Goal: Task Accomplishment & Management: Manage account settings

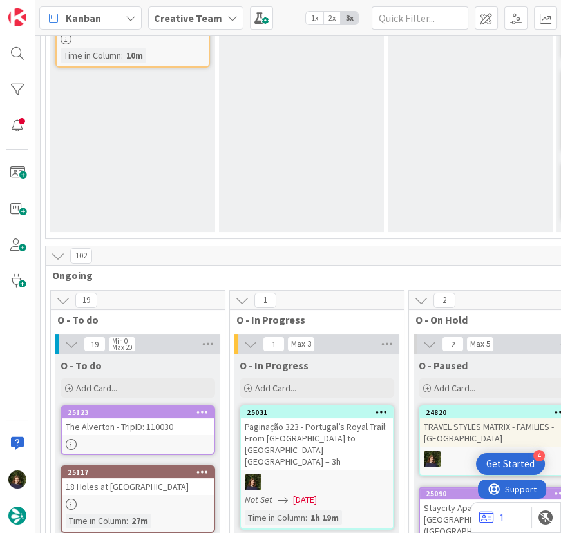
scroll to position [293, 0]
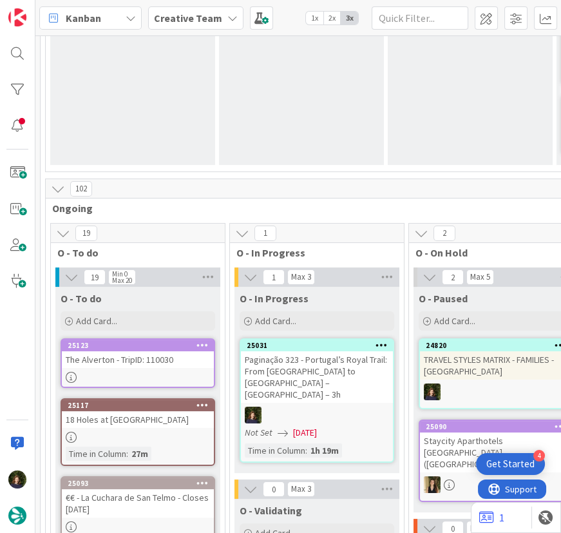
click at [119, 411] on div "18 Holes at [GEOGRAPHIC_DATA]" at bounding box center [138, 419] width 152 height 17
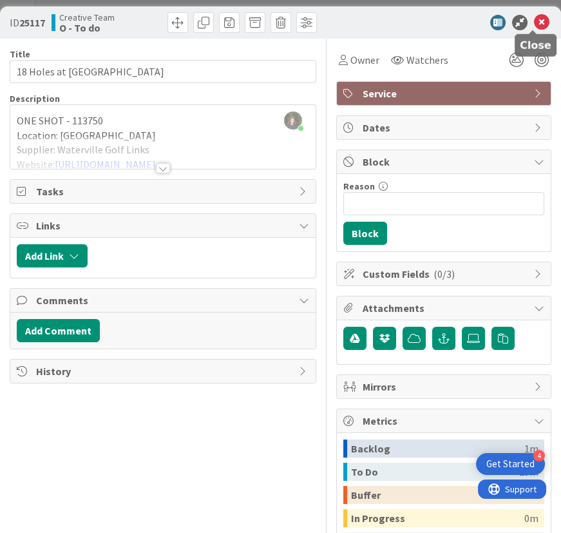
click at [534, 28] on icon at bounding box center [541, 22] width 15 height 15
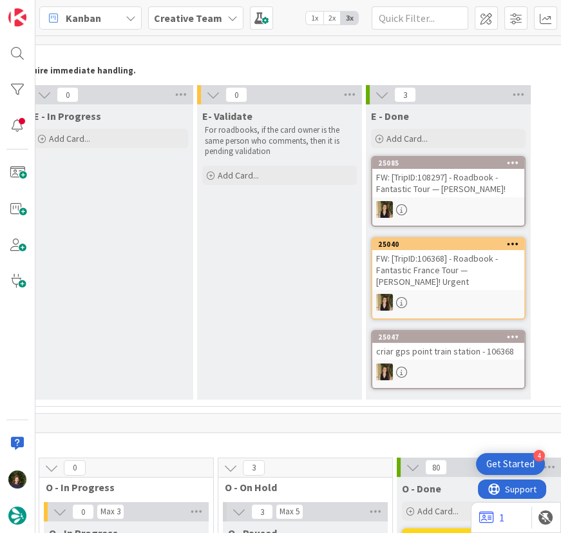
scroll to position [58, 0]
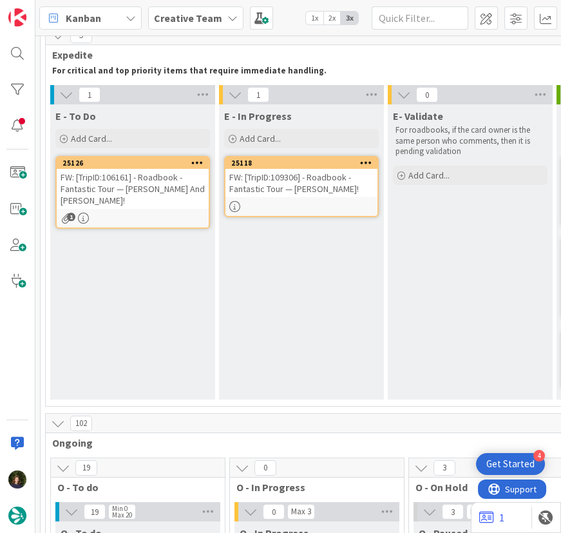
click at [302, 182] on div "FW: [TripID:109306] - Roadbook - Fantastic Tour — [PERSON_NAME]!" at bounding box center [302, 183] width 152 height 28
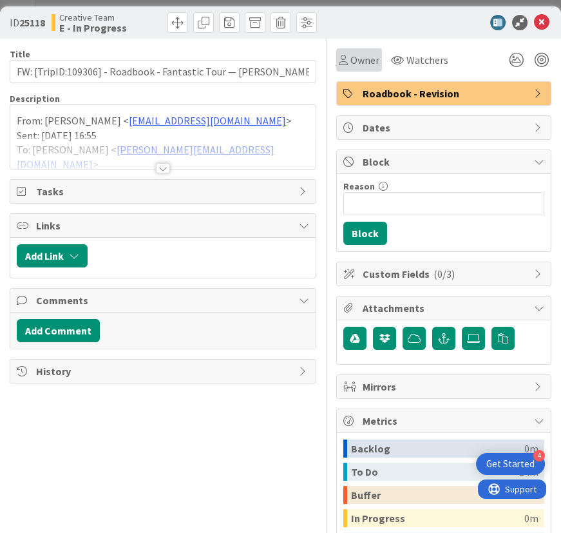
click at [365, 56] on span "Owner" at bounding box center [365, 59] width 29 height 15
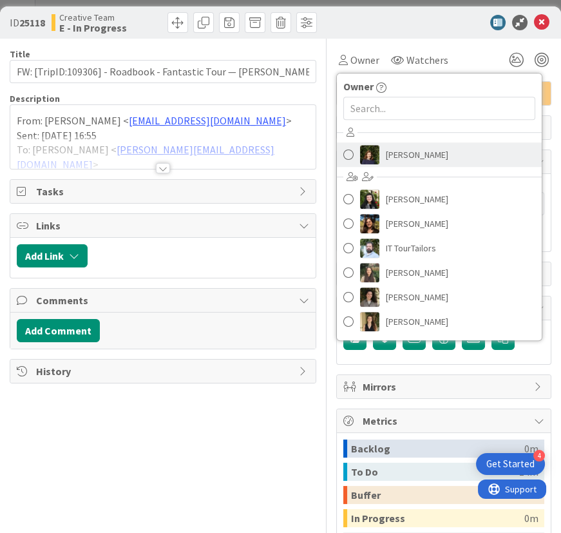
click at [396, 156] on span "[PERSON_NAME]" at bounding box center [417, 154] width 63 height 19
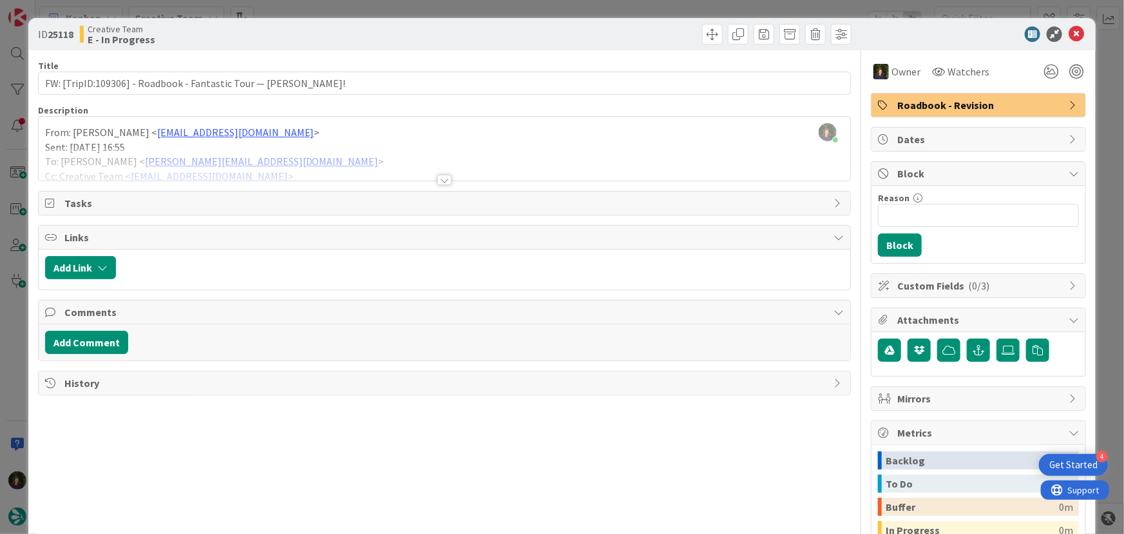
click at [438, 178] on div at bounding box center [445, 180] width 14 height 10
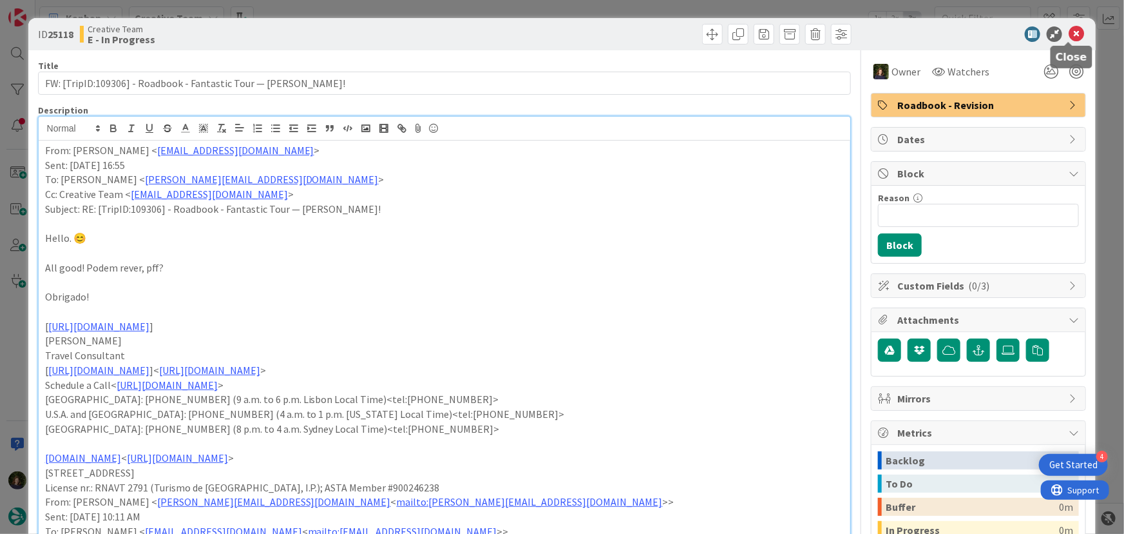
click at [561, 34] on icon at bounding box center [1076, 33] width 15 height 15
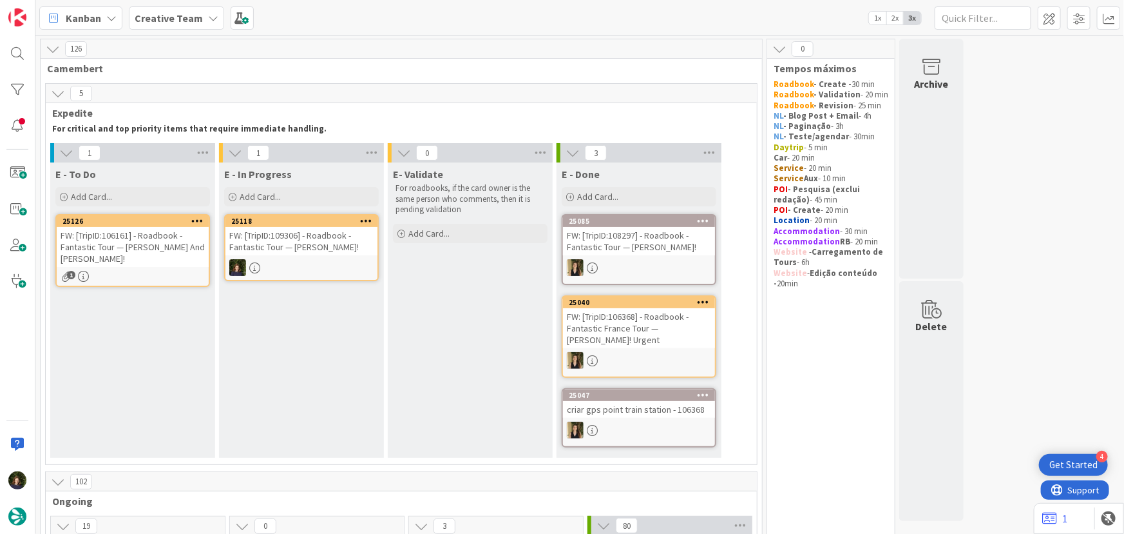
click at [276, 253] on div "FW: [TripID:109306] - Roadbook - Fantastic Tour — [PERSON_NAME]!" at bounding box center [302, 241] width 152 height 28
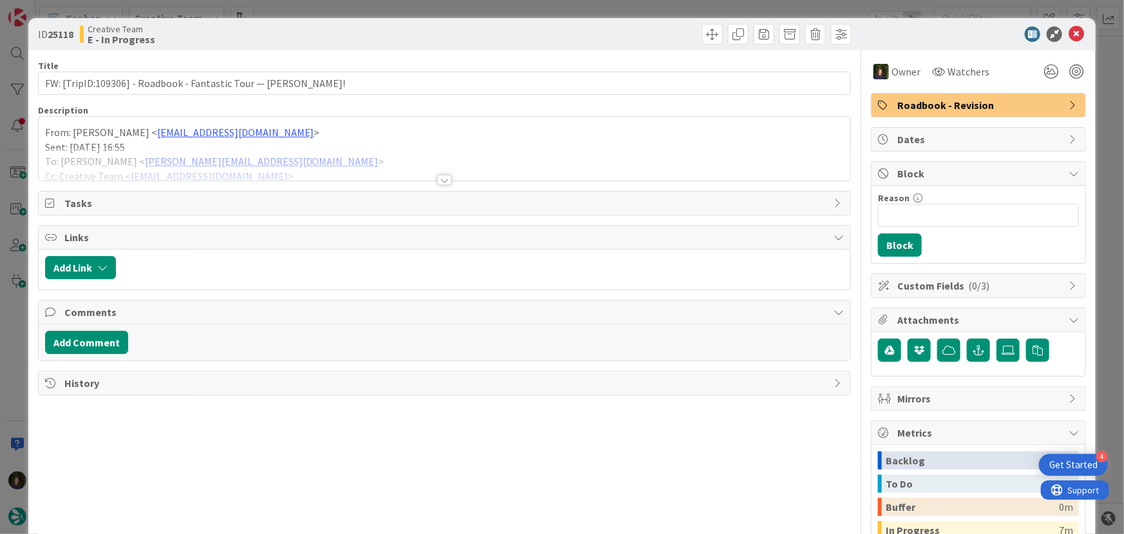
click at [438, 179] on div at bounding box center [445, 180] width 14 height 10
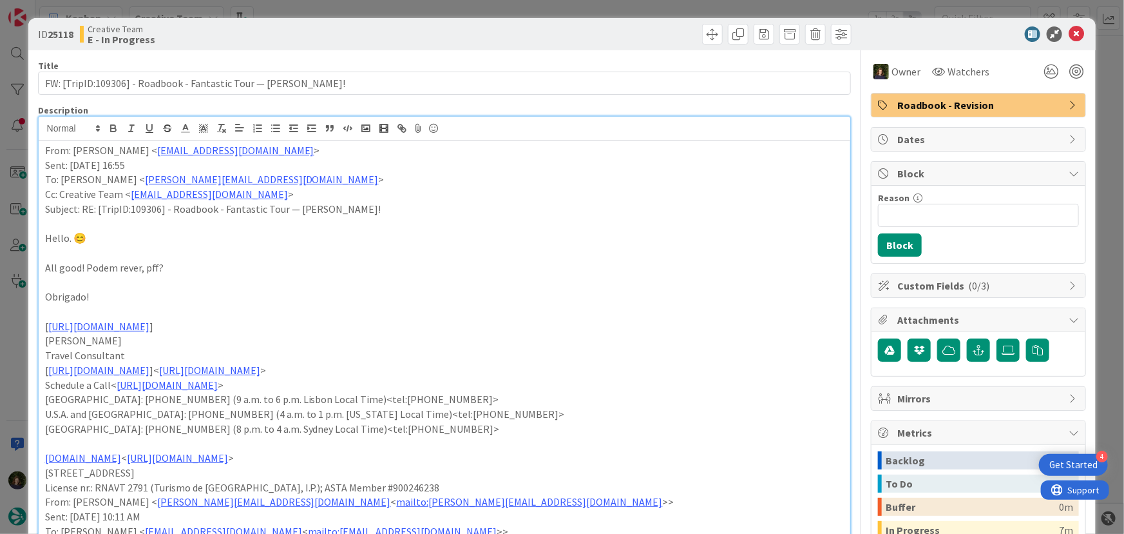
click at [41, 152] on div "From: [PERSON_NAME] < [EMAIL_ADDRESS][DOMAIN_NAME] > Sent: [DATE] 16:55 To: [PE…" at bounding box center [445, 543] width 813 height 806
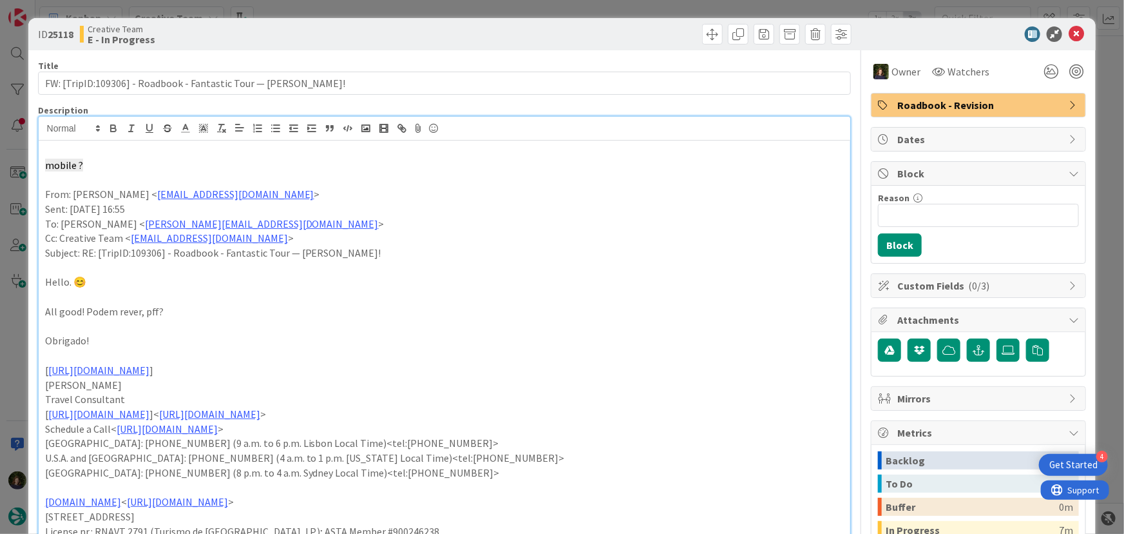
click at [45, 161] on span "mobile ?" at bounding box center [64, 165] width 38 height 13
click at [488, 160] on p "No VO 273144 , tens este ponto de interrogação no contacto do guia: mobile ?" at bounding box center [445, 165] width 800 height 15
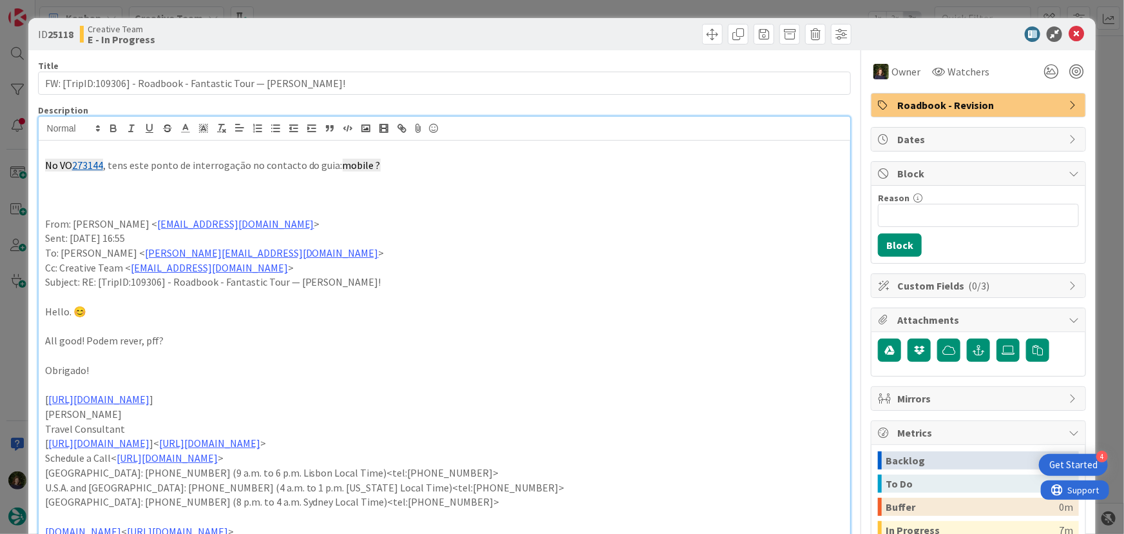
click at [110, 164] on p "No VO 273144 , tens este ponto de interrogação no contacto do guia: mobile ?" at bounding box center [445, 165] width 800 height 15
click at [428, 165] on p "No VO 273144 , tens este ponto de interrogação no contacto do guia: mobile ?" at bounding box center [445, 165] width 800 height 15
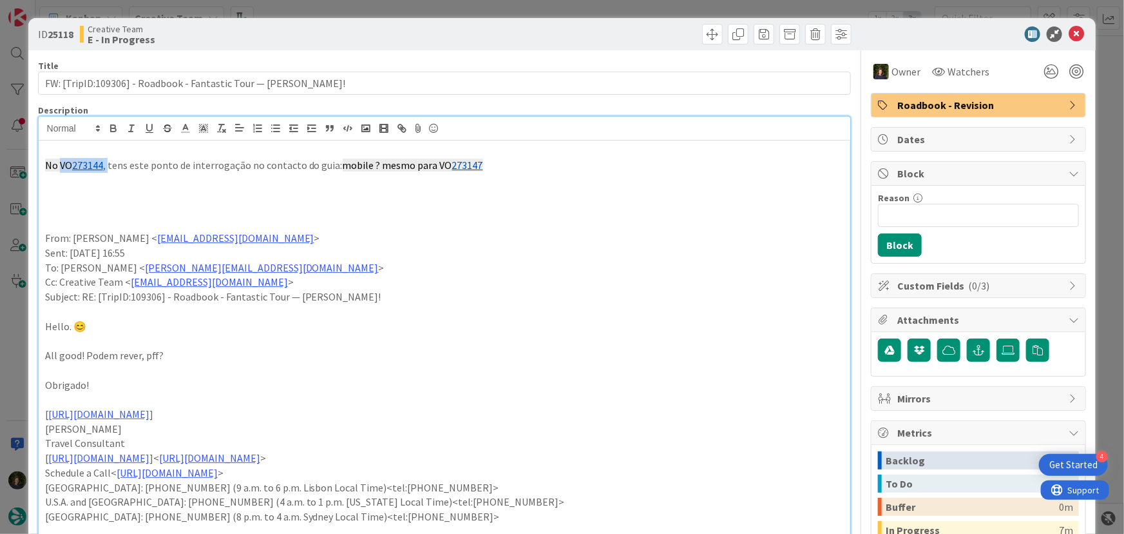
drag, startPoint x: 58, startPoint y: 166, endPoint x: 108, endPoint y: 162, distance: 50.4
click at [108, 162] on p "No VO 273144 , tens este ponto de interrogação no contacto do guia: mobile ? me…" at bounding box center [445, 165] width 800 height 15
copy p "VO 273144 ,"
drag, startPoint x: 494, startPoint y: 164, endPoint x: 445, endPoint y: 169, distance: 49.3
click at [445, 169] on p "No VO 273144 , tens este ponto de interrogação no contacto do guia: mobile ? me…" at bounding box center [445, 165] width 800 height 15
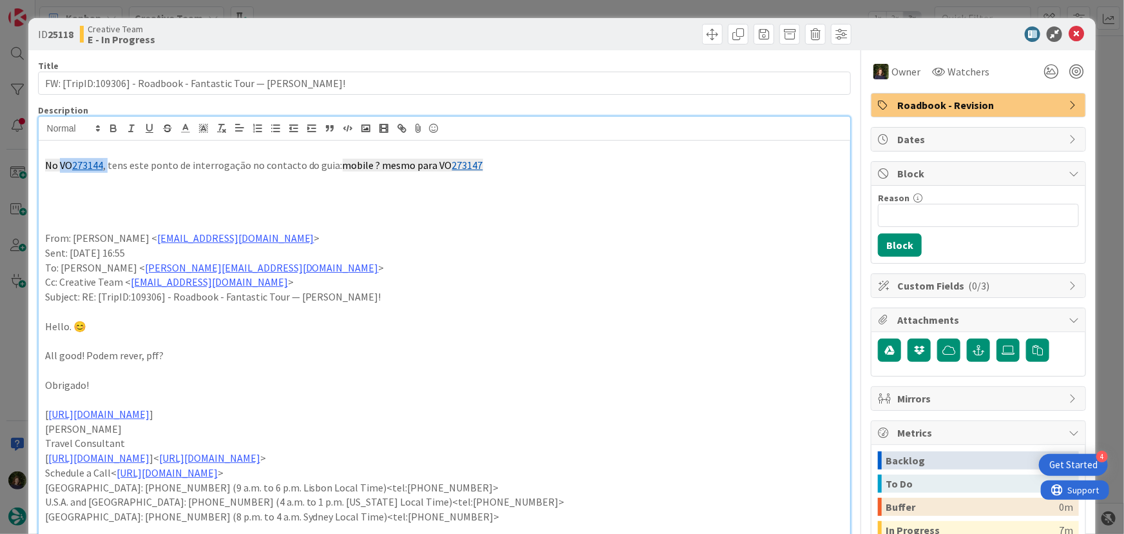
copy p "273147"
drag, startPoint x: 336, startPoint y: 168, endPoint x: 380, endPoint y: 161, distance: 43.7
click at [380, 161] on span "mobile ? mesmo para VO" at bounding box center [398, 165] width 110 height 13
copy span "mobile ?"
drag, startPoint x: 1068, startPoint y: 32, endPoint x: 1000, endPoint y: 119, distance: 109.7
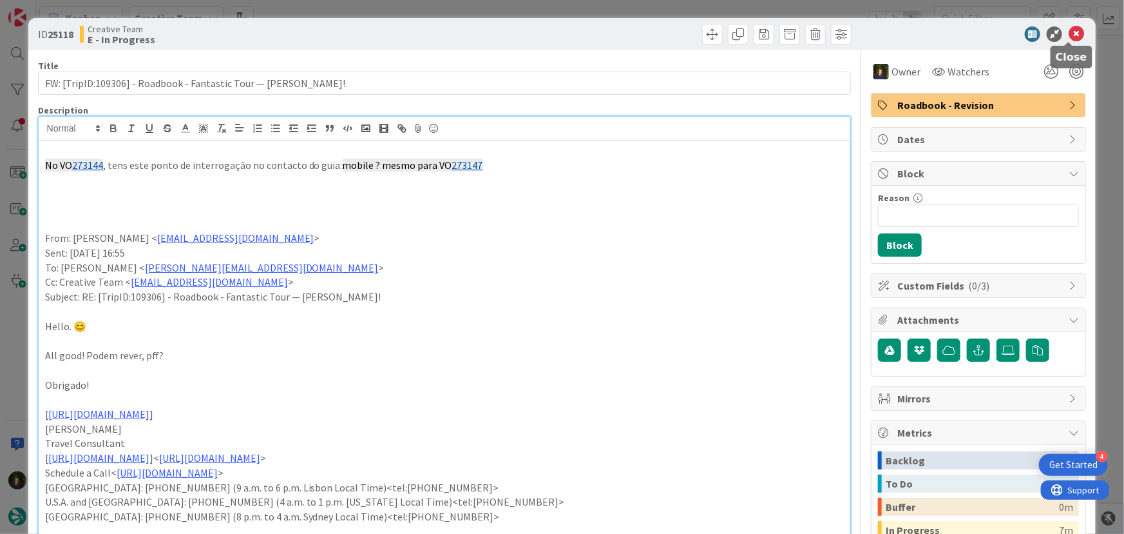
click at [561, 32] on icon at bounding box center [1076, 33] width 15 height 15
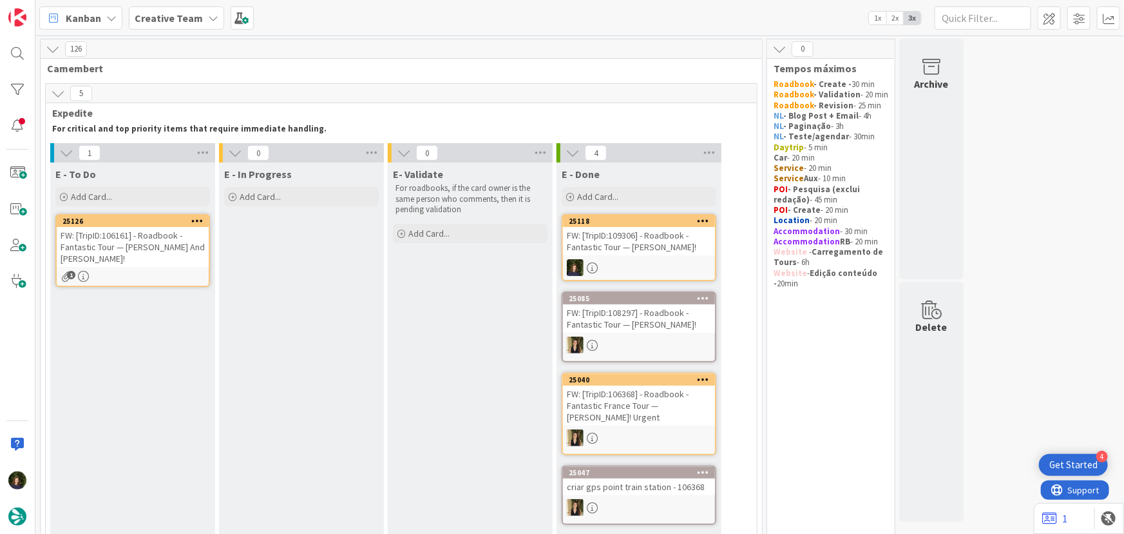
click at [137, 268] on div "25126 FW: [TripID:106161] - Roadbook - Fantastic Tour — [PERSON_NAME] And [PERS…" at bounding box center [132, 250] width 155 height 73
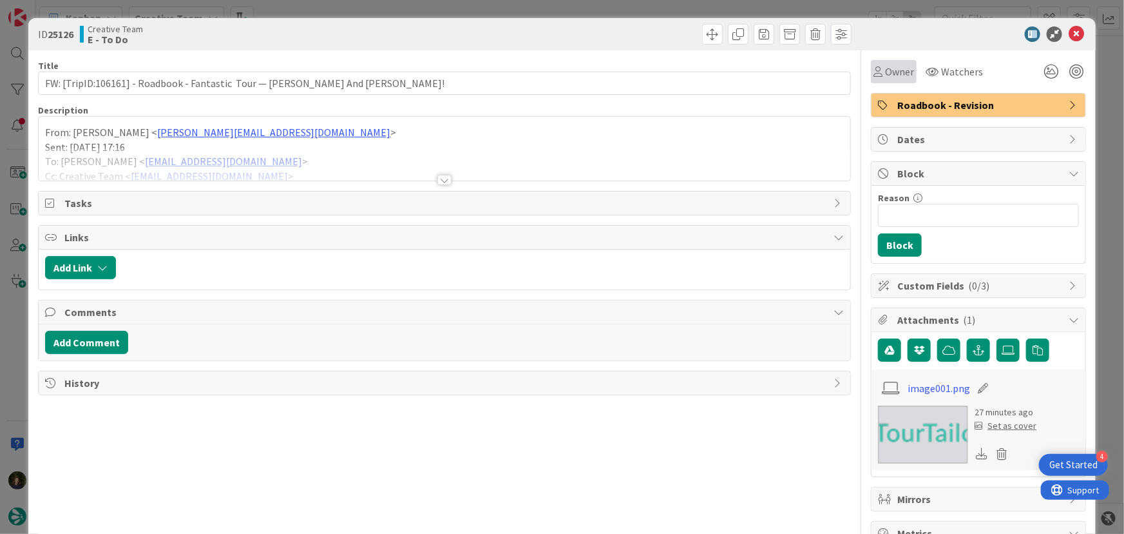
click at [561, 70] on span "Owner" at bounding box center [899, 71] width 29 height 15
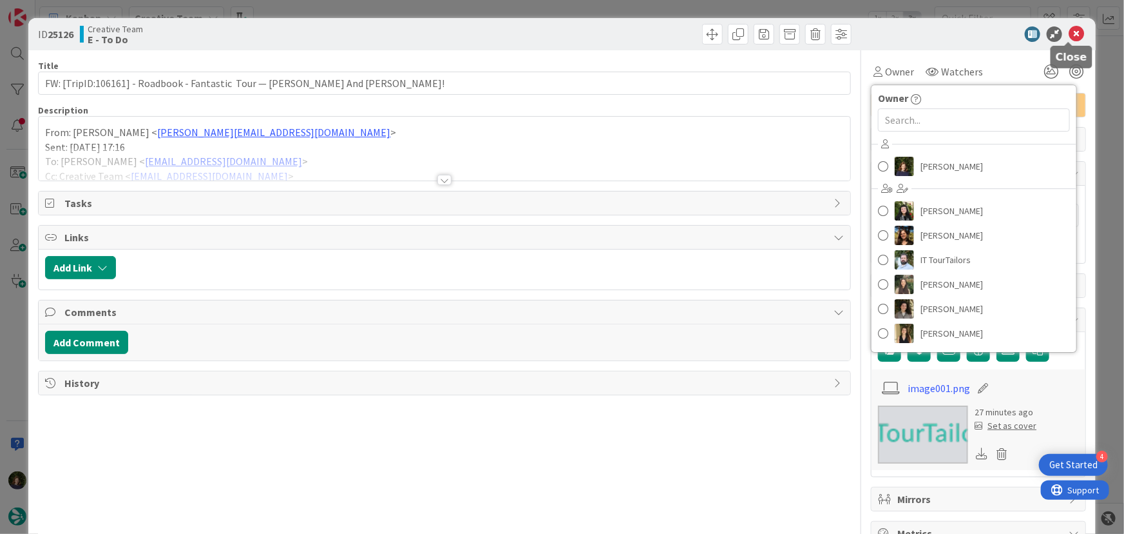
drag, startPoint x: 1066, startPoint y: 38, endPoint x: 961, endPoint y: 107, distance: 125.6
click at [561, 38] on icon at bounding box center [1076, 33] width 15 height 15
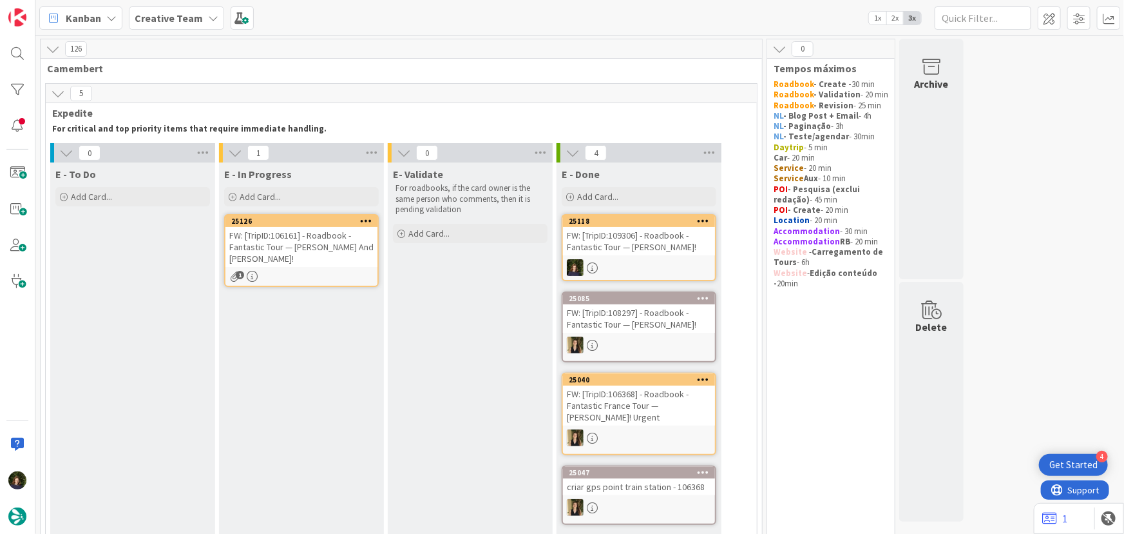
click at [309, 266] on div "FW: [TripID:106161] - Roadbook - Fantastic Tour — [PERSON_NAME] And [PERSON_NAM…" at bounding box center [302, 247] width 152 height 40
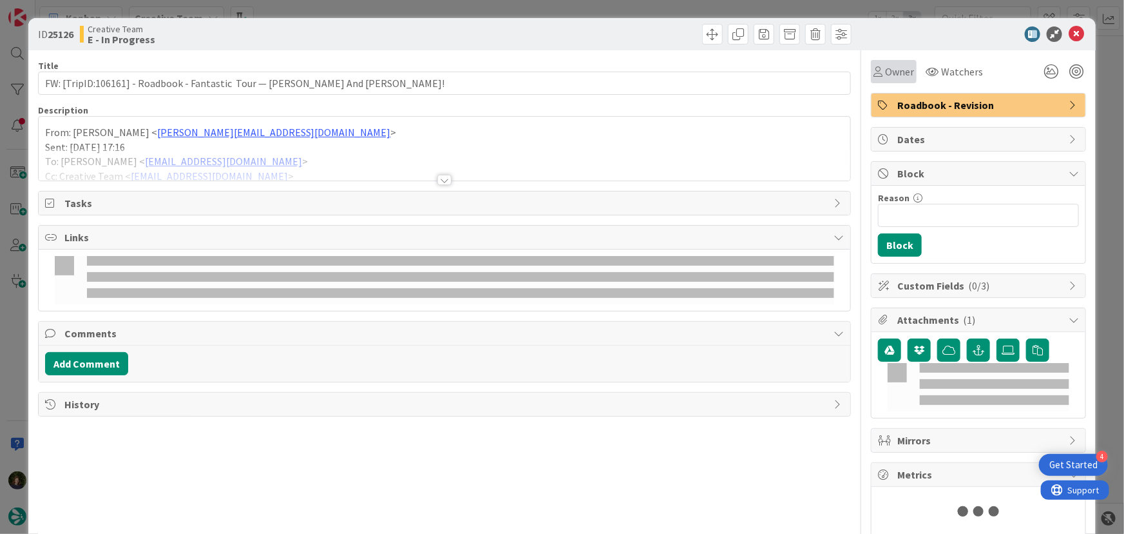
click at [561, 67] on span "Owner" at bounding box center [899, 71] width 29 height 15
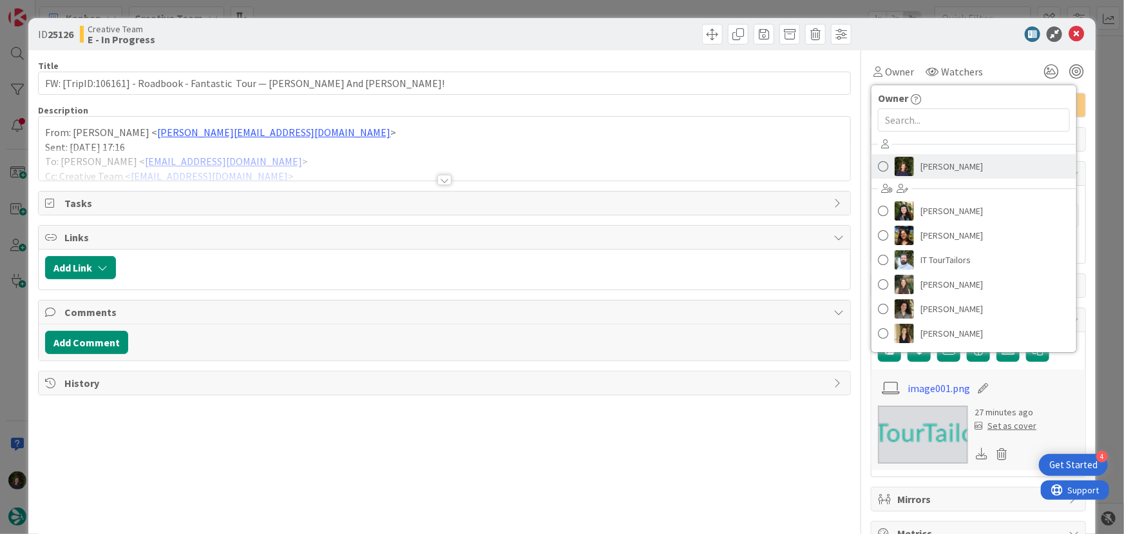
click at [561, 164] on span "[PERSON_NAME]" at bounding box center [952, 166] width 63 height 19
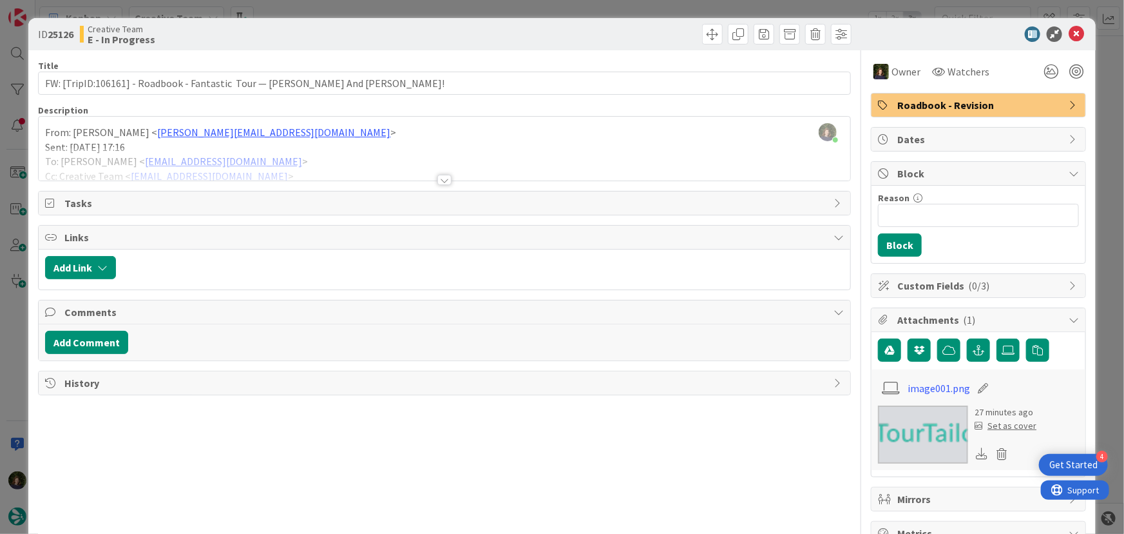
click at [441, 175] on div at bounding box center [445, 180] width 14 height 10
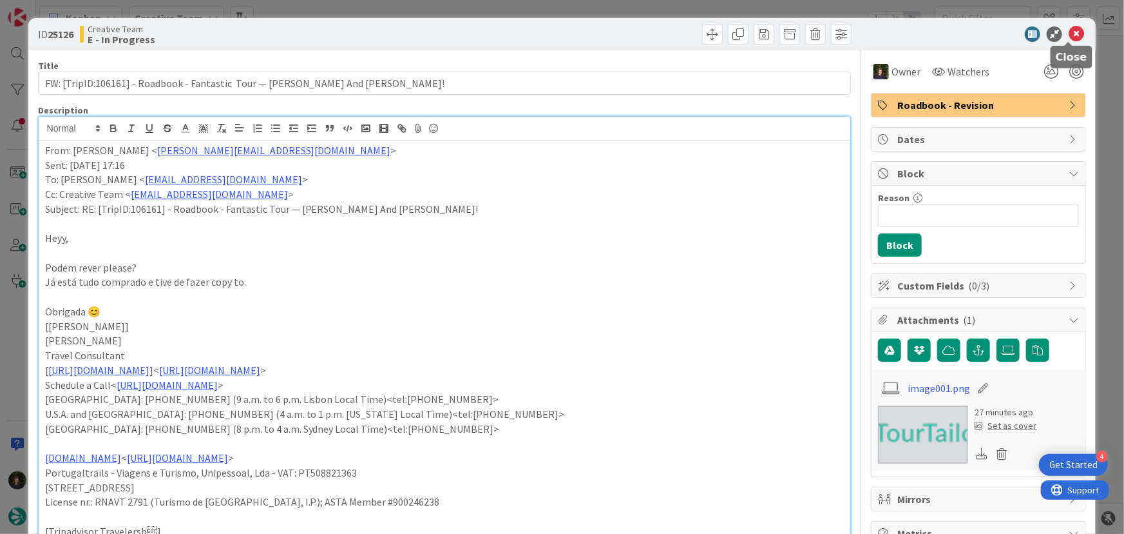
click at [561, 34] on icon at bounding box center [1076, 33] width 15 height 15
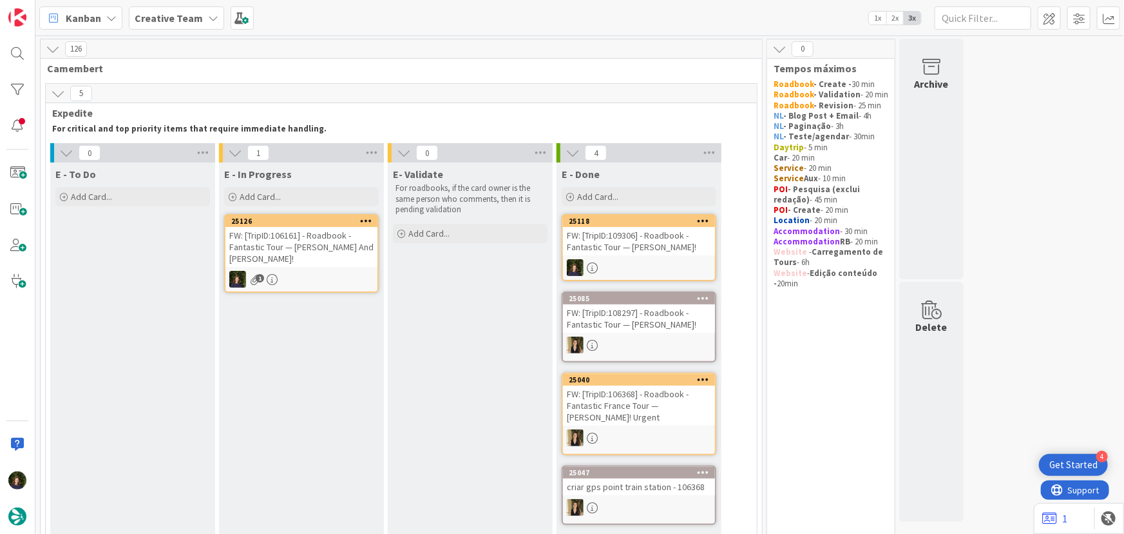
click at [152, 21] on b "Creative Team" at bounding box center [169, 18] width 68 height 13
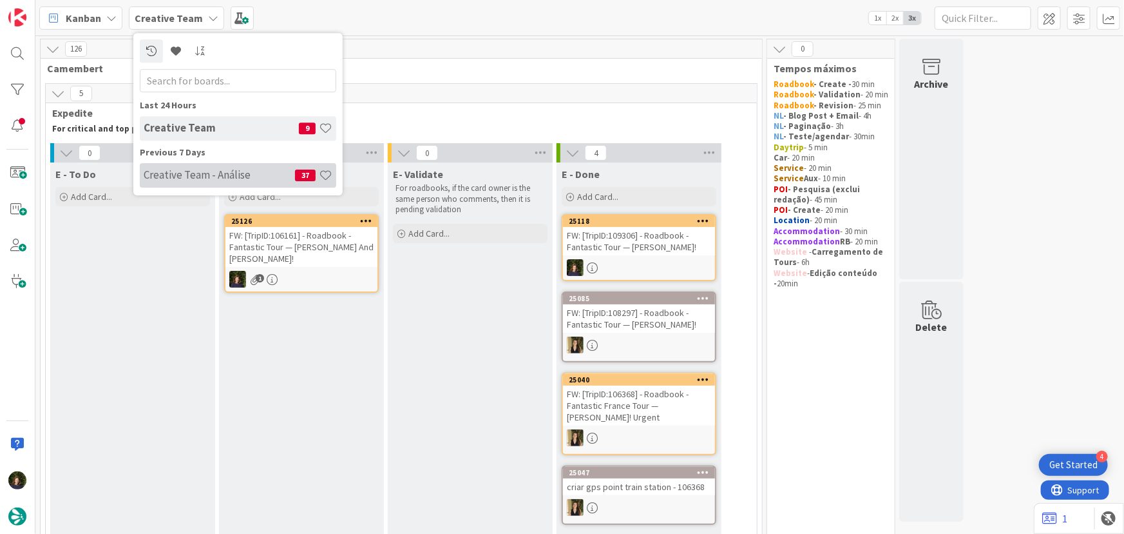
click at [171, 178] on h4 "Creative Team - Análise" at bounding box center [219, 174] width 151 height 13
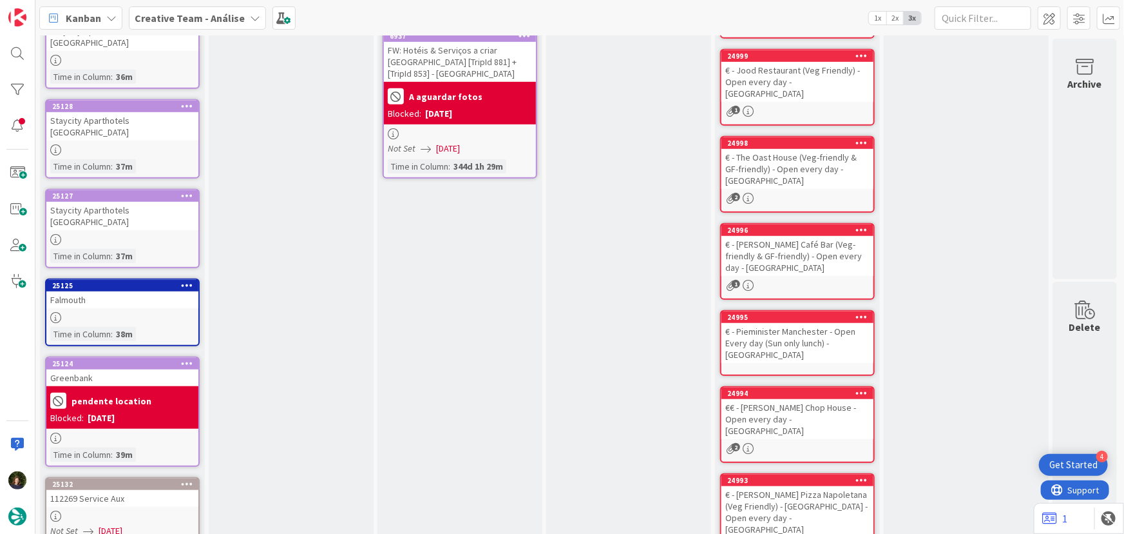
scroll to position [377, 0]
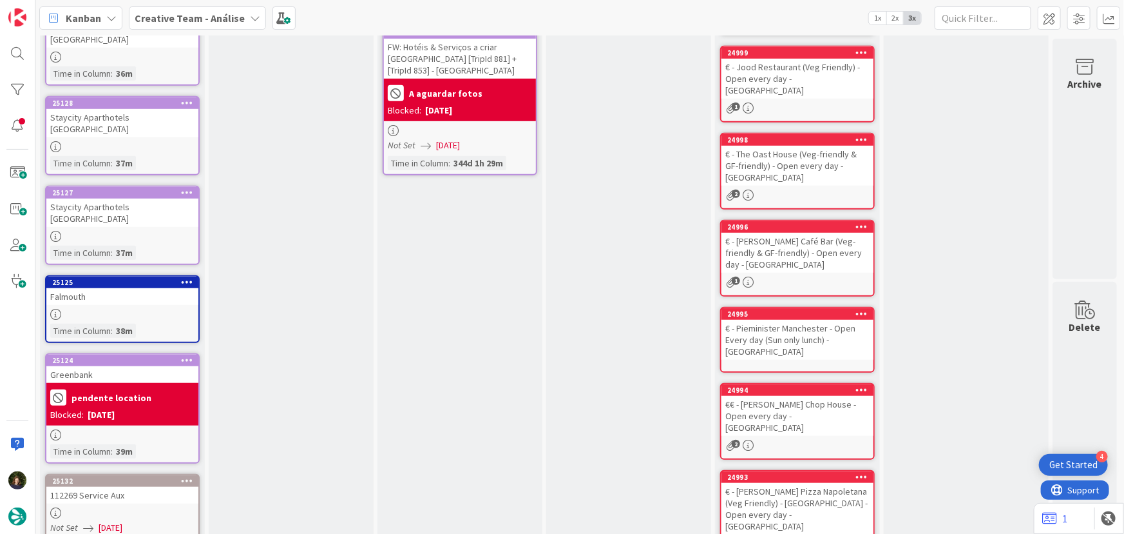
click at [119, 486] on div "112269 Service Aux" at bounding box center [122, 494] width 152 height 17
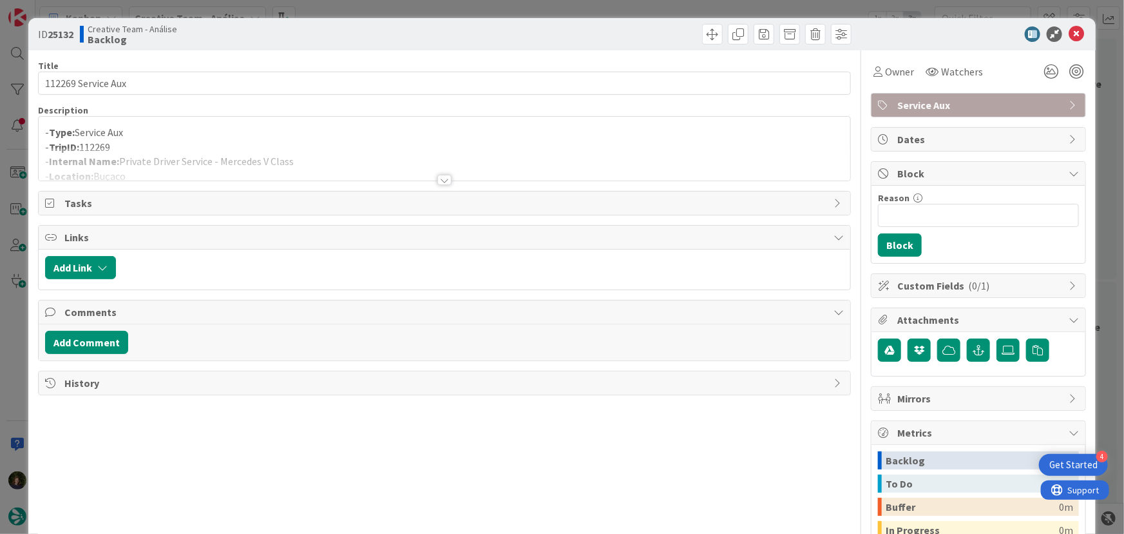
click at [445, 180] on div at bounding box center [445, 180] width 14 height 10
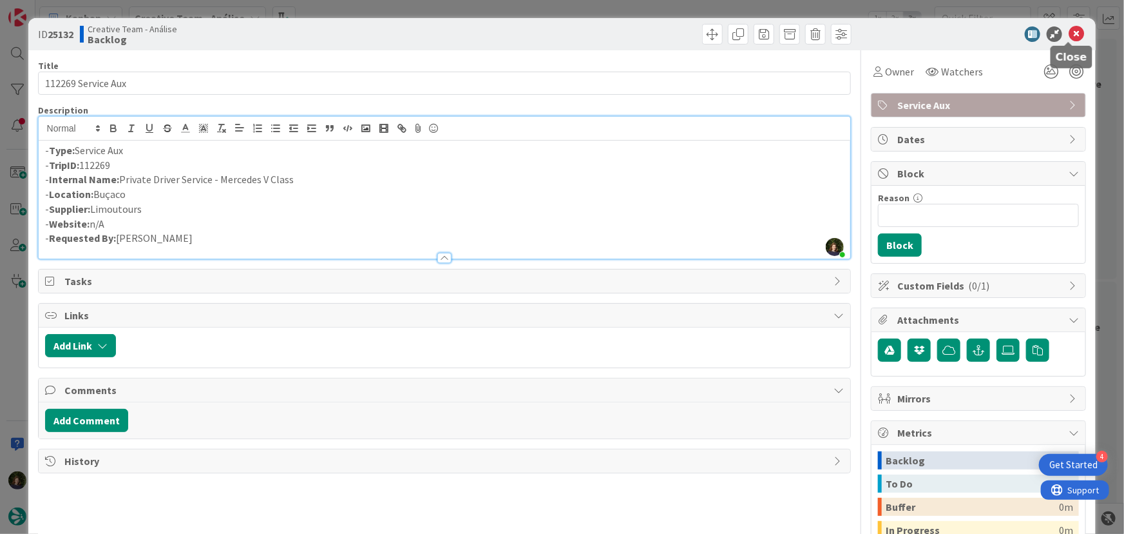
click at [561, 34] on icon at bounding box center [1076, 33] width 15 height 15
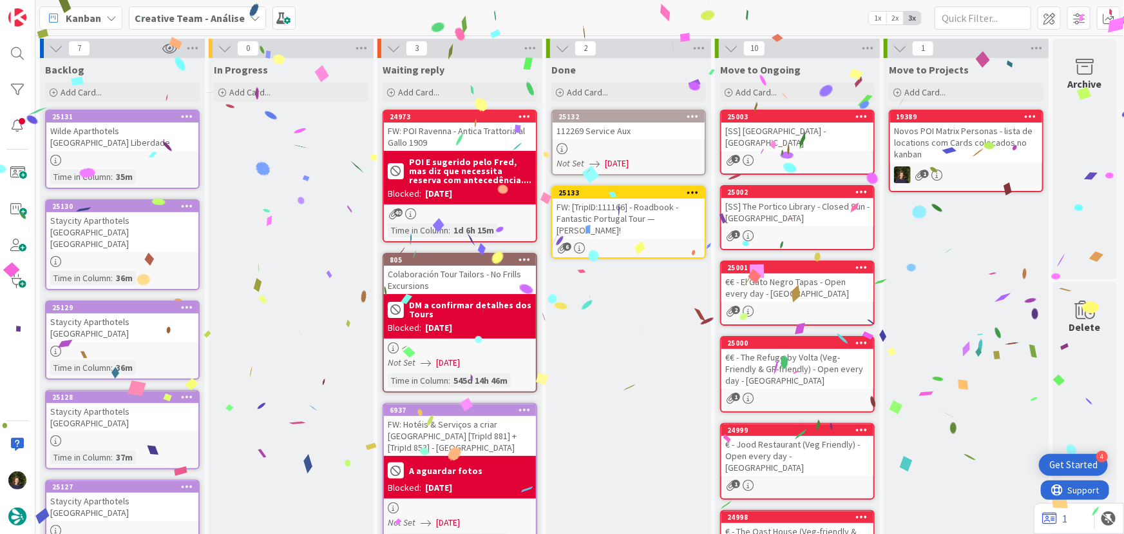
click at [561, 188] on icon at bounding box center [694, 192] width 12 height 9
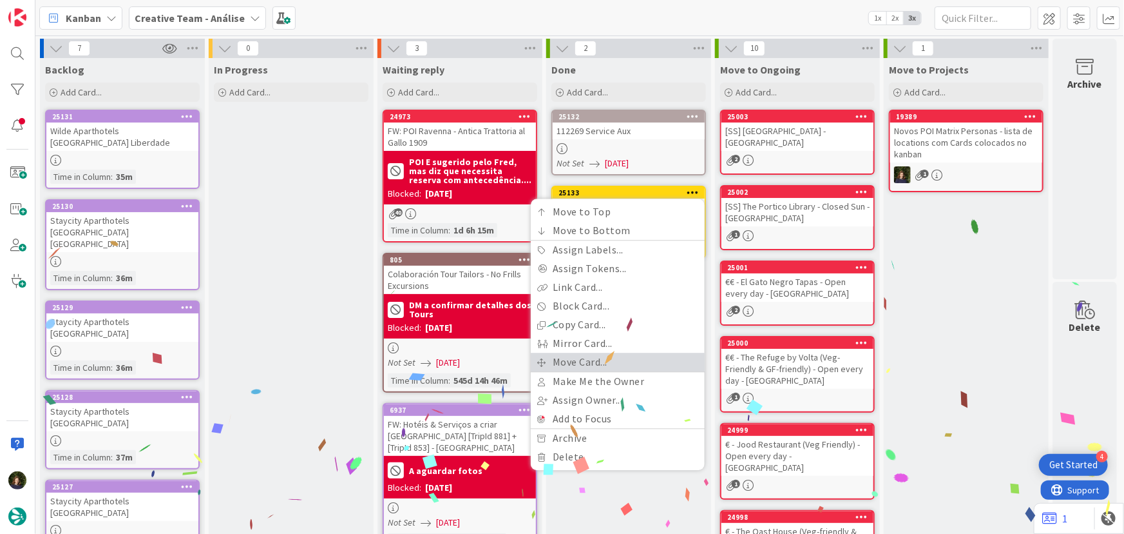
click at [561, 355] on link "Move Card..." at bounding box center [618, 361] width 174 height 19
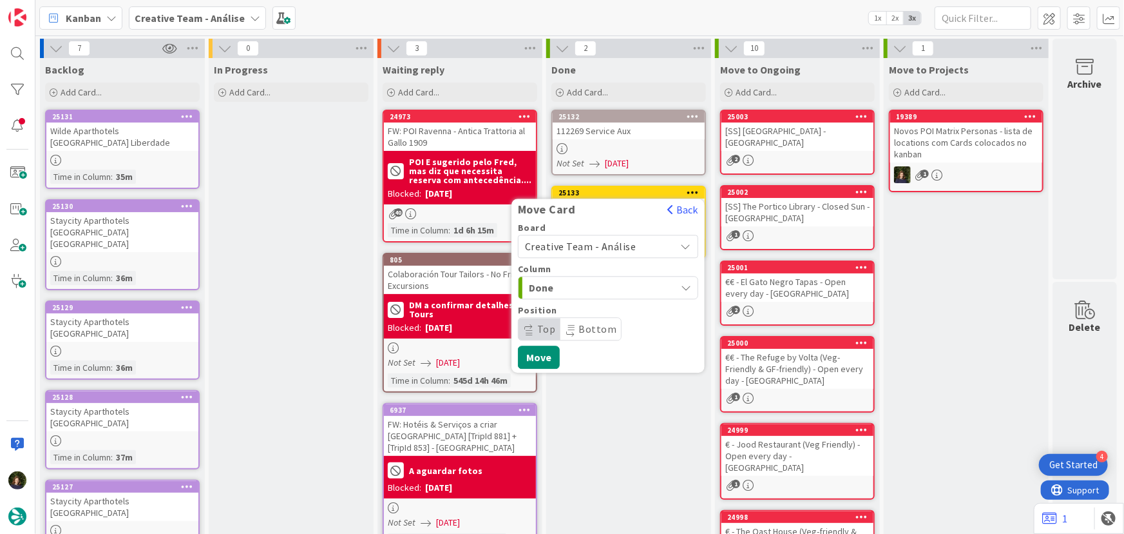
click at [561, 246] on span "Creative Team - Análise" at bounding box center [580, 246] width 111 height 13
click at [561, 304] on span "Creative Team" at bounding box center [616, 307] width 149 height 19
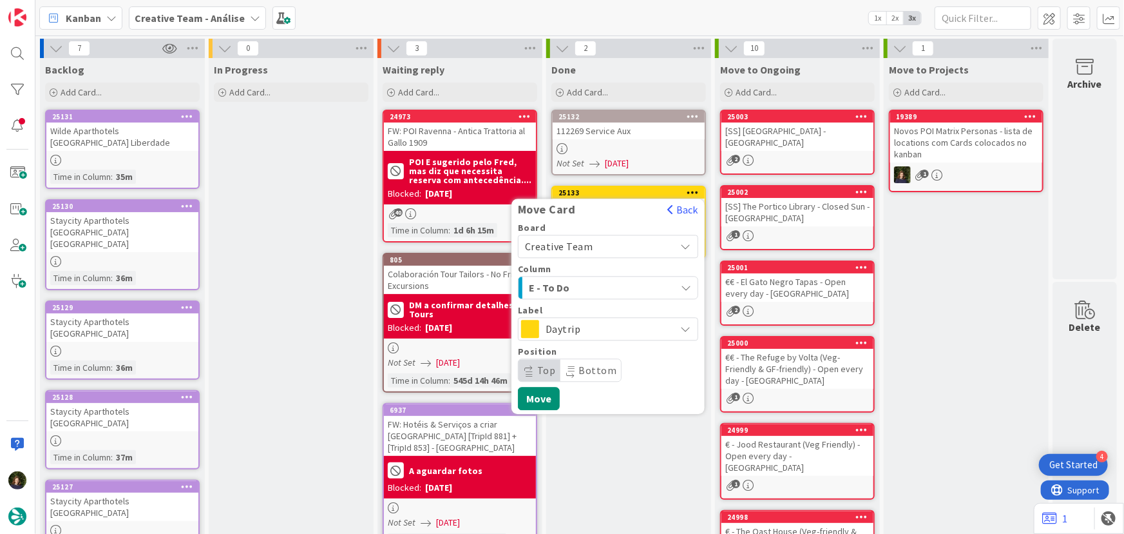
click at [561, 282] on span "E - To Do" at bounding box center [577, 287] width 97 height 17
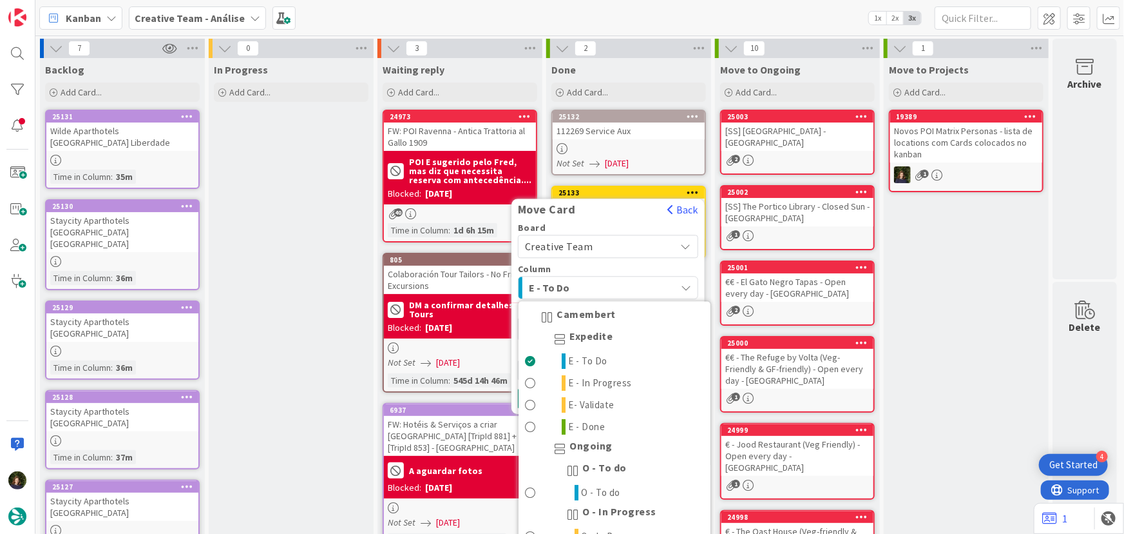
click at [561, 282] on span "E - To Do" at bounding box center [577, 287] width 97 height 17
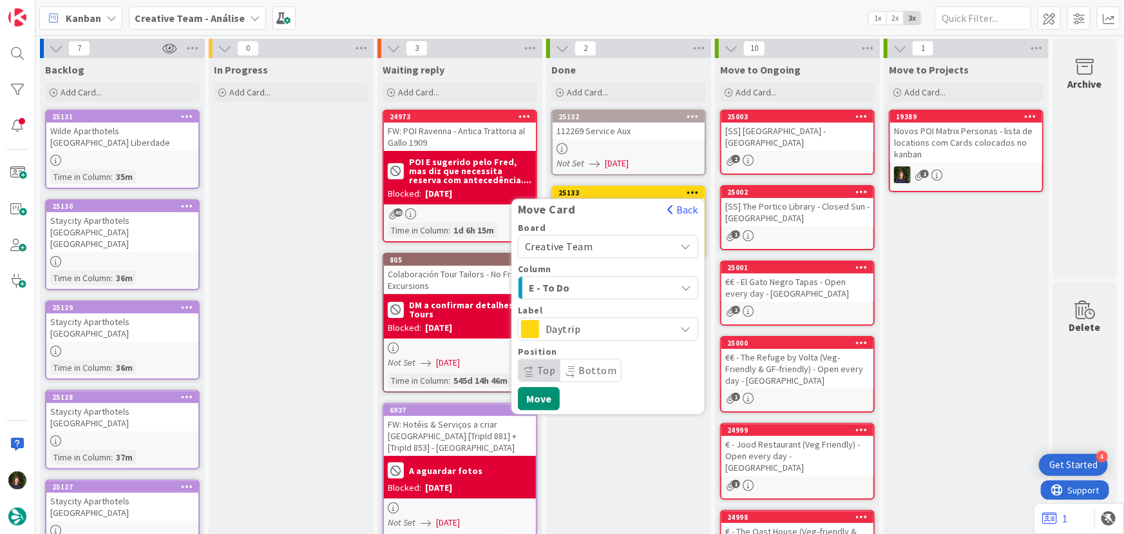
click at [561, 329] on span "Daytrip" at bounding box center [608, 329] width 124 height 18
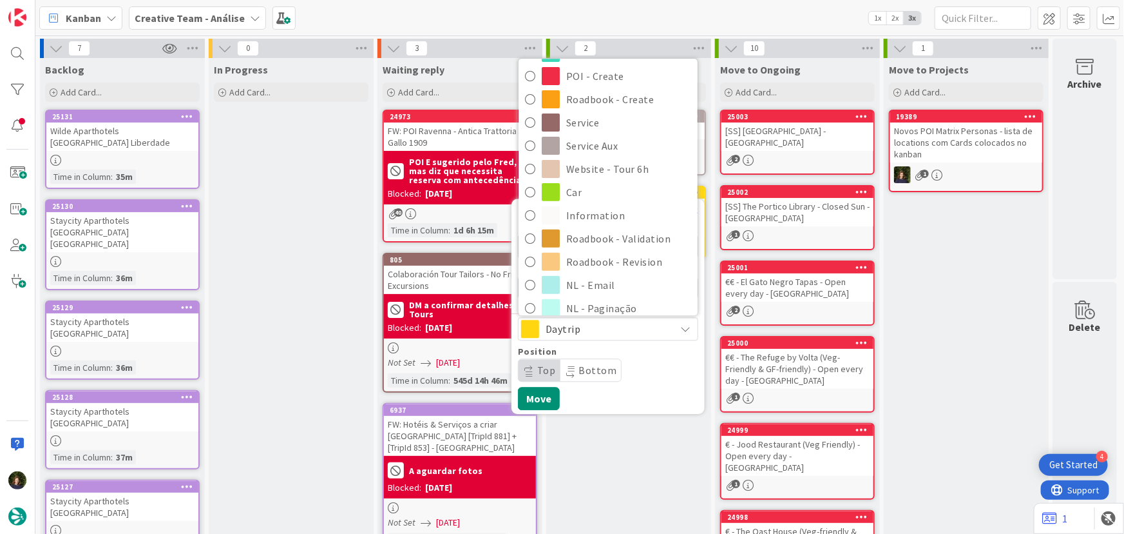
scroll to position [175, 0]
click at [561, 263] on span "Roadbook - Revision" at bounding box center [628, 260] width 125 height 19
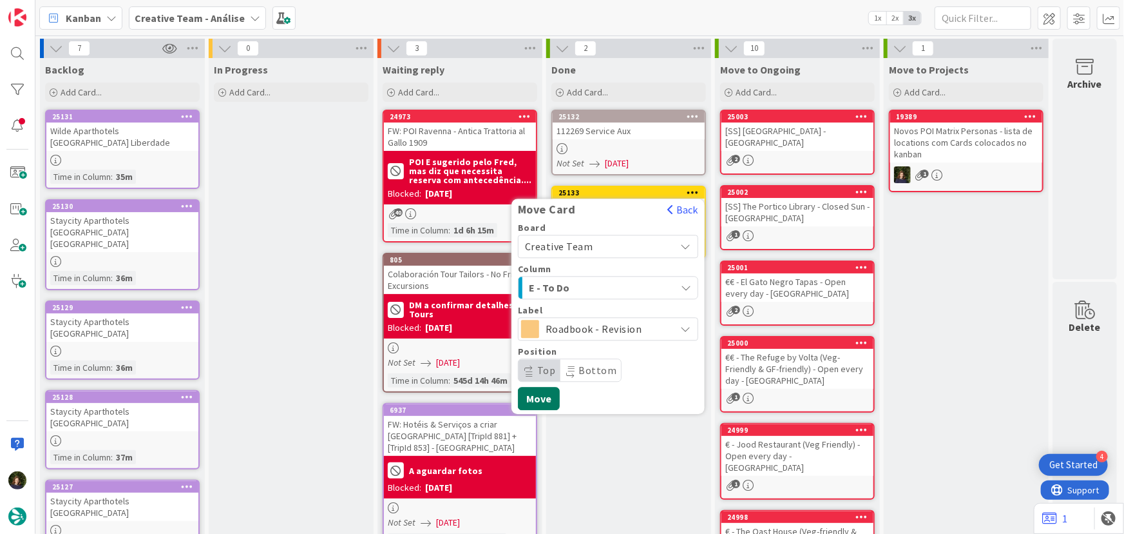
click at [539, 400] on button "Move" at bounding box center [539, 398] width 42 height 23
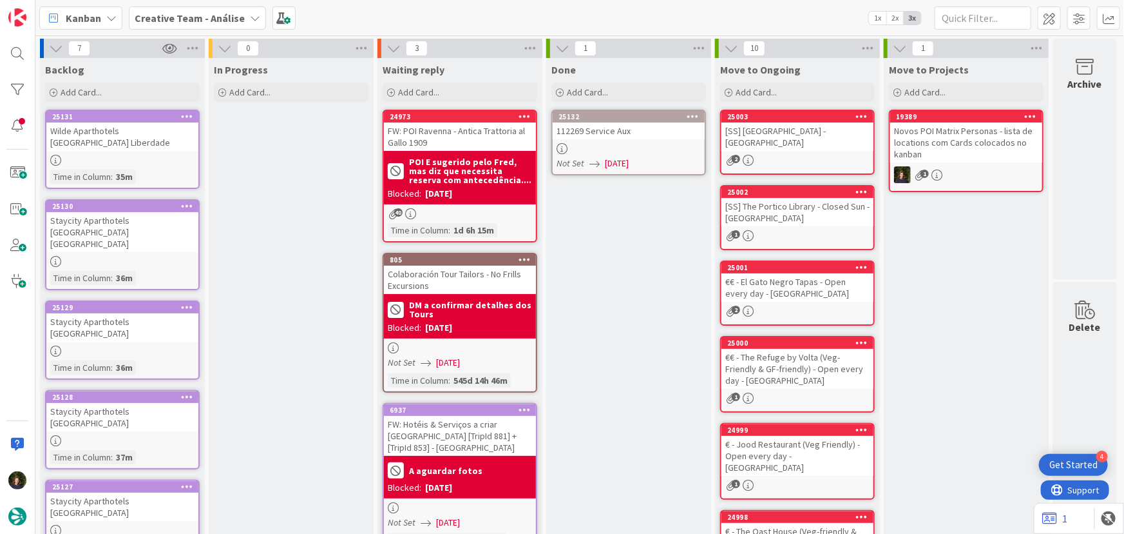
click at [561, 116] on icon at bounding box center [694, 115] width 12 height 9
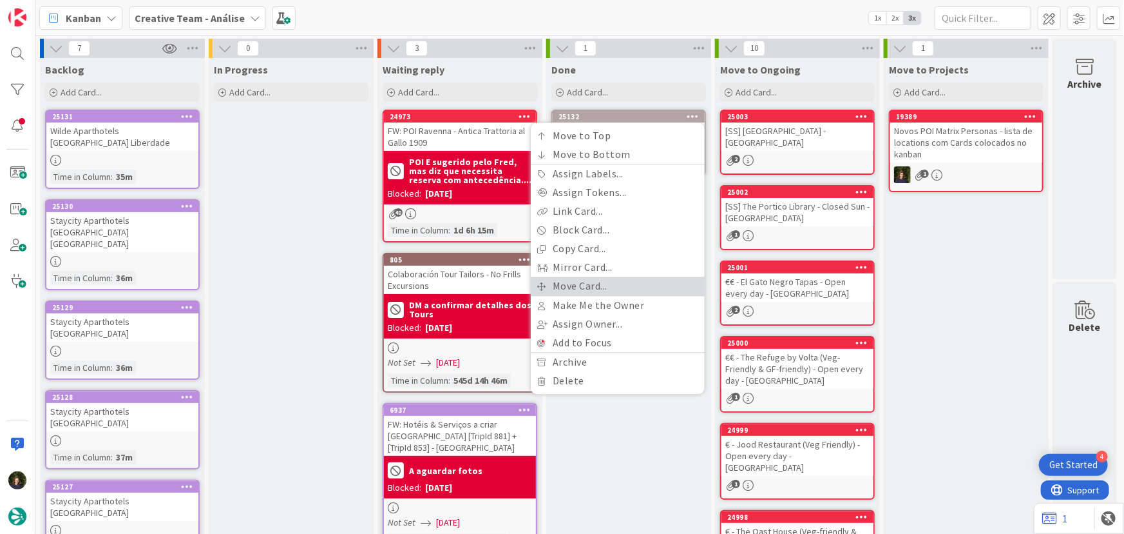
click at [561, 280] on link "Move Card..." at bounding box center [618, 285] width 174 height 19
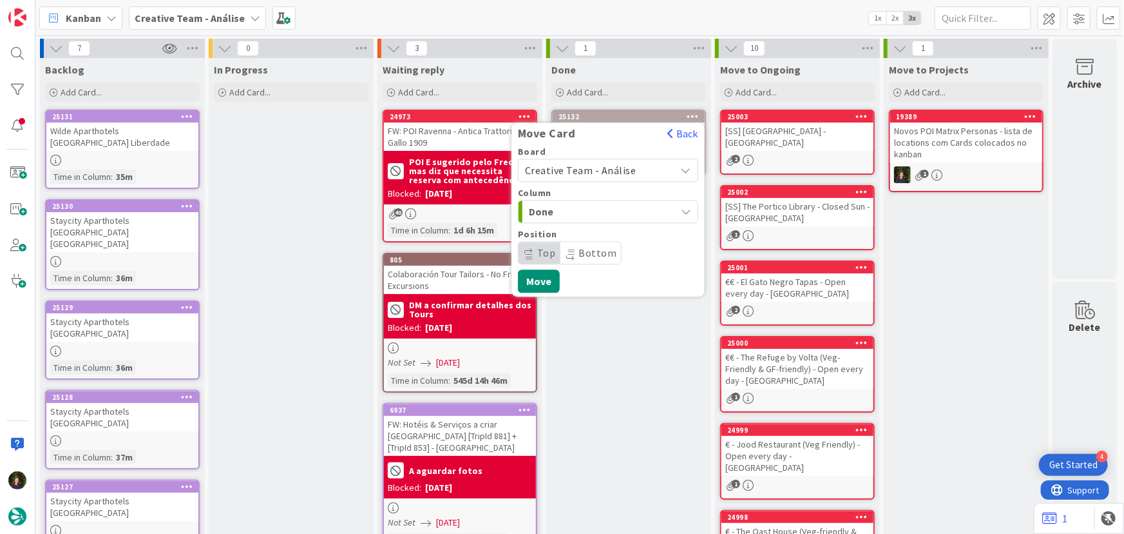
click at [561, 168] on span "Creative Team - Análise" at bounding box center [580, 170] width 111 height 13
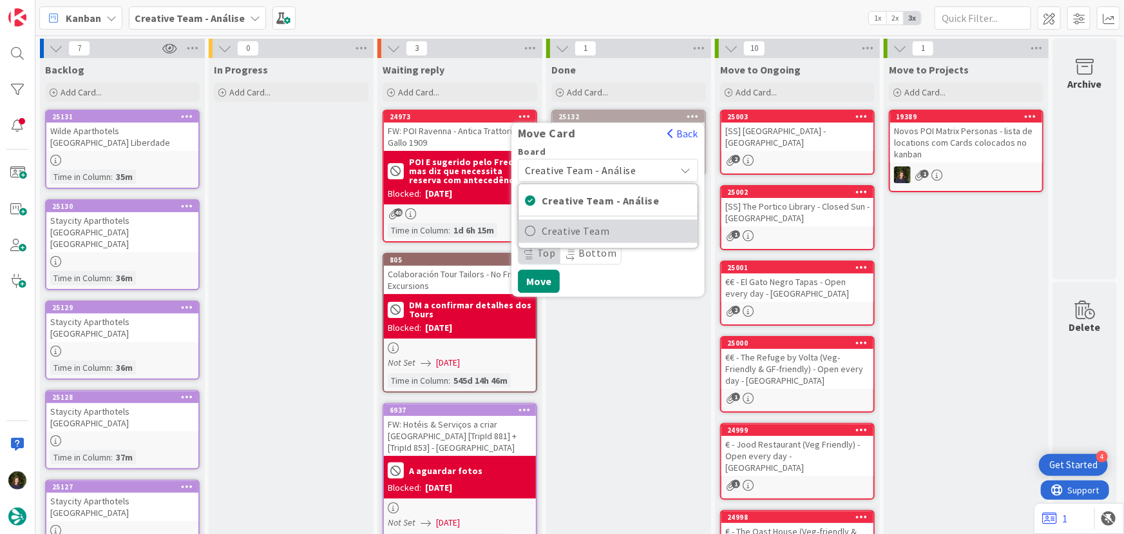
click at [561, 233] on span "Creative Team" at bounding box center [616, 231] width 149 height 19
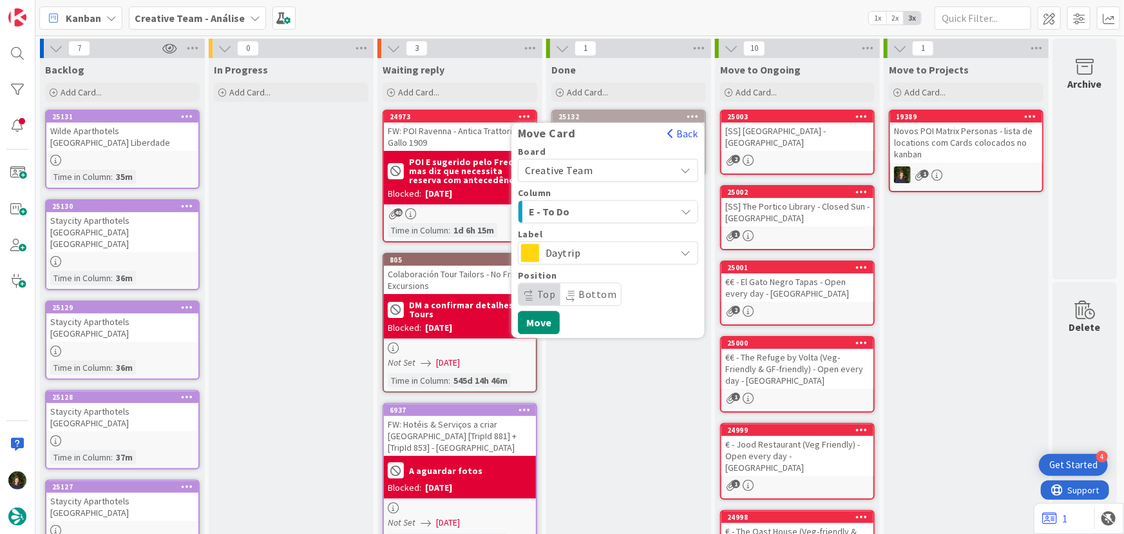
click at [561, 207] on span "E - To Do" at bounding box center [577, 211] width 97 height 17
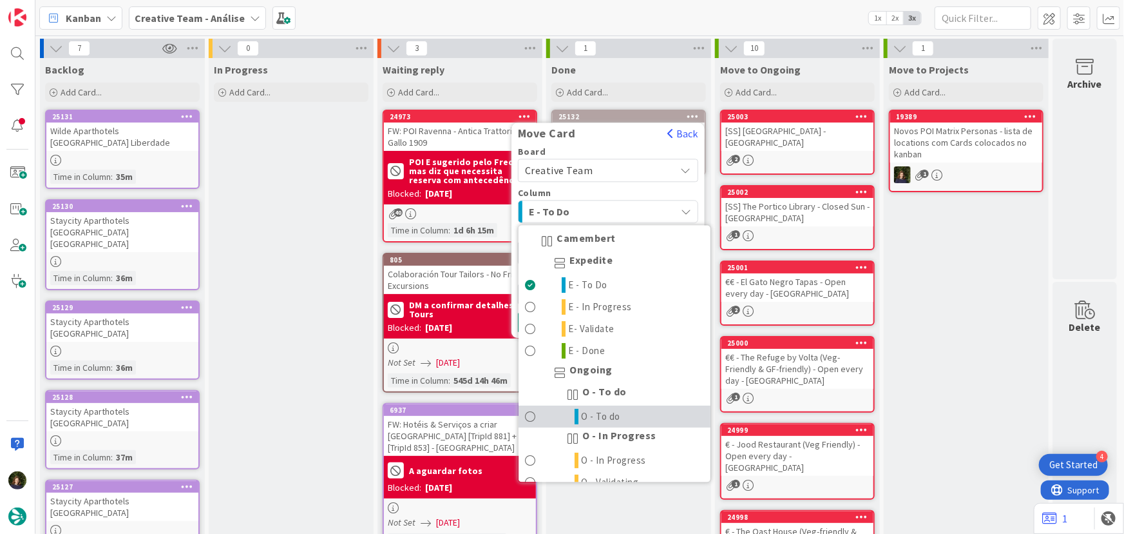
click at [561, 417] on link "O - To do" at bounding box center [615, 417] width 192 height 22
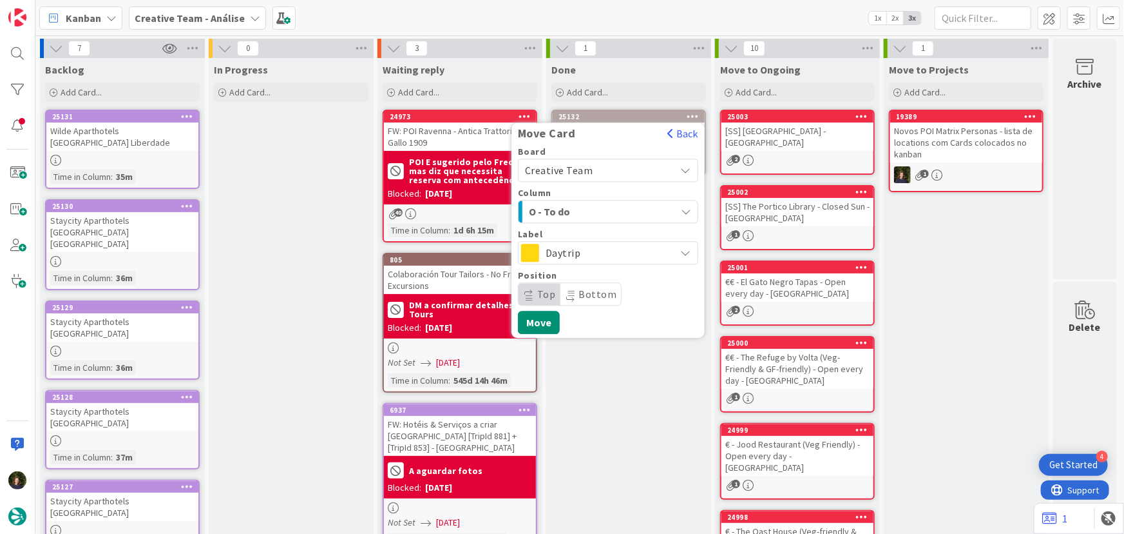
click at [561, 256] on span "Daytrip" at bounding box center [608, 253] width 124 height 18
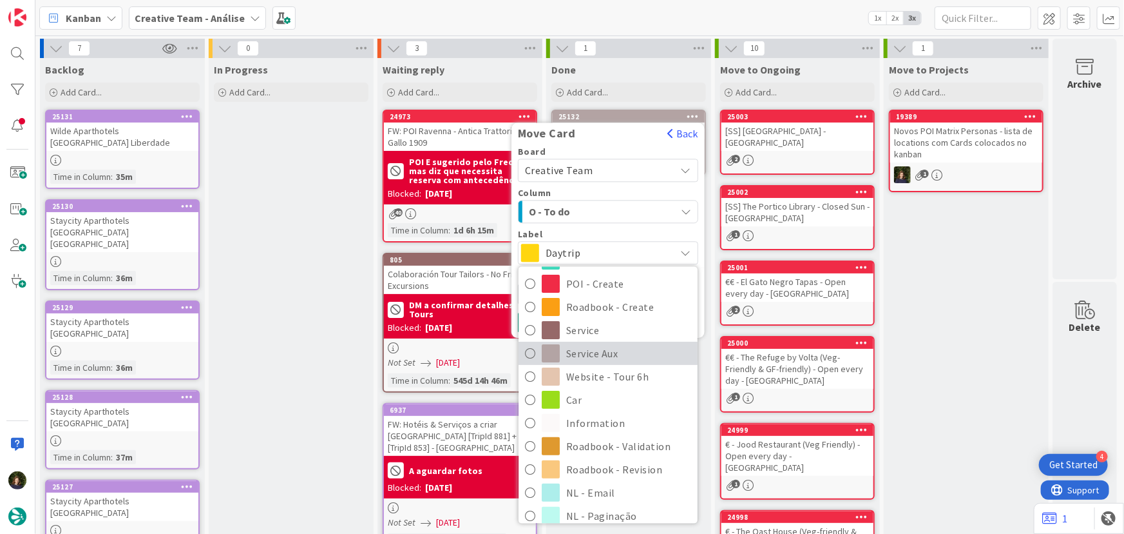
click at [561, 354] on span "Service Aux" at bounding box center [628, 352] width 125 height 19
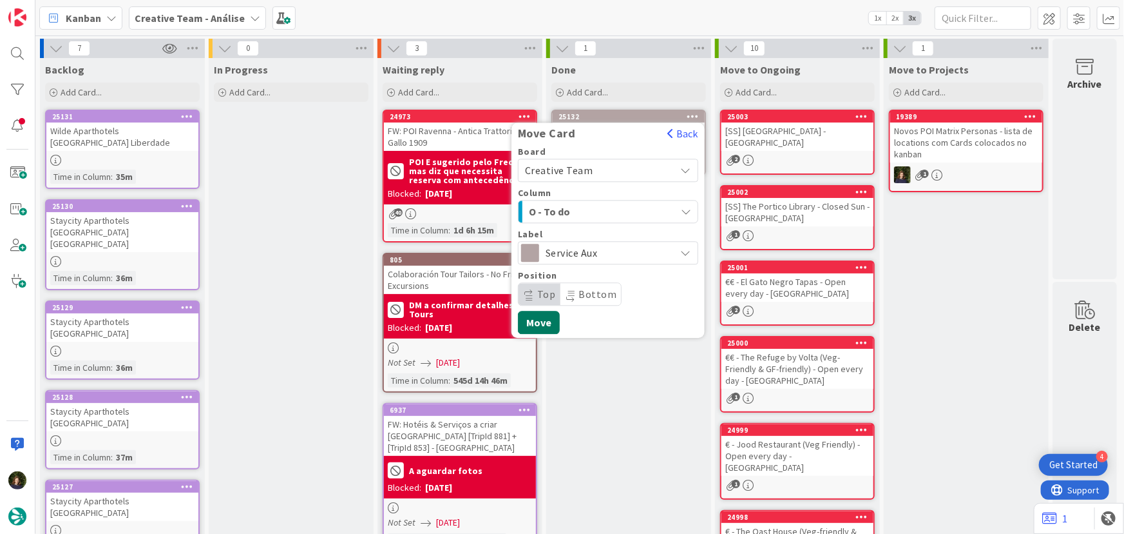
click at [537, 327] on button "Move" at bounding box center [539, 322] width 42 height 23
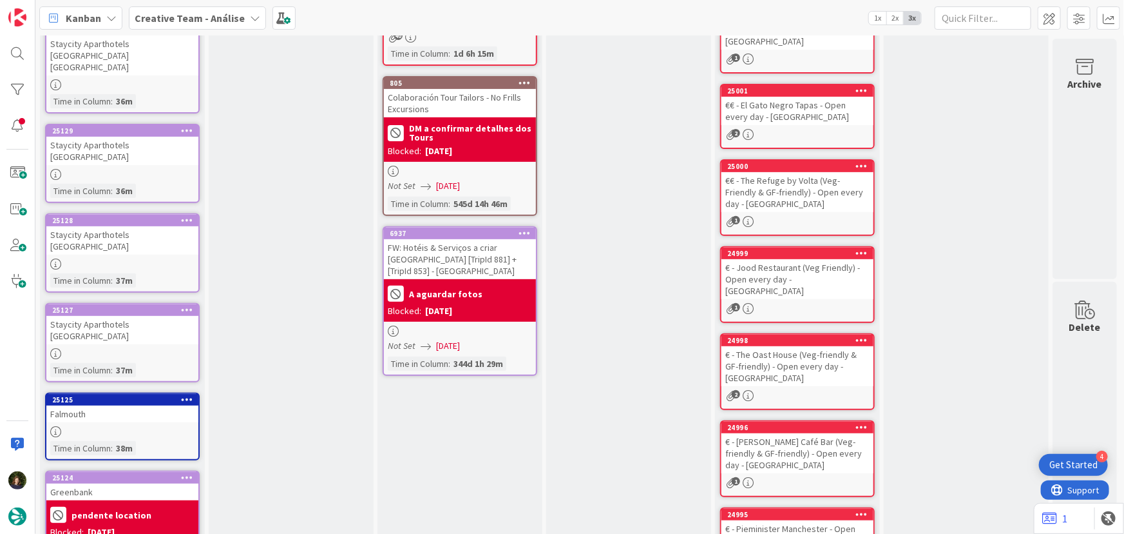
scroll to position [377, 0]
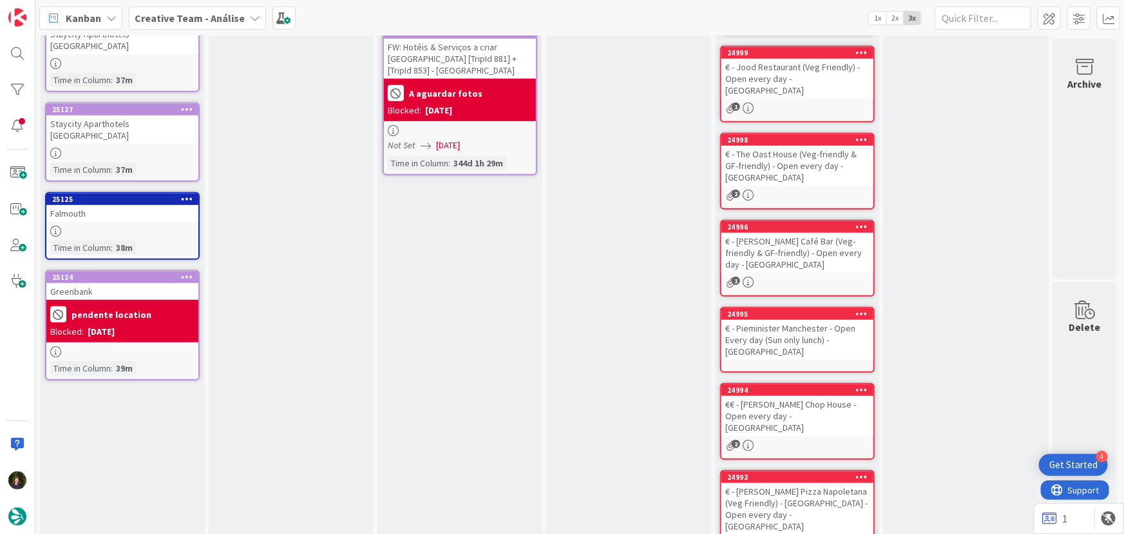
click at [233, 16] on b "Creative Team - Análise" at bounding box center [190, 18] width 110 height 13
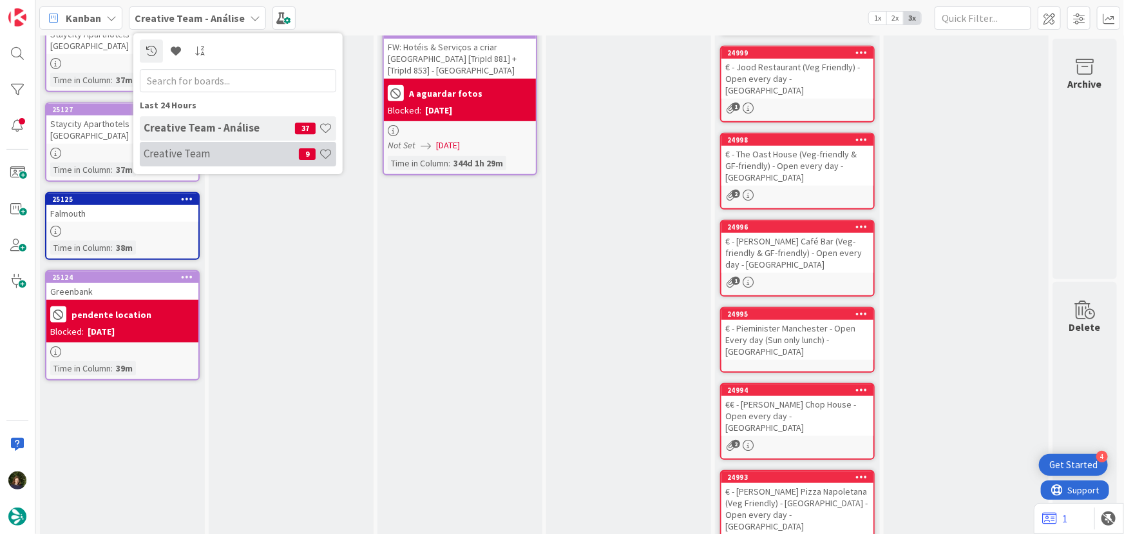
click at [227, 154] on h4 "Creative Team" at bounding box center [221, 153] width 155 height 13
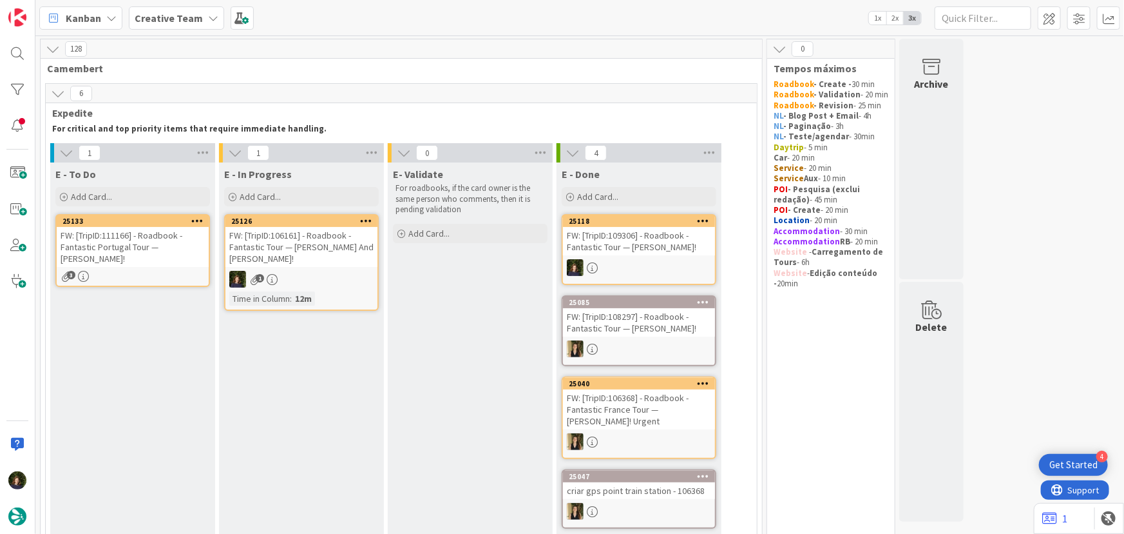
click at [287, 258] on div "FW: [TripID:106161] - Roadbook - Fantastic Tour — [PERSON_NAME] And [PERSON_NAM…" at bounding box center [302, 247] width 152 height 40
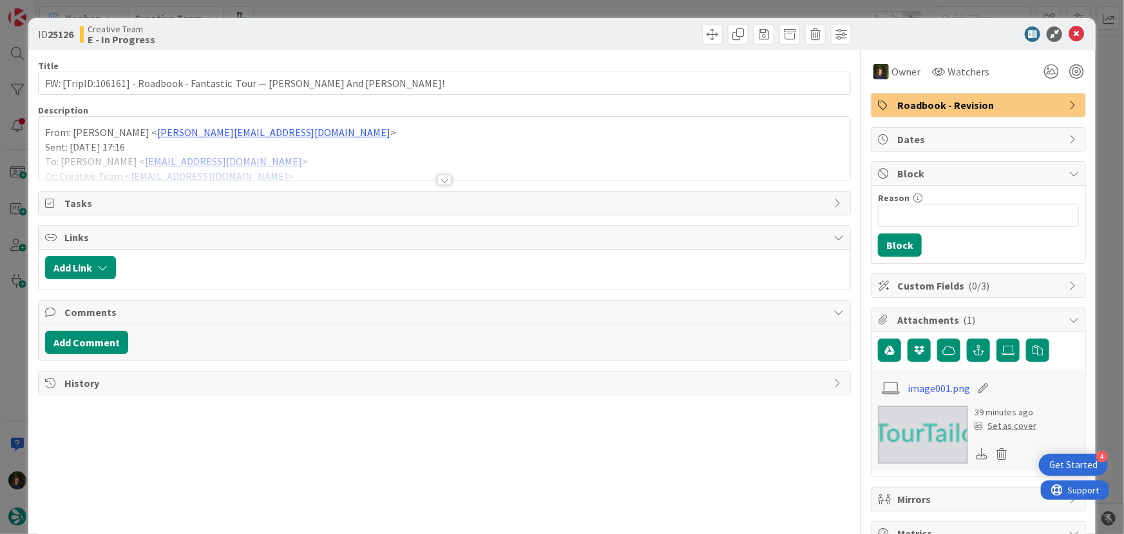
click at [442, 178] on div at bounding box center [445, 180] width 14 height 10
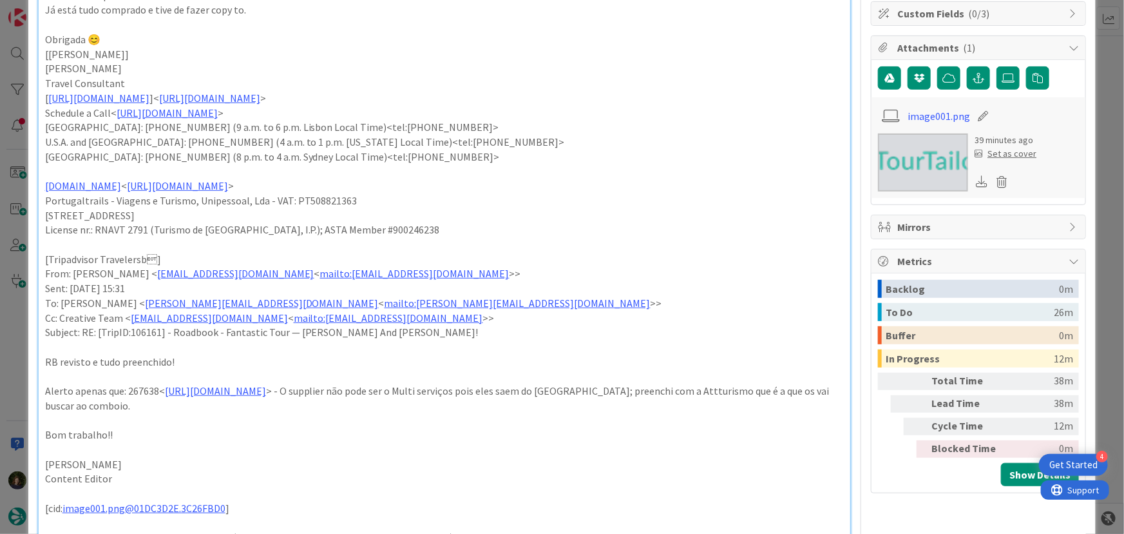
scroll to position [293, 0]
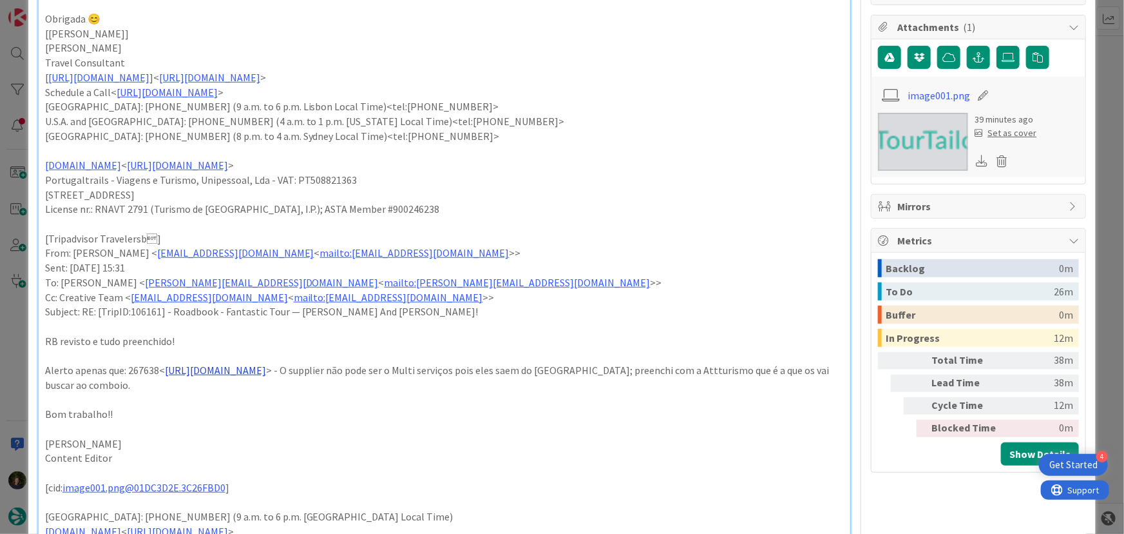
click at [266, 365] on link "[URL][DOMAIN_NAME]" at bounding box center [215, 369] width 101 height 13
click at [272, 389] on link "[URL][DOMAIN_NAME]" at bounding box center [261, 394] width 88 height 17
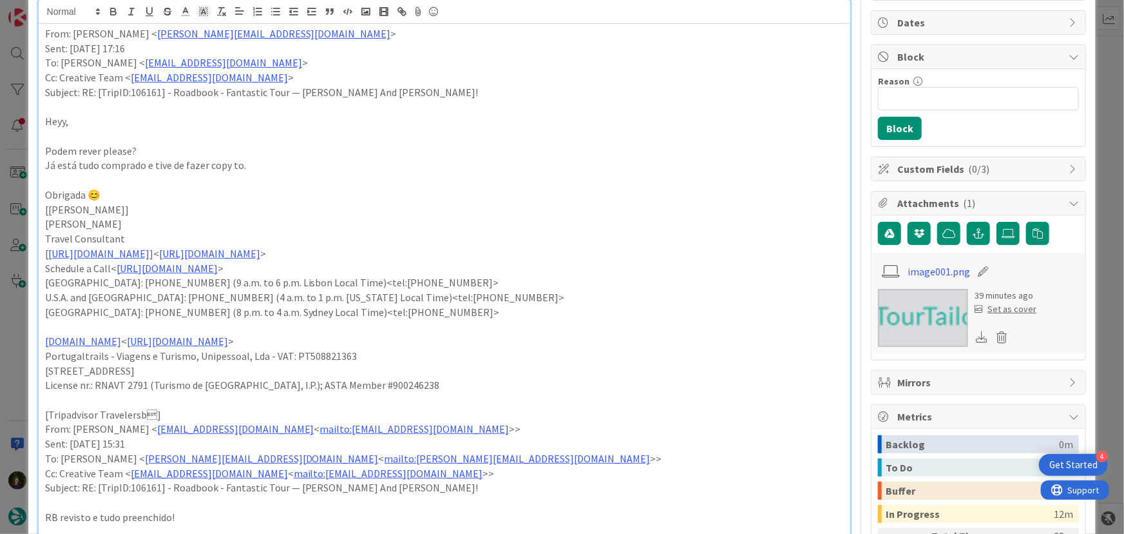
scroll to position [0, 0]
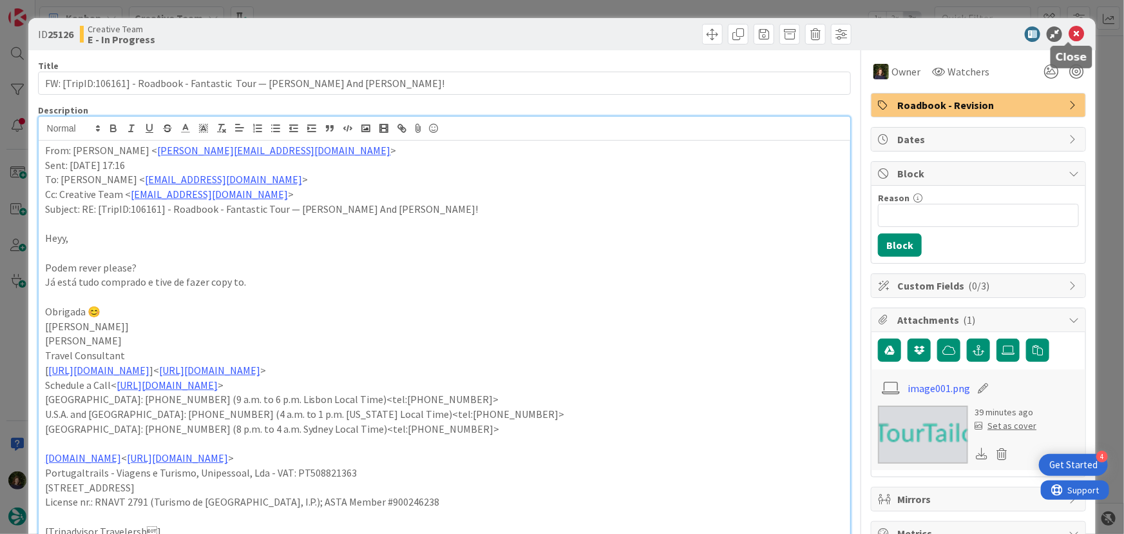
click at [561, 30] on icon at bounding box center [1076, 33] width 15 height 15
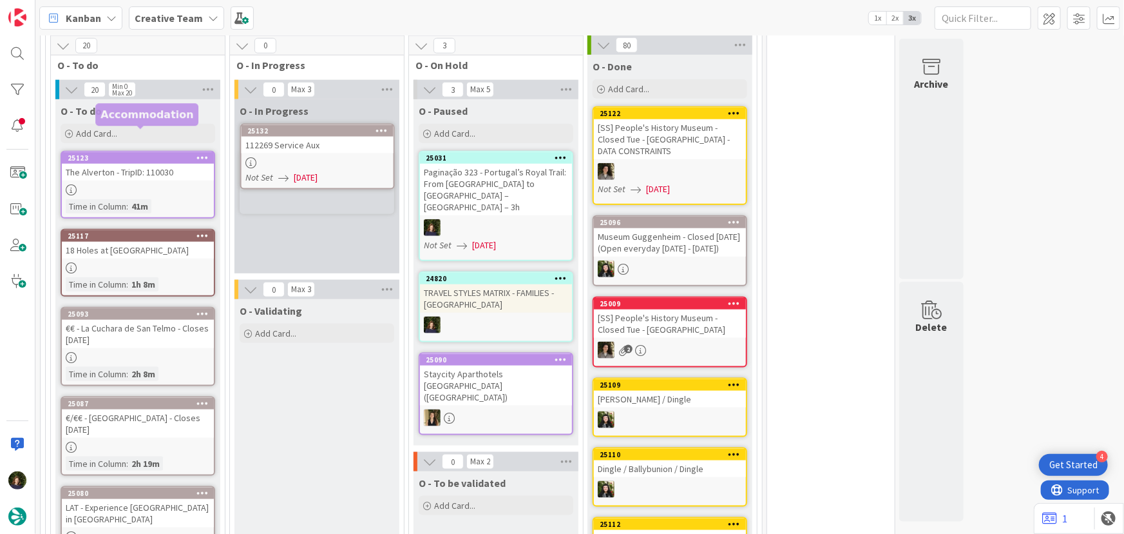
scroll to position [644, 0]
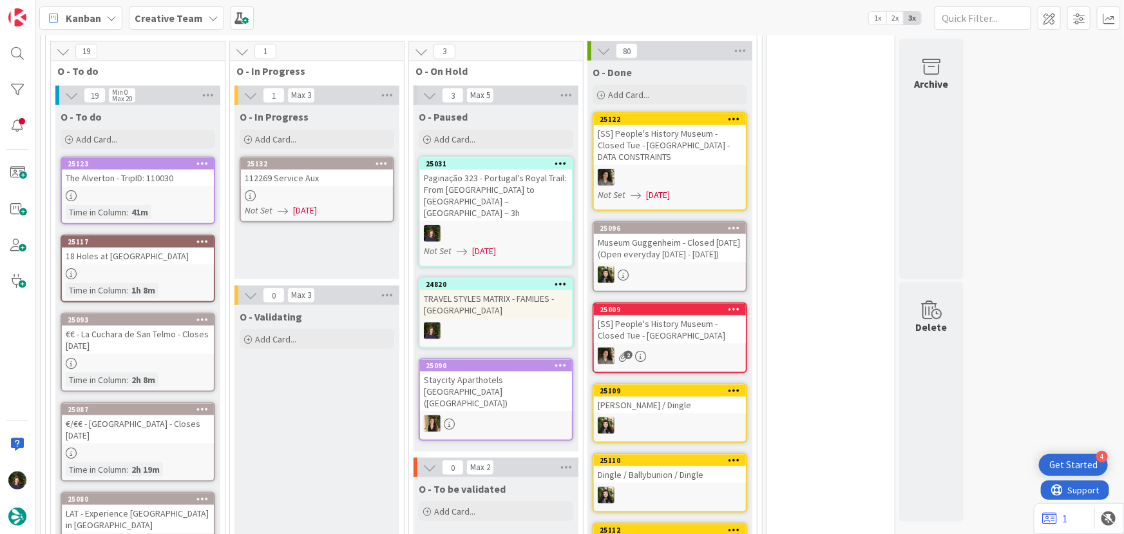
click at [289, 192] on div at bounding box center [317, 195] width 152 height 11
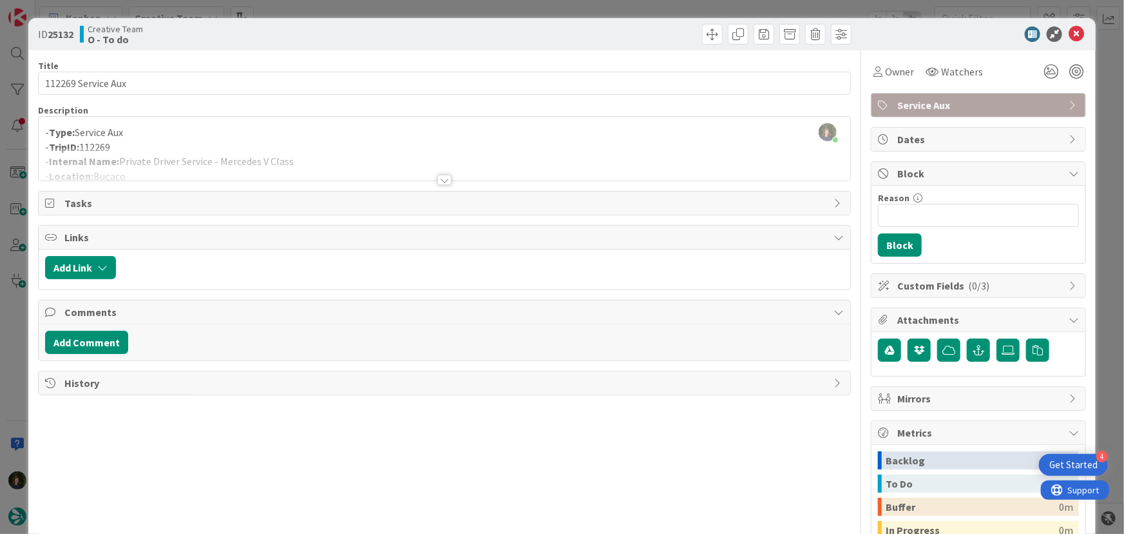
click at [443, 178] on div at bounding box center [445, 180] width 14 height 10
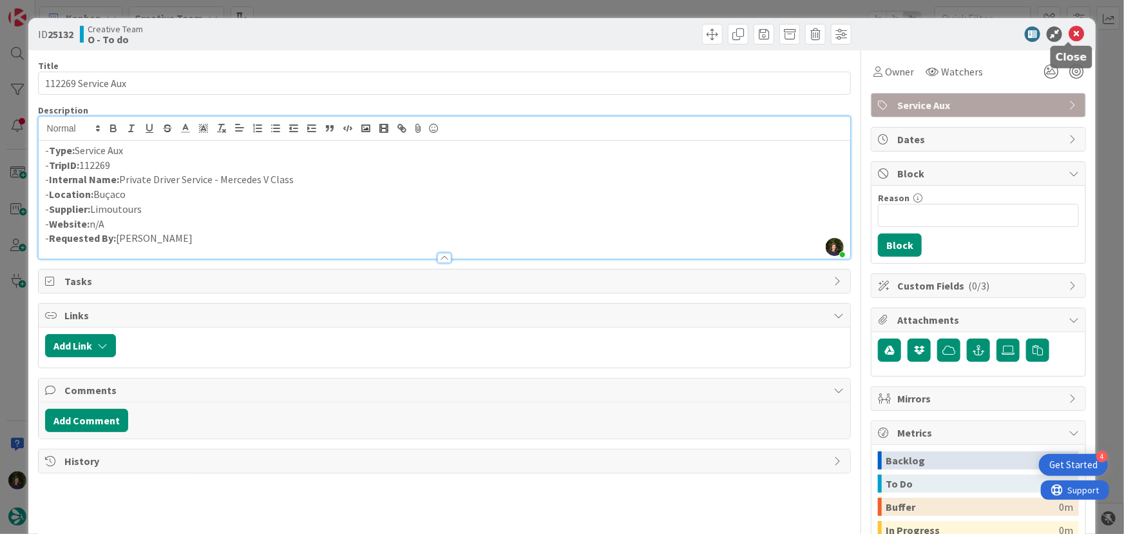
click at [561, 35] on icon at bounding box center [1076, 33] width 15 height 15
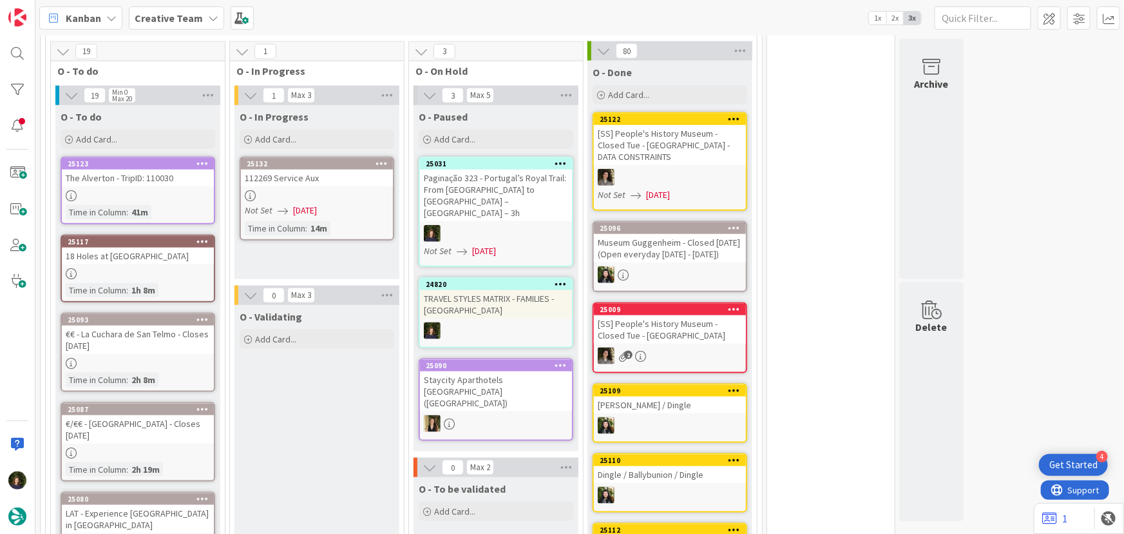
click at [377, 159] on icon at bounding box center [382, 163] width 12 height 9
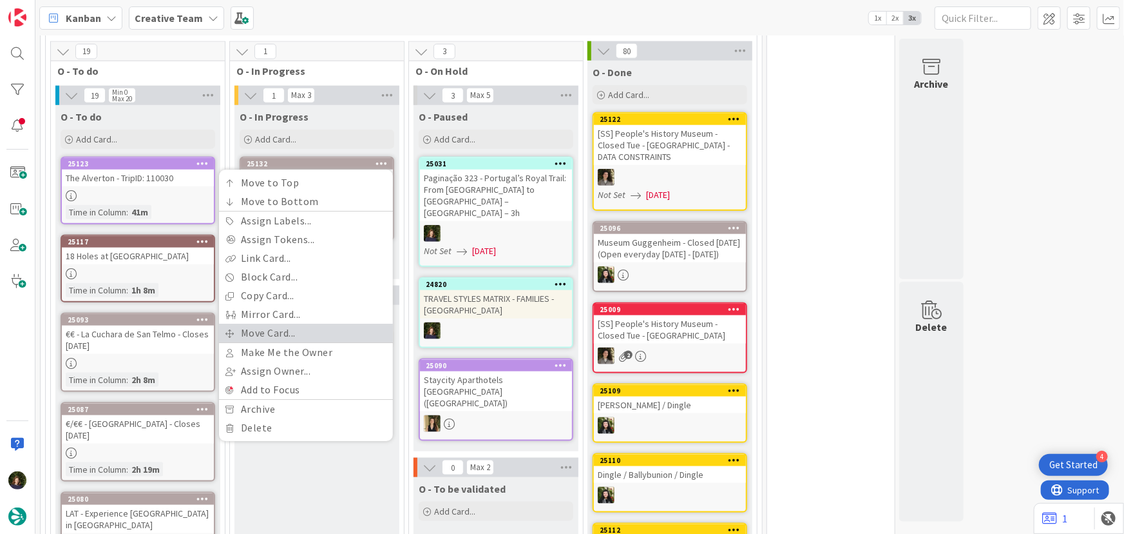
click at [307, 327] on link "Move Card..." at bounding box center [306, 333] width 174 height 19
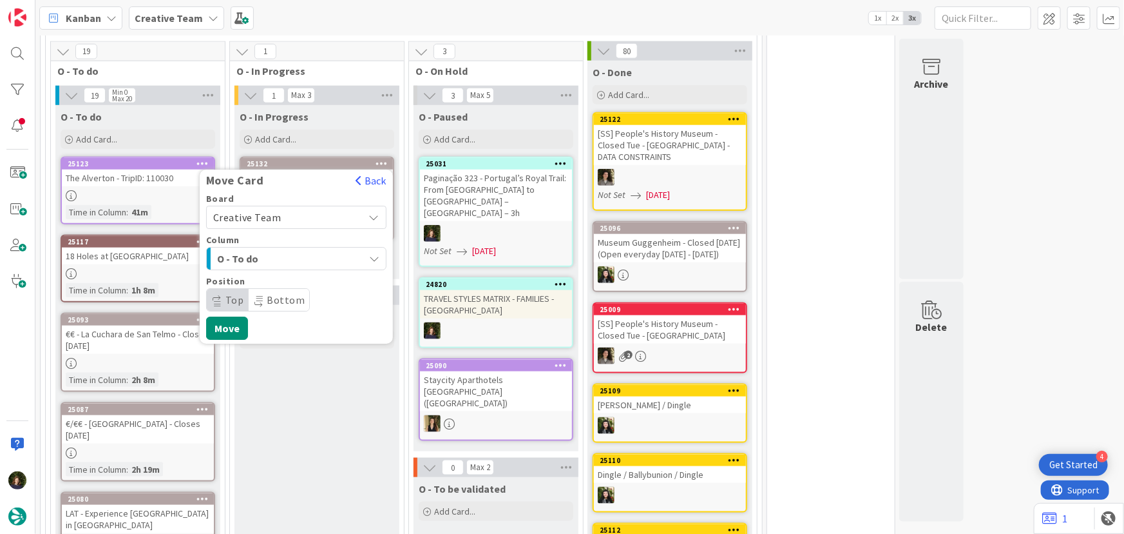
click at [302, 215] on span "Creative Team" at bounding box center [285, 218] width 144 height 18
click at [307, 278] on span "Creative Team - Análise" at bounding box center [304, 278] width 149 height 19
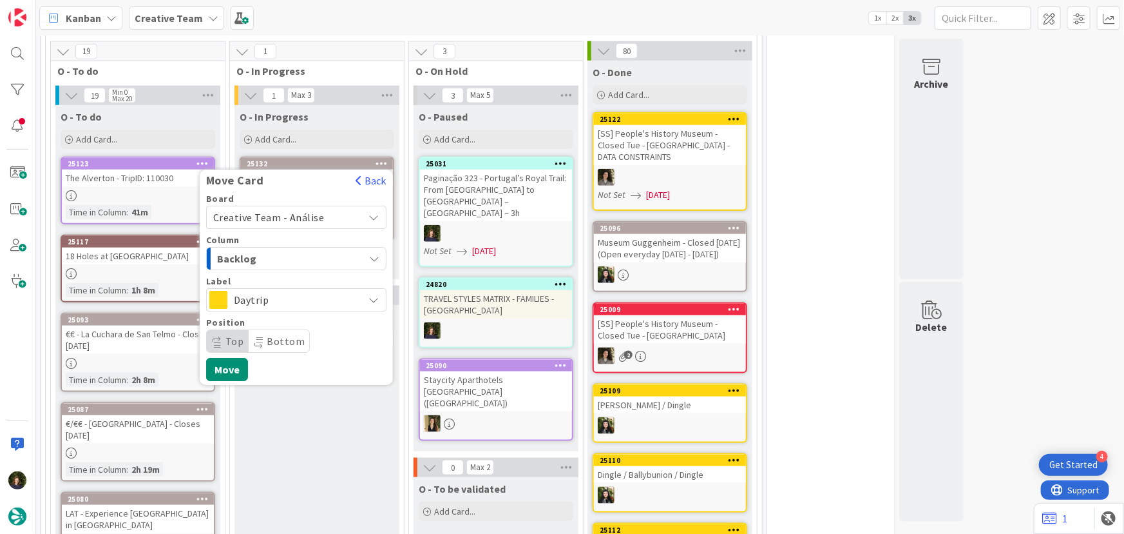
click at [309, 294] on span "Daytrip" at bounding box center [296, 300] width 124 height 18
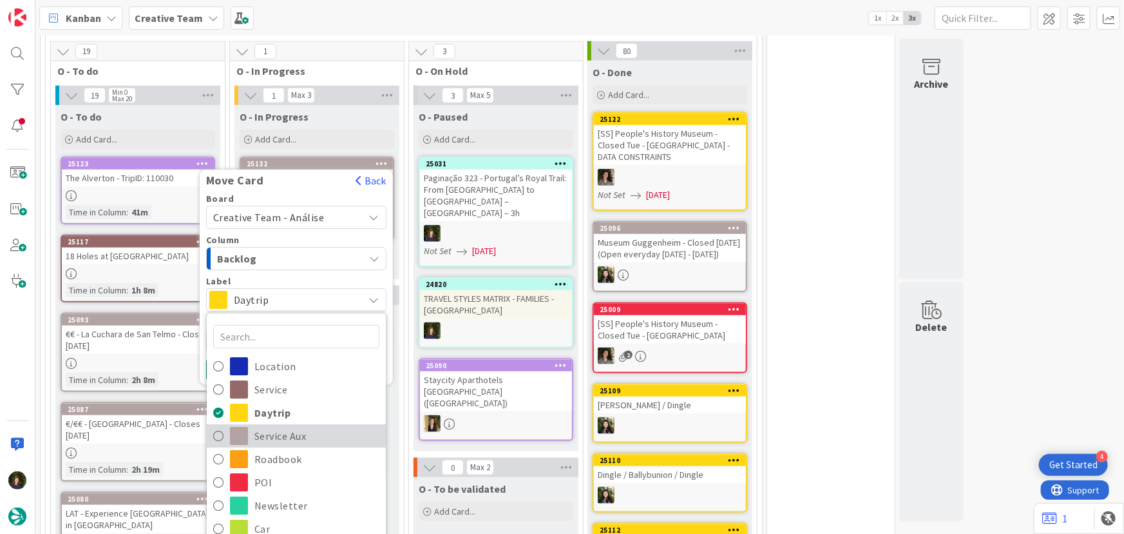
click at [310, 436] on span "Service Aux" at bounding box center [317, 436] width 125 height 19
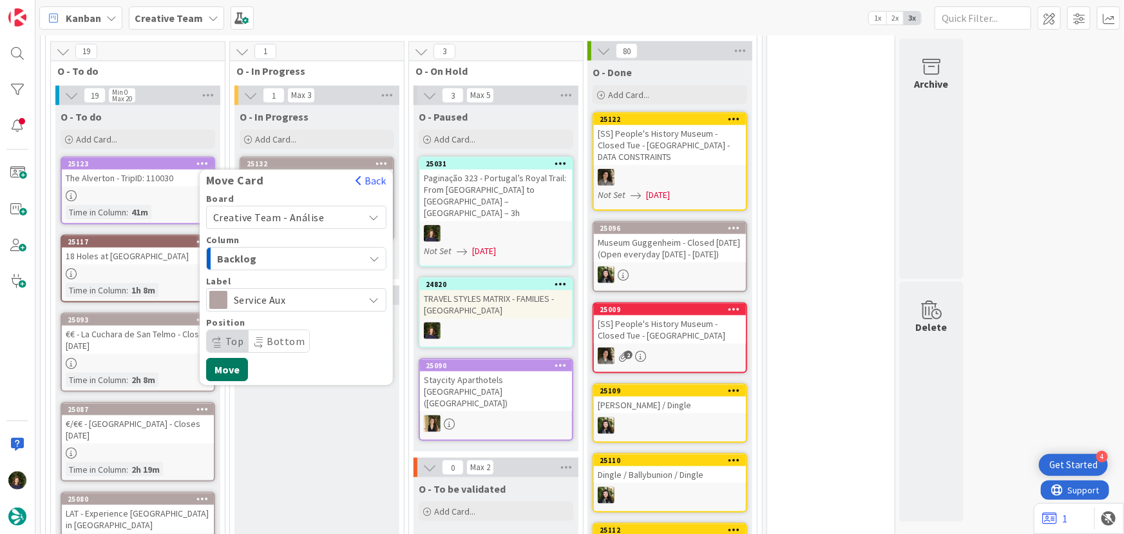
click at [231, 372] on button "Move" at bounding box center [227, 369] width 42 height 23
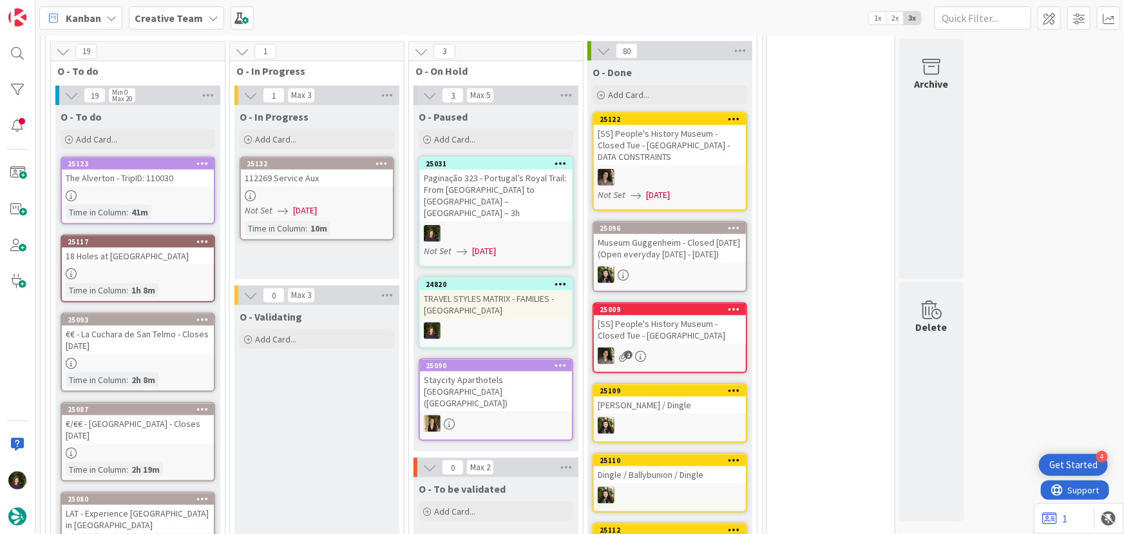
click at [379, 159] on icon at bounding box center [382, 163] width 12 height 9
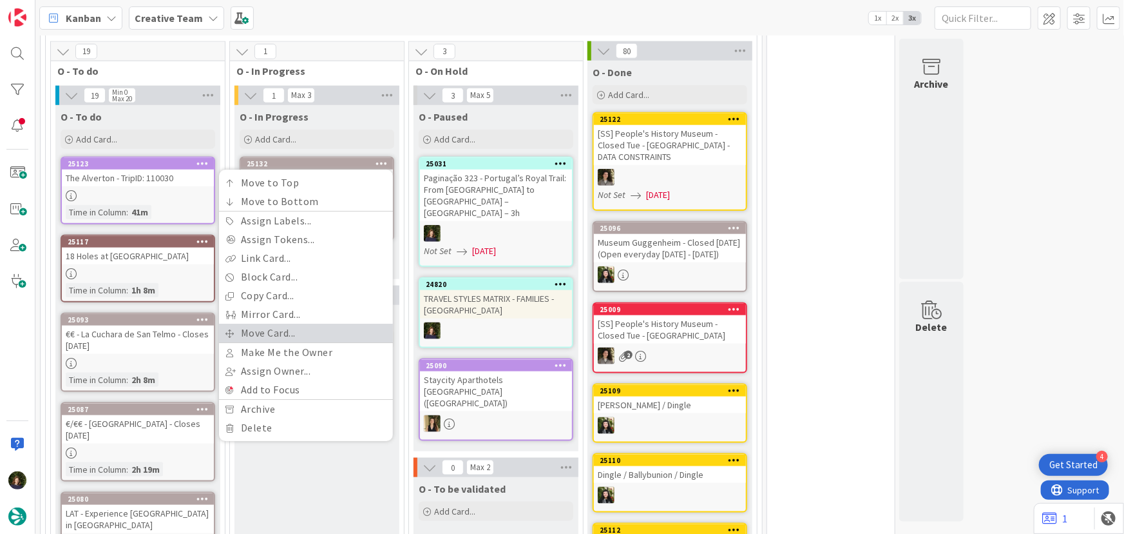
click at [315, 329] on link "Move Card..." at bounding box center [306, 333] width 174 height 19
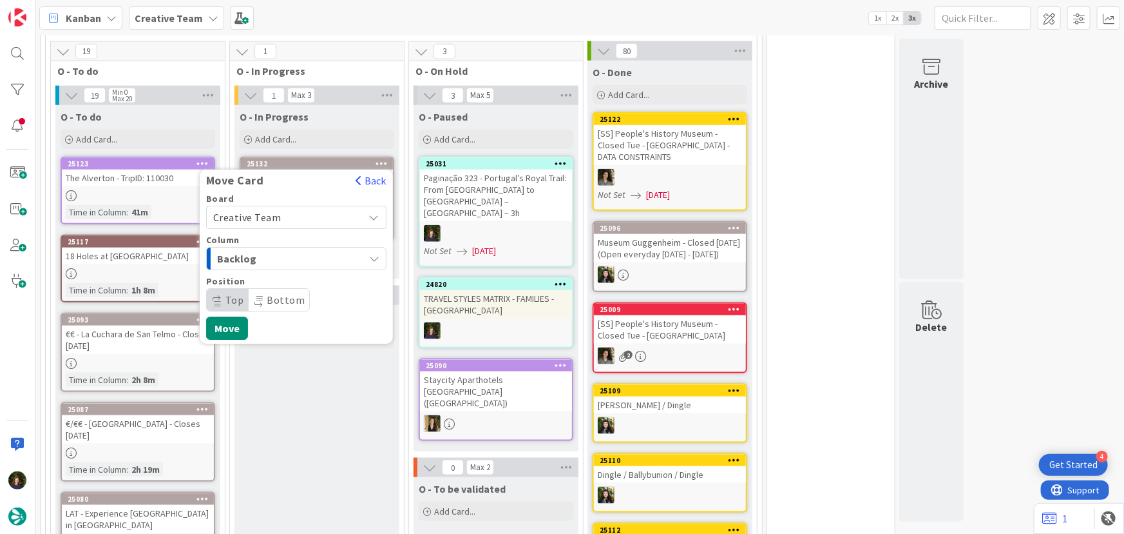
click at [288, 210] on span "Creative Team" at bounding box center [285, 218] width 144 height 18
click at [312, 277] on span "Creative Team - Análise" at bounding box center [304, 278] width 149 height 19
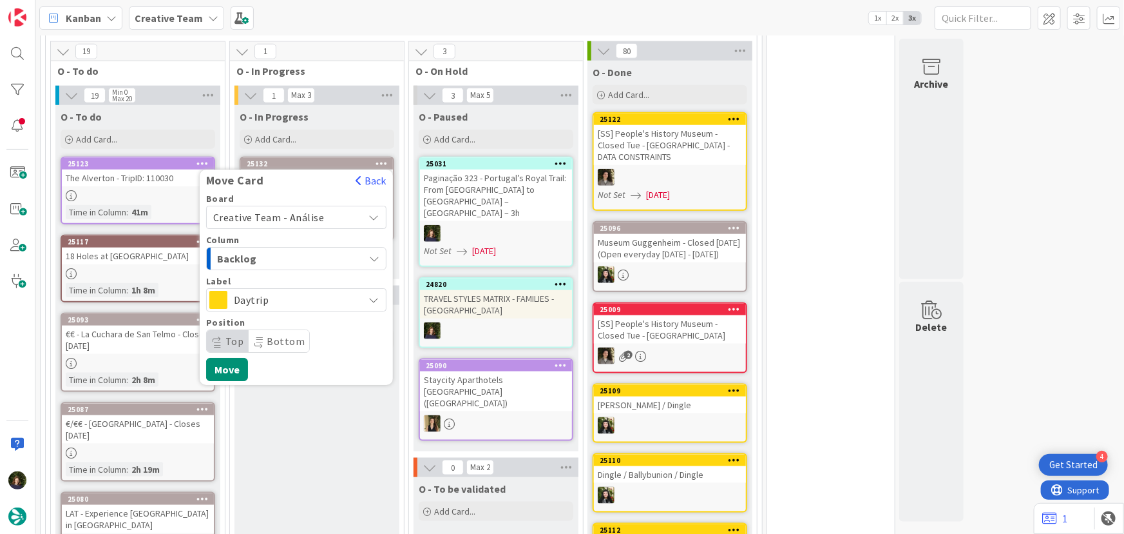
click at [309, 302] on span "Daytrip" at bounding box center [296, 300] width 124 height 18
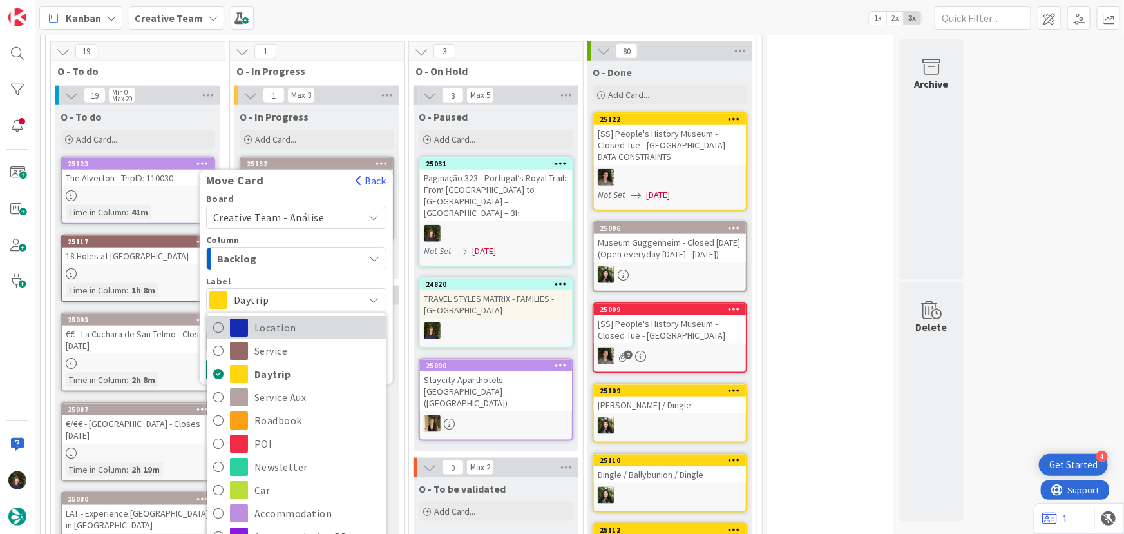
scroll to position [58, 0]
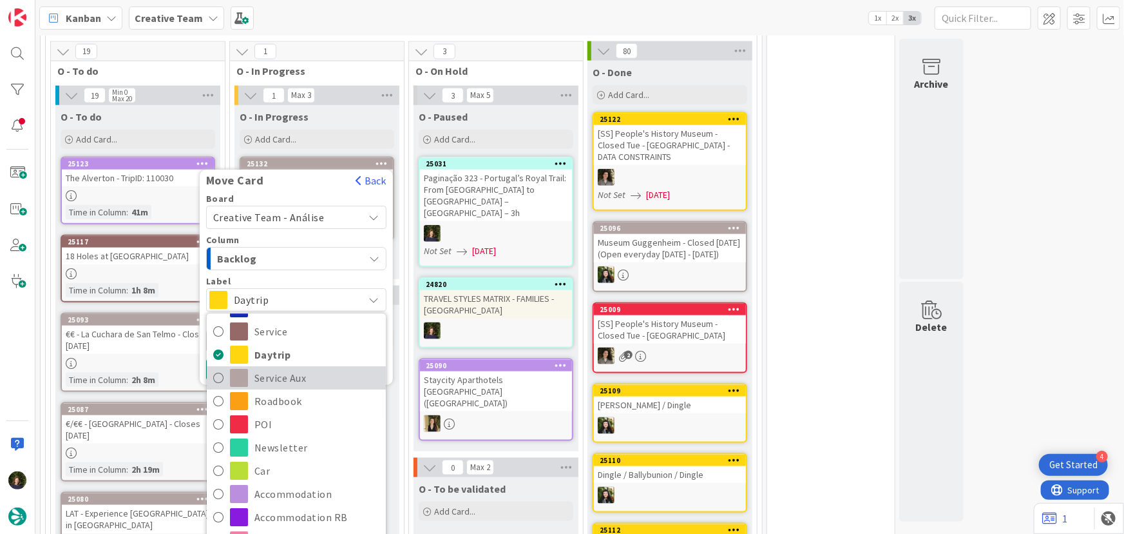
click at [304, 374] on span "Service Aux" at bounding box center [317, 378] width 125 height 19
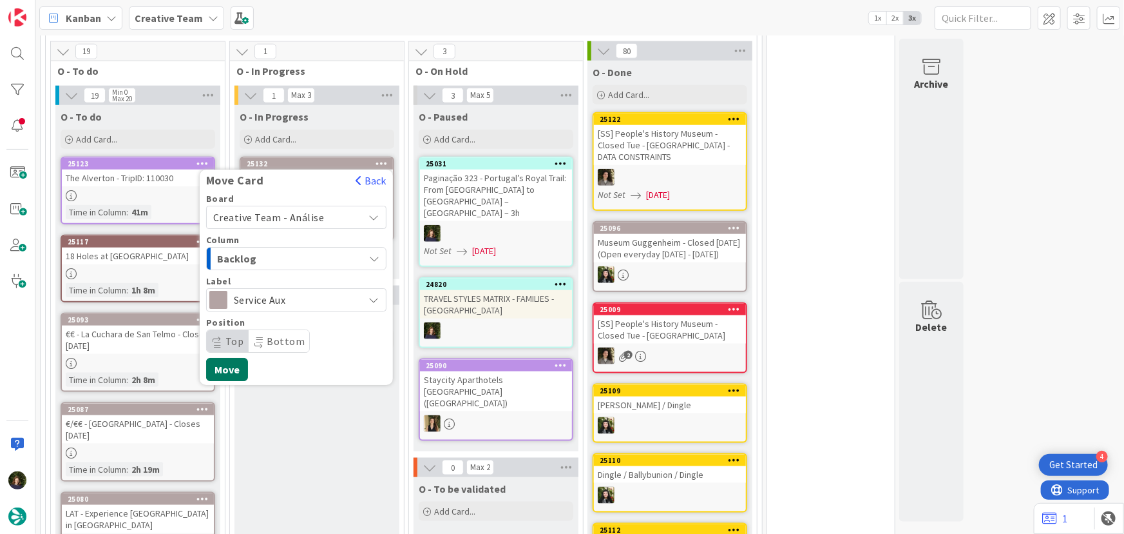
click at [222, 374] on button "Move" at bounding box center [227, 369] width 42 height 23
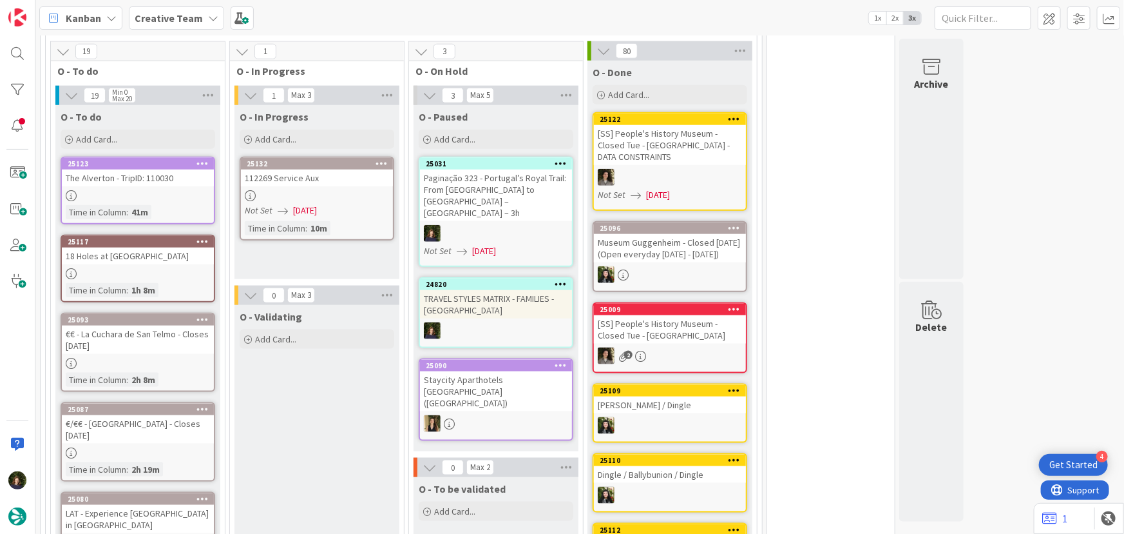
click at [187, 19] on b "Creative Team" at bounding box center [169, 18] width 68 height 13
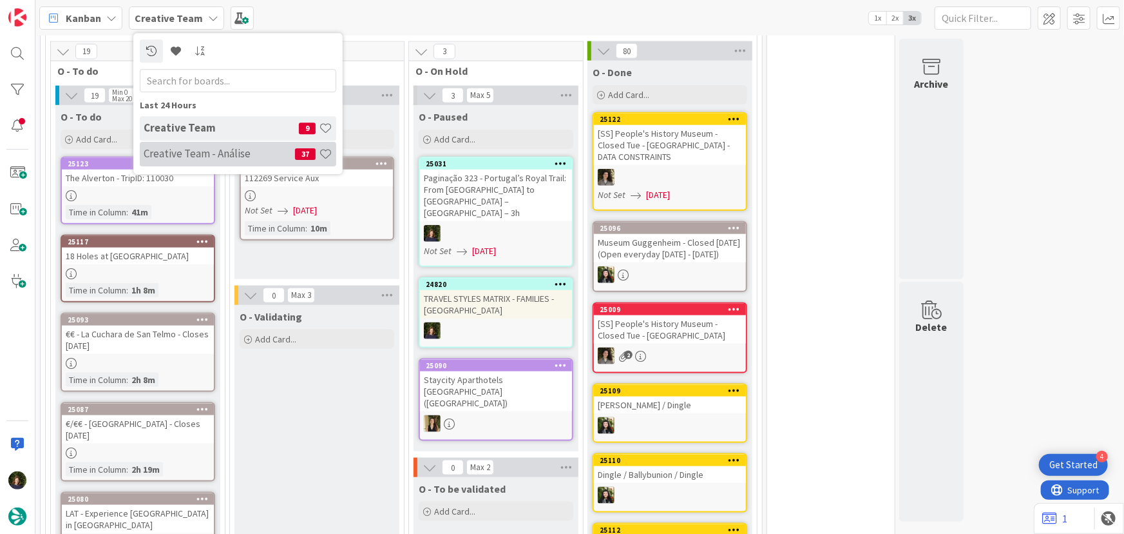
click at [193, 151] on h4 "Creative Team - Análise" at bounding box center [219, 153] width 151 height 13
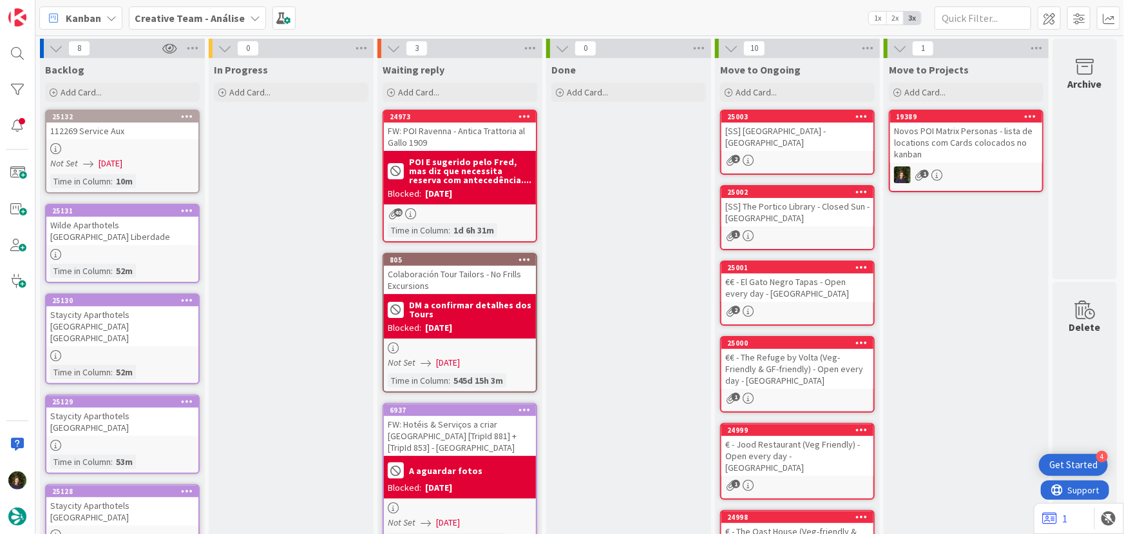
click at [204, 19] on b "Creative Team - Análise" at bounding box center [190, 18] width 110 height 13
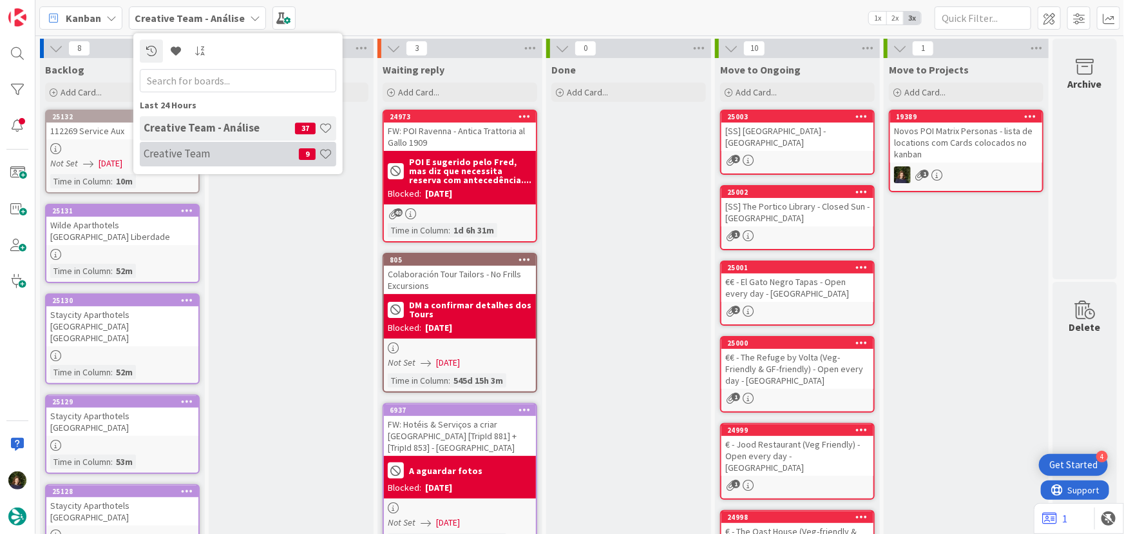
click at [212, 149] on h4 "Creative Team" at bounding box center [221, 153] width 155 height 13
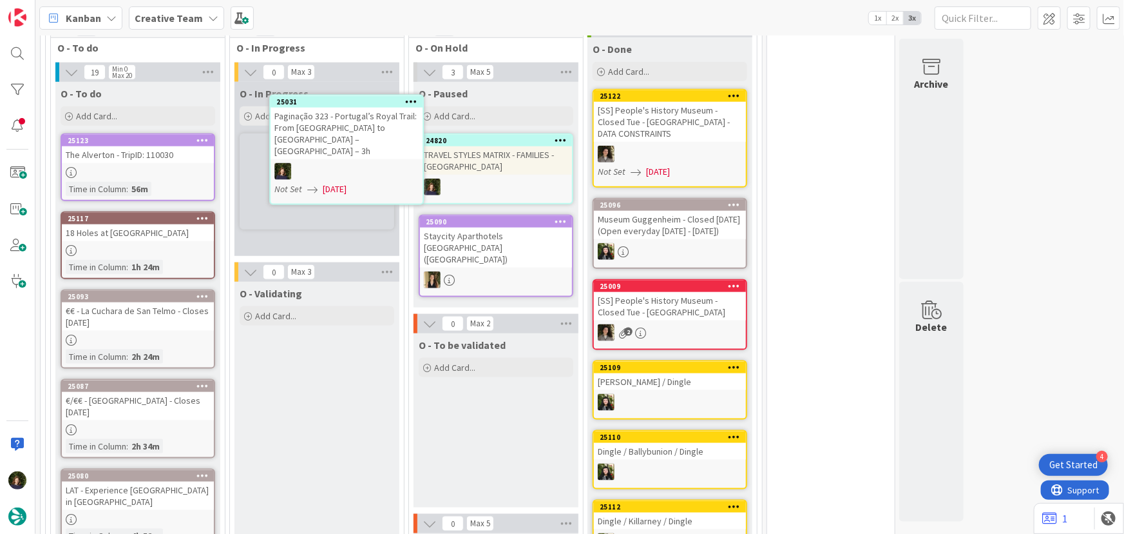
scroll to position [646, 0]
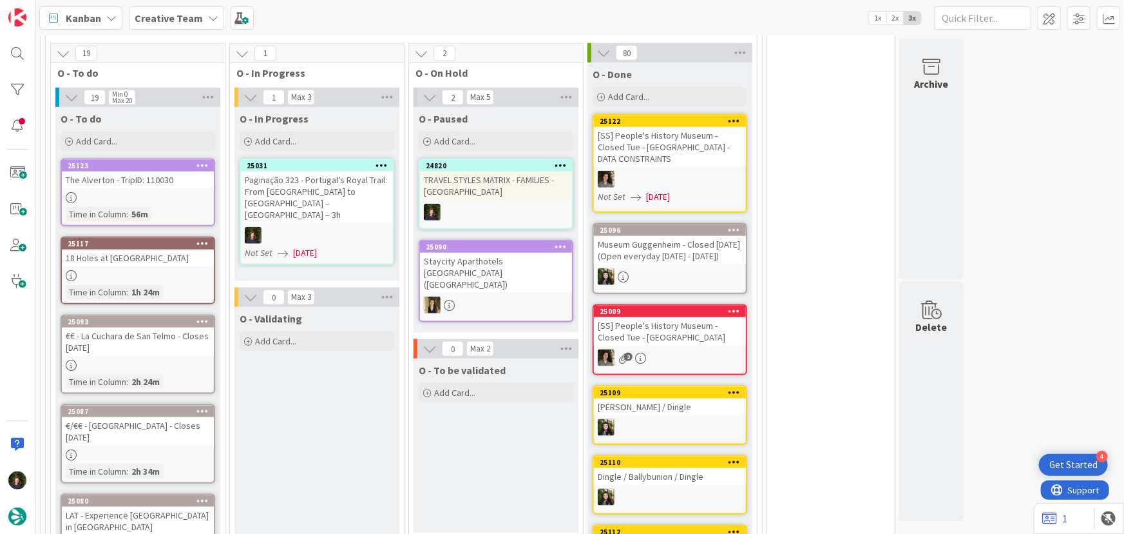
click at [321, 211] on div "25031 Paginação 323 - Portugal’s Royal Trail: From [GEOGRAPHIC_DATA] to [GEOGRA…" at bounding box center [317, 212] width 155 height 106
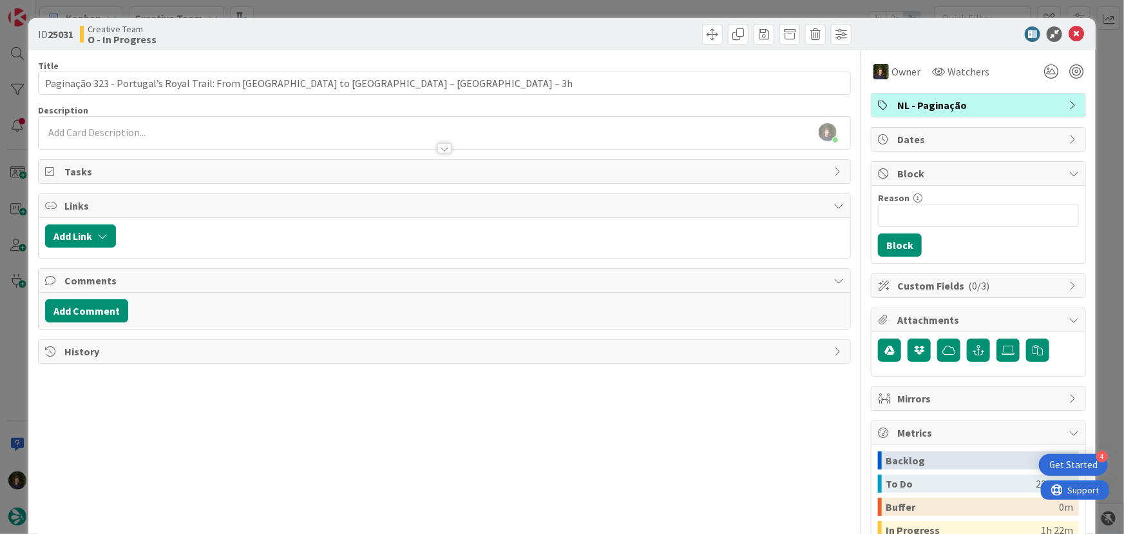
click at [561, 108] on span "NL - Paginação" at bounding box center [980, 104] width 165 height 15
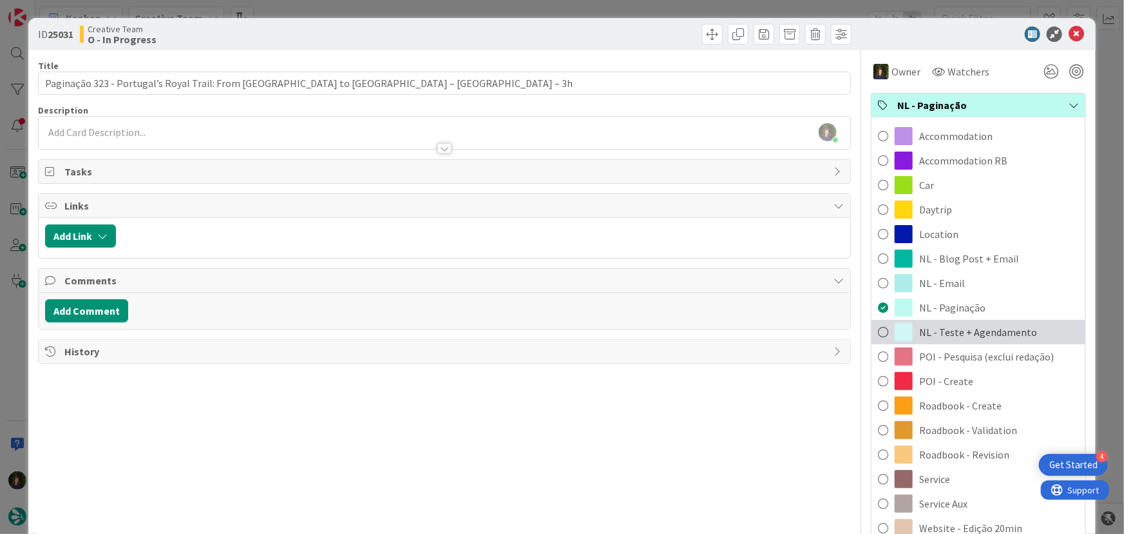
click at [561, 329] on span "NL - Teste + Agendamento" at bounding box center [979, 331] width 118 height 15
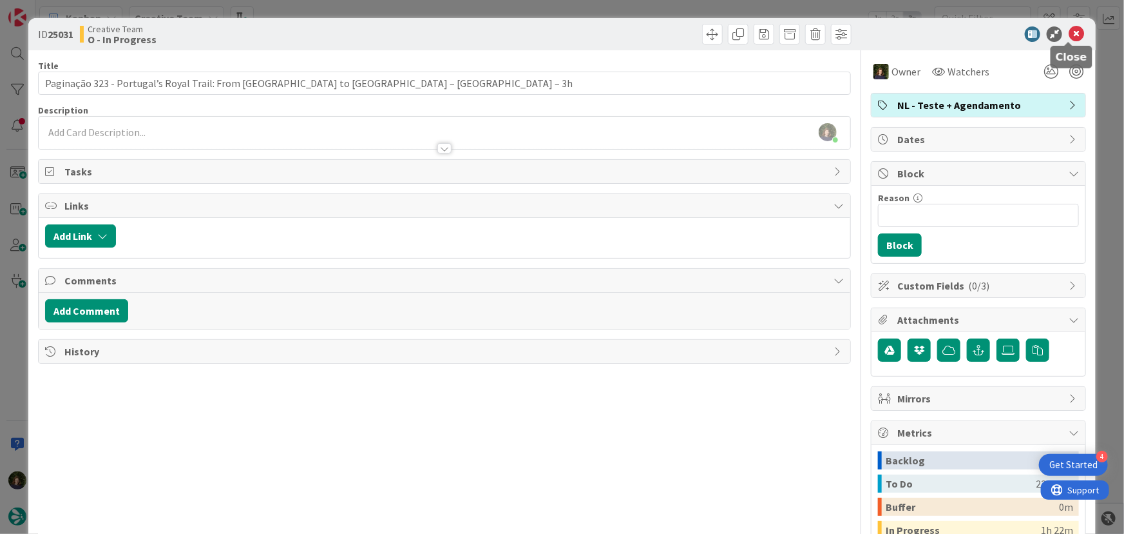
click at [561, 32] on icon at bounding box center [1076, 33] width 15 height 15
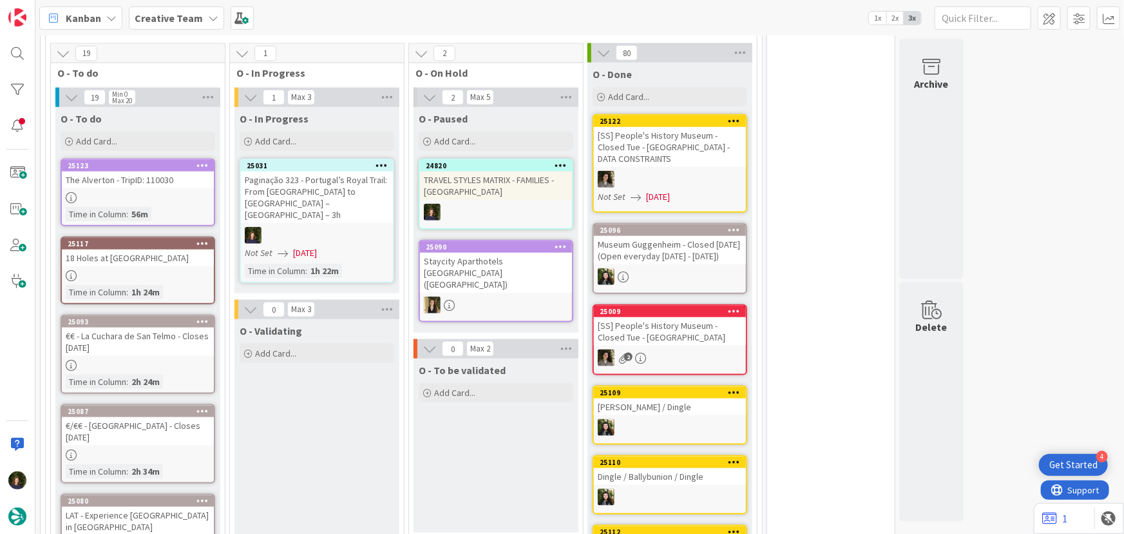
click at [382, 160] on icon at bounding box center [382, 164] width 12 height 9
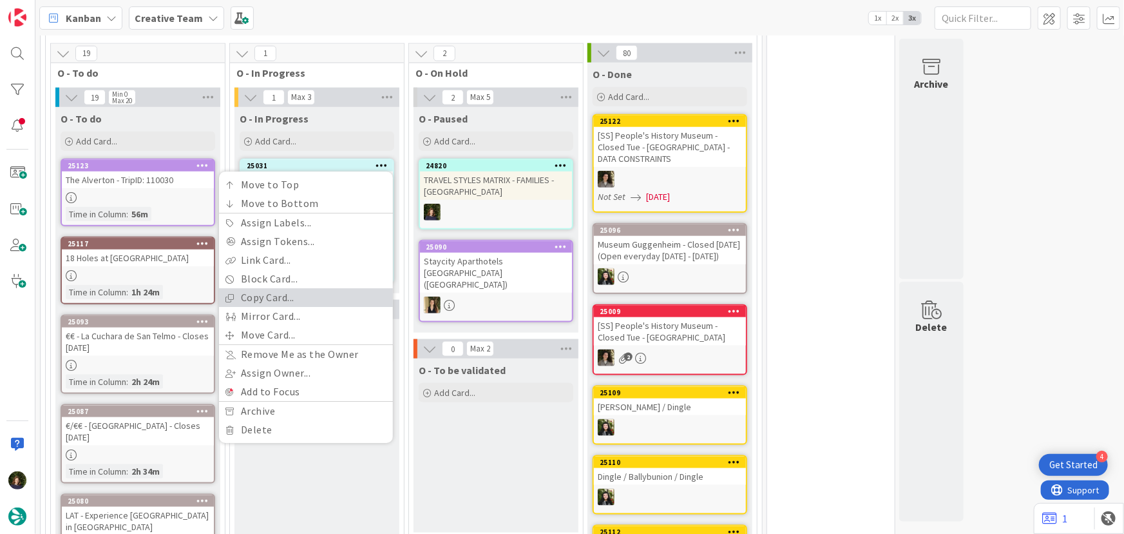
click at [311, 298] on link "Copy Card..." at bounding box center [306, 298] width 174 height 19
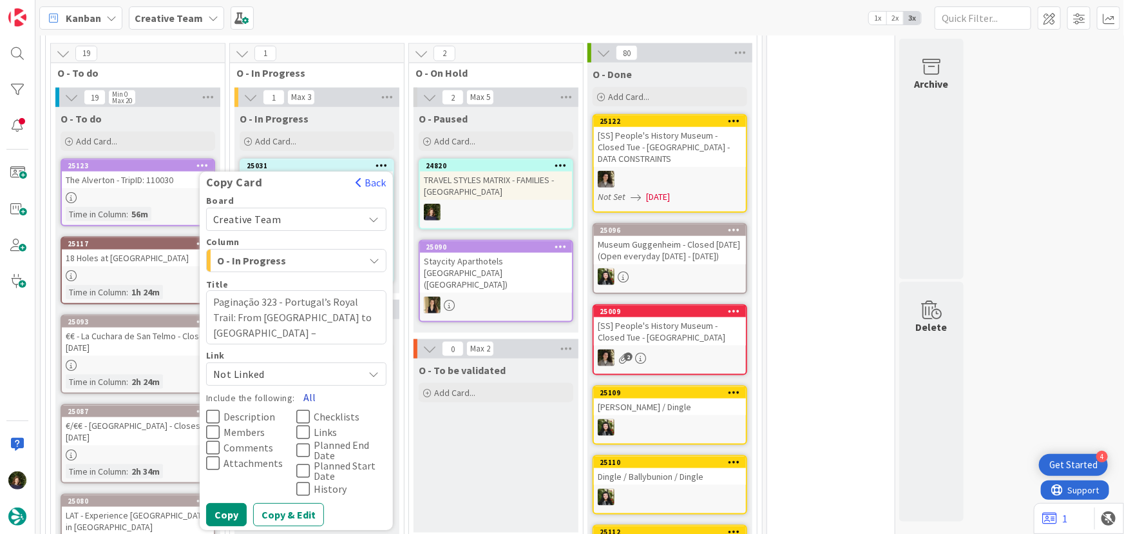
click at [309, 393] on button "All" at bounding box center [309, 396] width 29 height 23
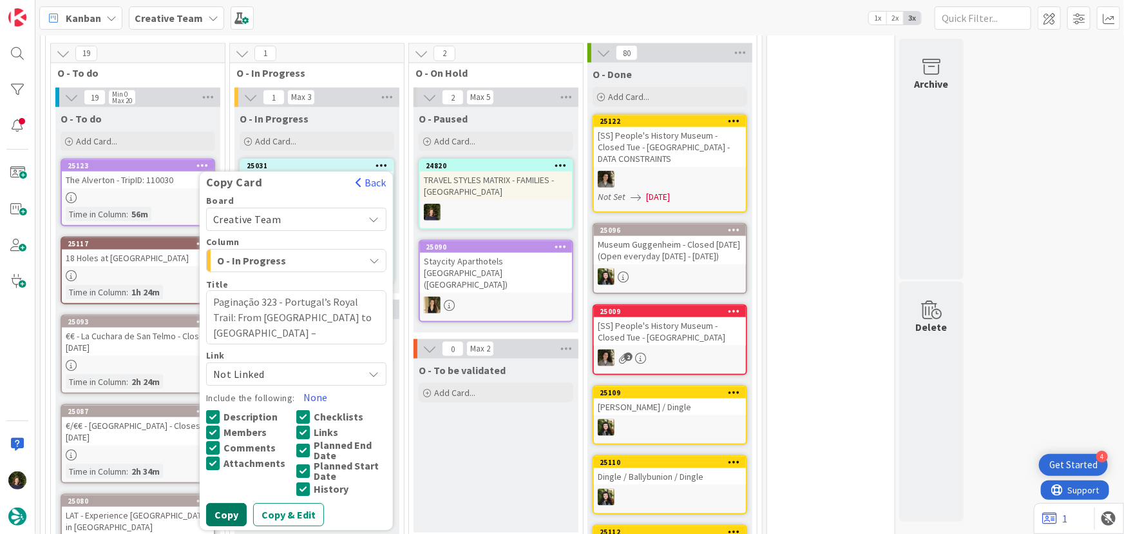
click at [238, 513] on button "Copy" at bounding box center [226, 514] width 41 height 23
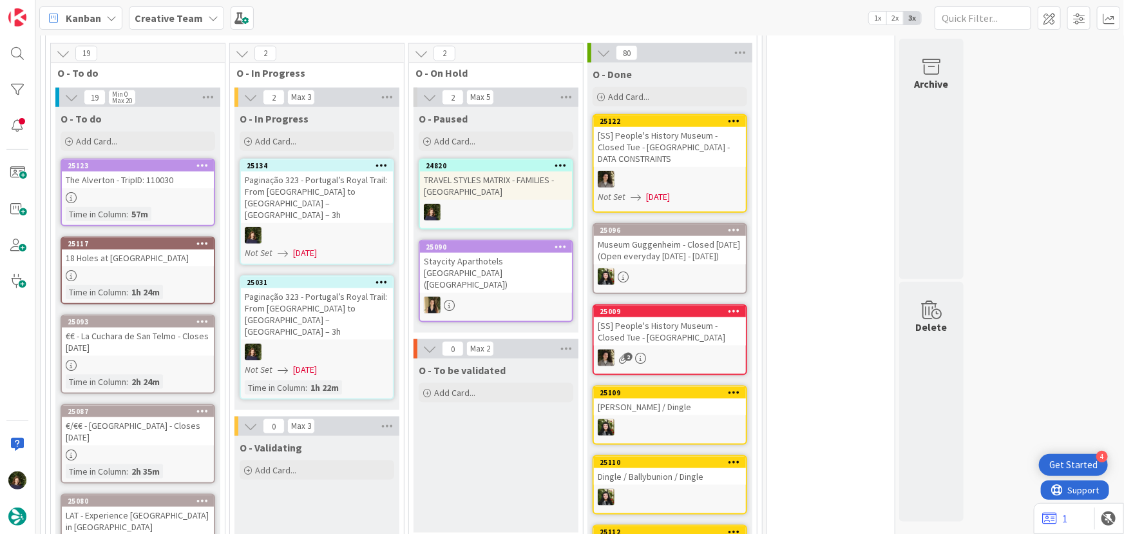
click at [381, 166] on icon at bounding box center [382, 164] width 12 height 9
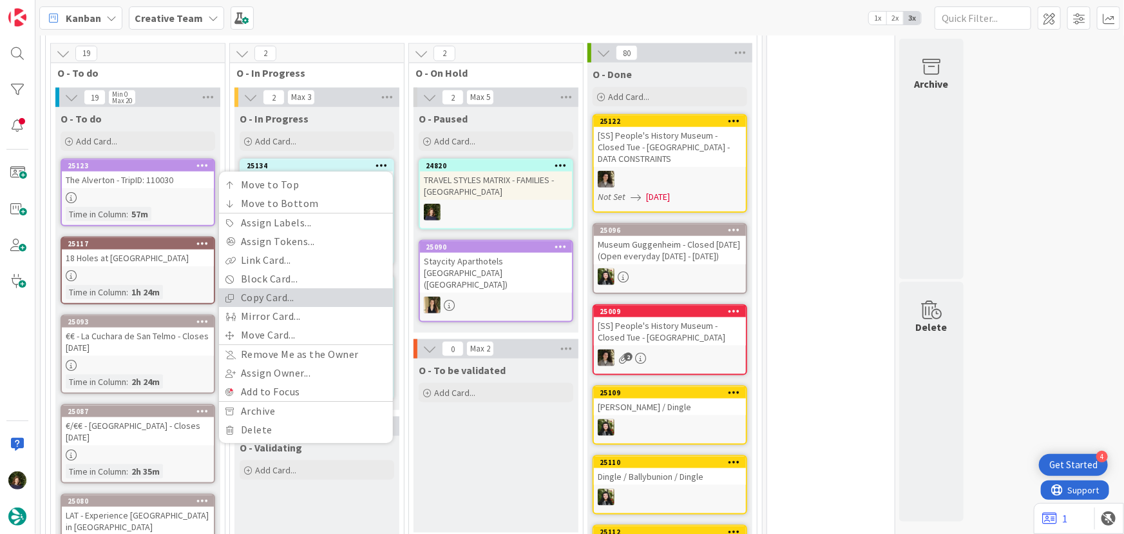
click at [312, 296] on link "Copy Card..." at bounding box center [306, 298] width 174 height 19
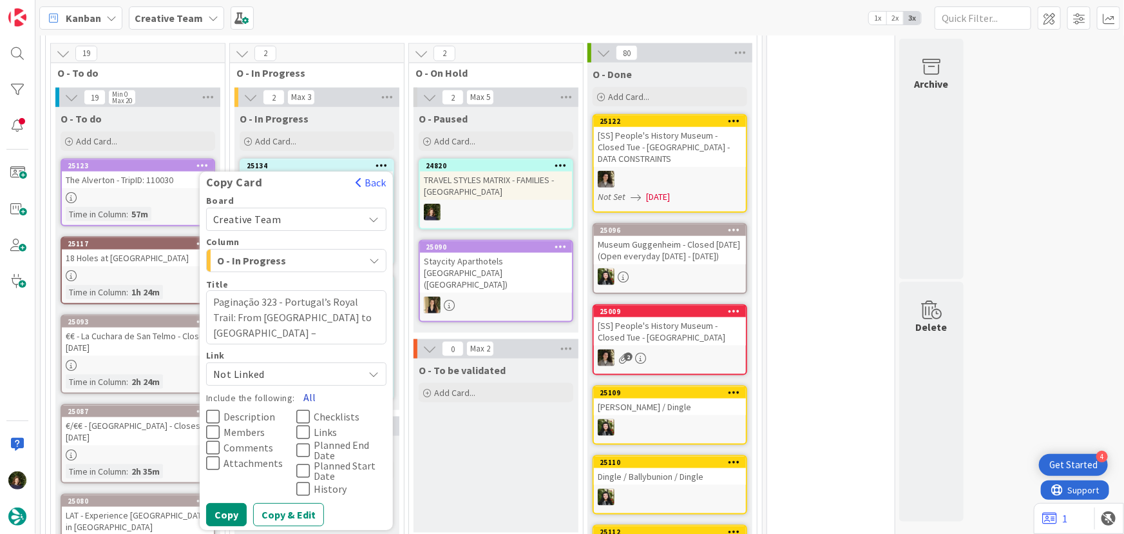
click at [308, 393] on button "All" at bounding box center [309, 396] width 29 height 23
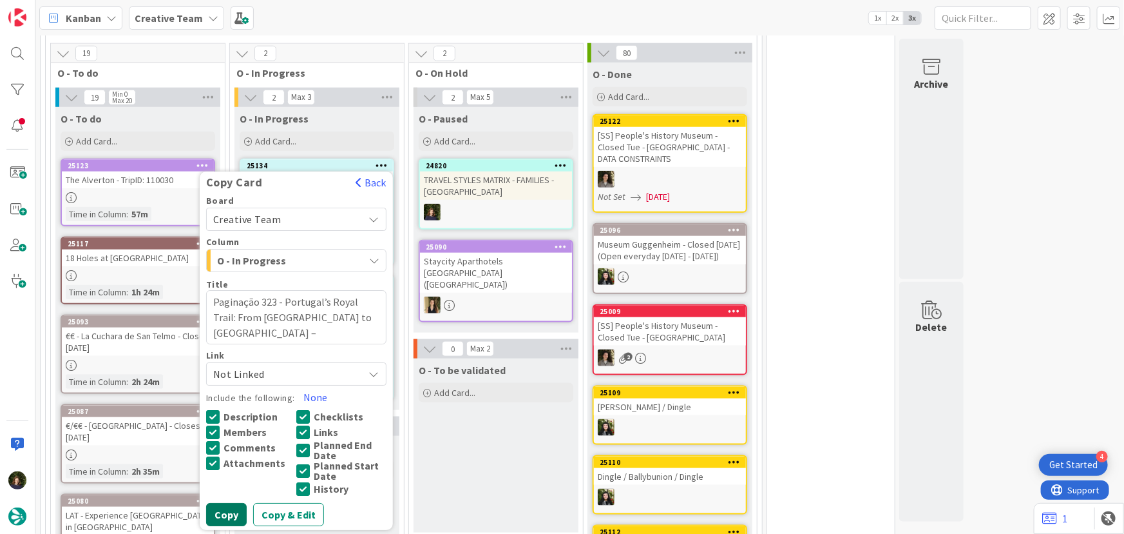
click at [233, 505] on button "Copy" at bounding box center [226, 514] width 41 height 23
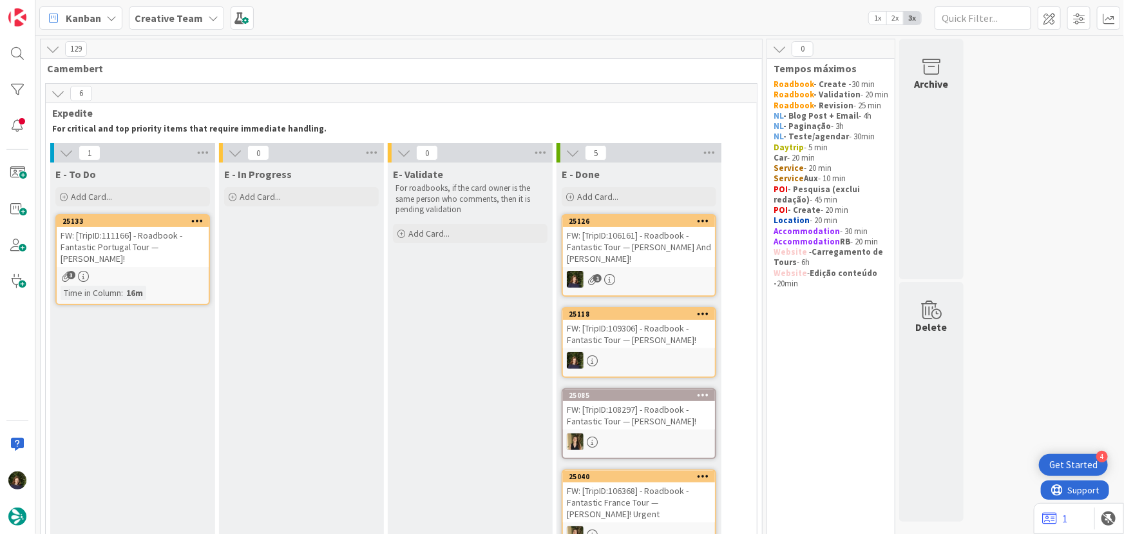
click at [139, 255] on div "FW: [TripID:111166] - Roadbook - Fantastic Portugal Tour — [PERSON_NAME]!" at bounding box center [133, 247] width 152 height 40
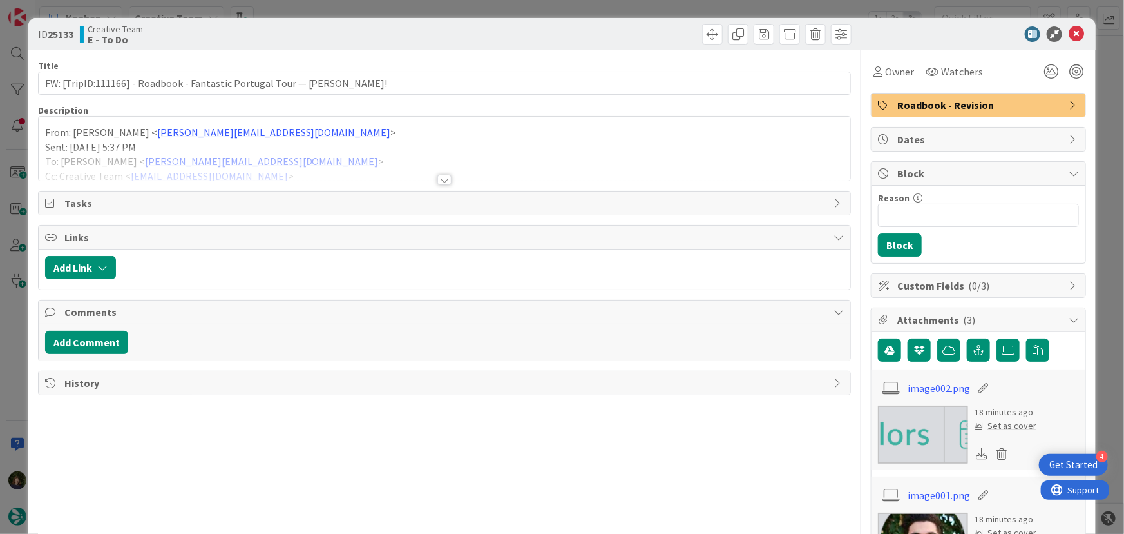
click at [439, 178] on div at bounding box center [445, 180] width 14 height 10
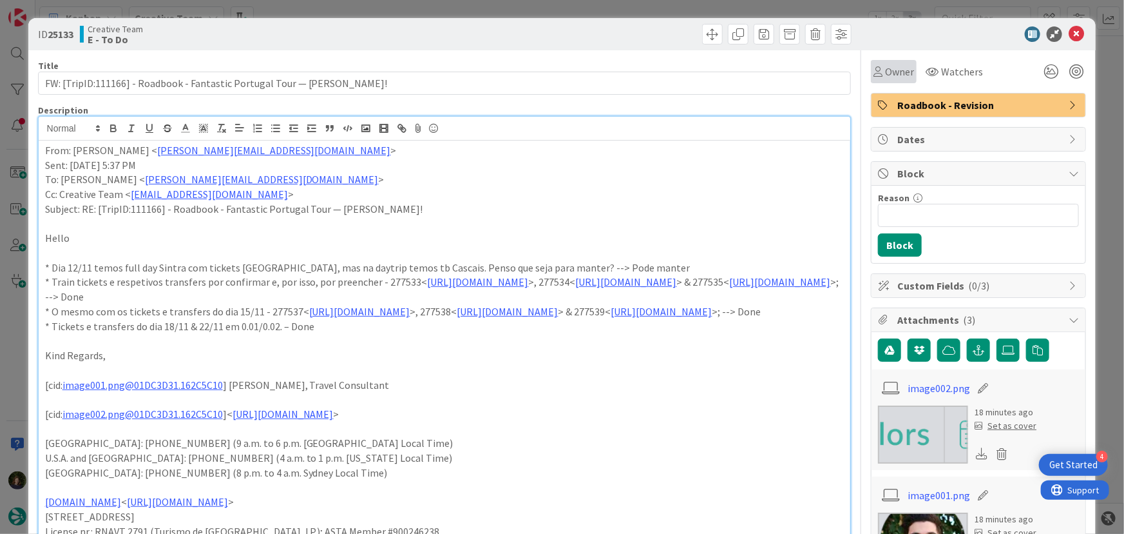
click at [561, 72] on span "Owner" at bounding box center [899, 71] width 29 height 15
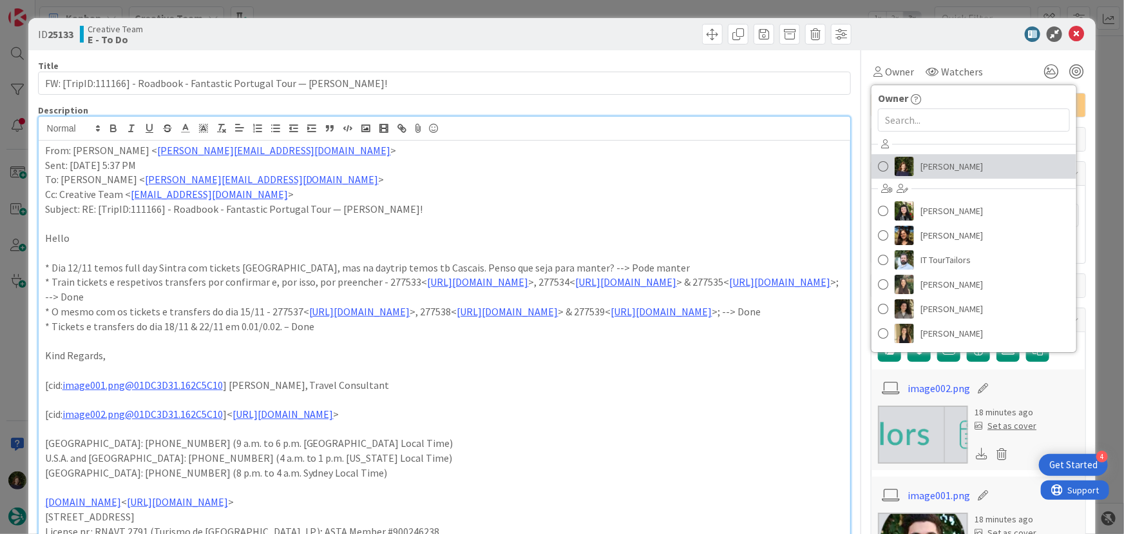
drag, startPoint x: 921, startPoint y: 174, endPoint x: 916, endPoint y: 146, distance: 28.2
click at [561, 174] on span "[PERSON_NAME]" at bounding box center [952, 166] width 63 height 19
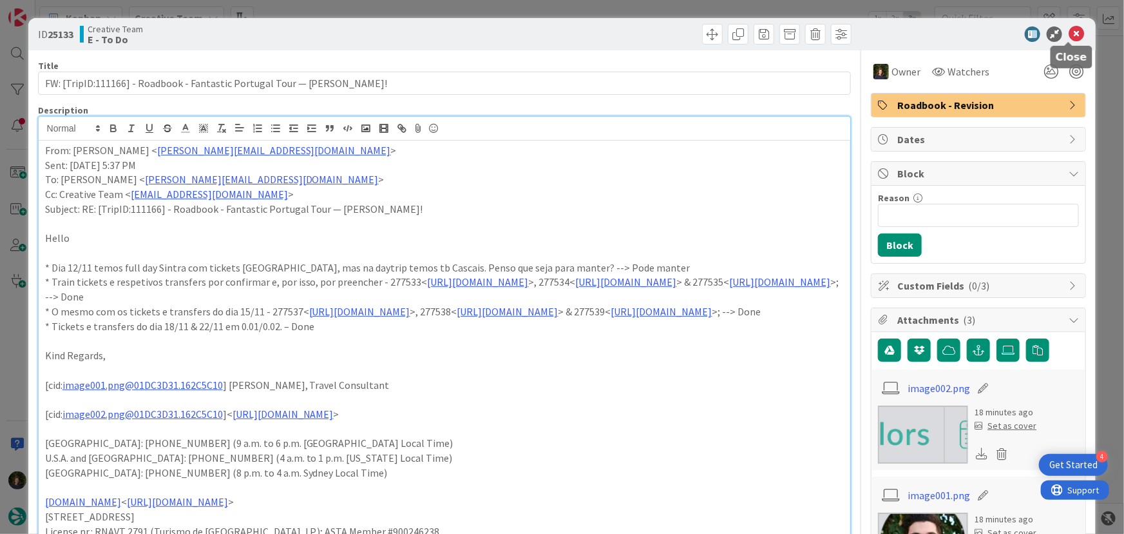
click at [561, 36] on icon at bounding box center [1076, 33] width 15 height 15
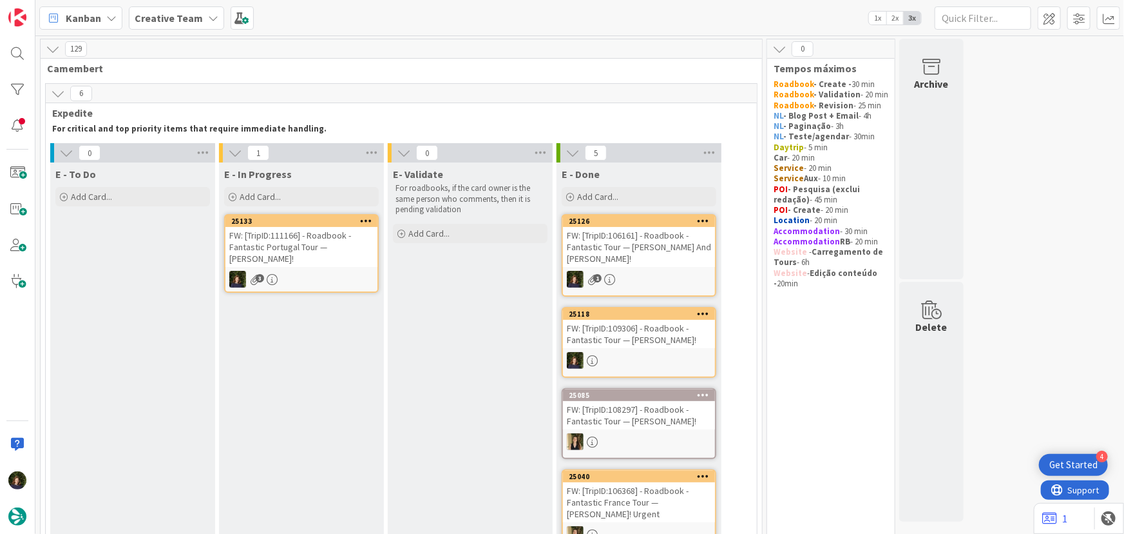
click at [309, 262] on div "FW: [TripID:111166] - Roadbook - Fantastic Portugal Tour — [PERSON_NAME]!" at bounding box center [302, 247] width 152 height 40
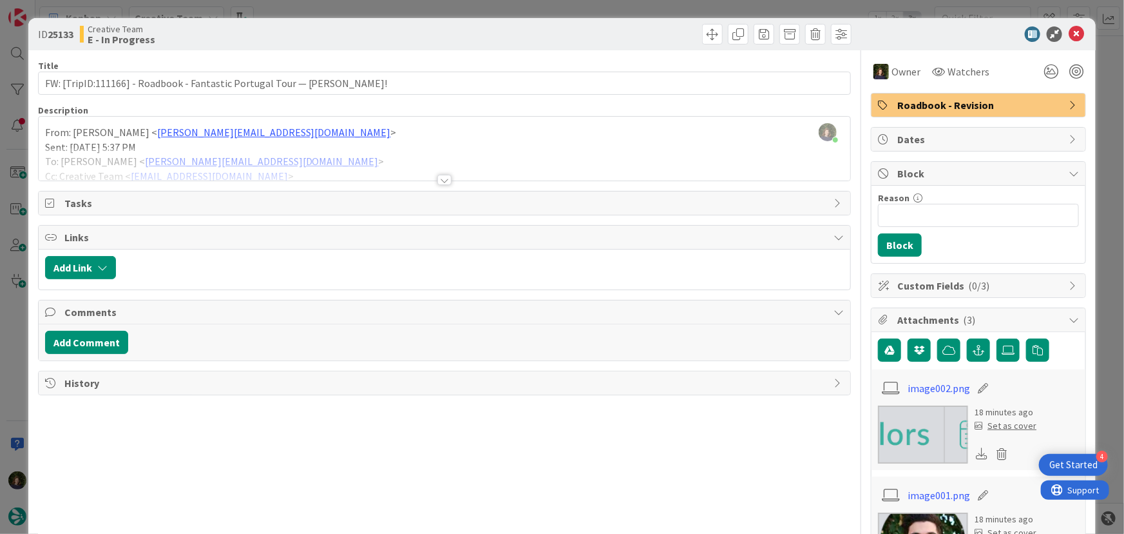
click at [441, 179] on div at bounding box center [445, 180] width 14 height 10
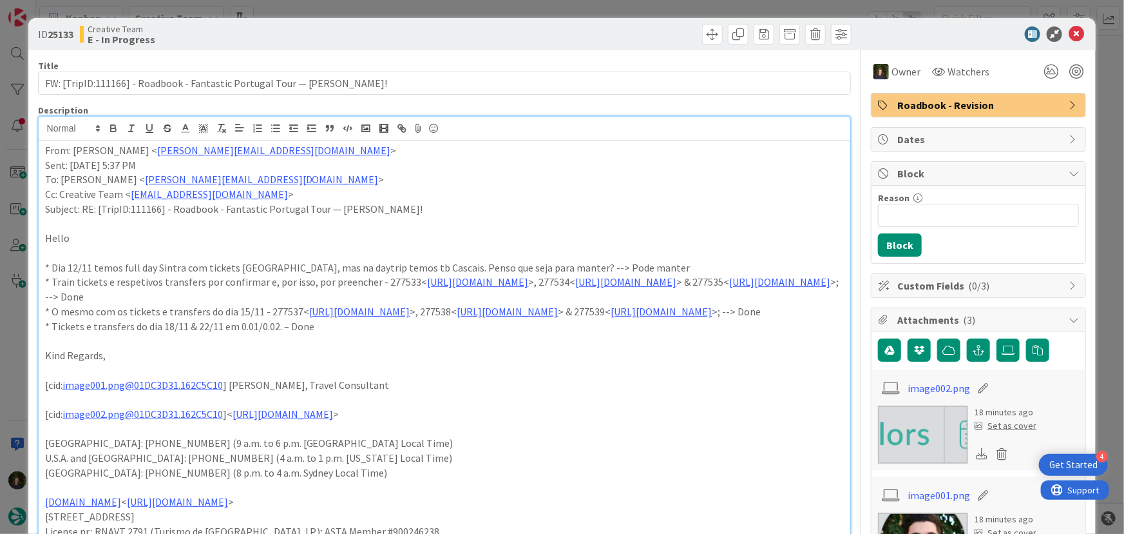
drag, startPoint x: 42, startPoint y: 149, endPoint x: 374, endPoint y: 220, distance: 339.3
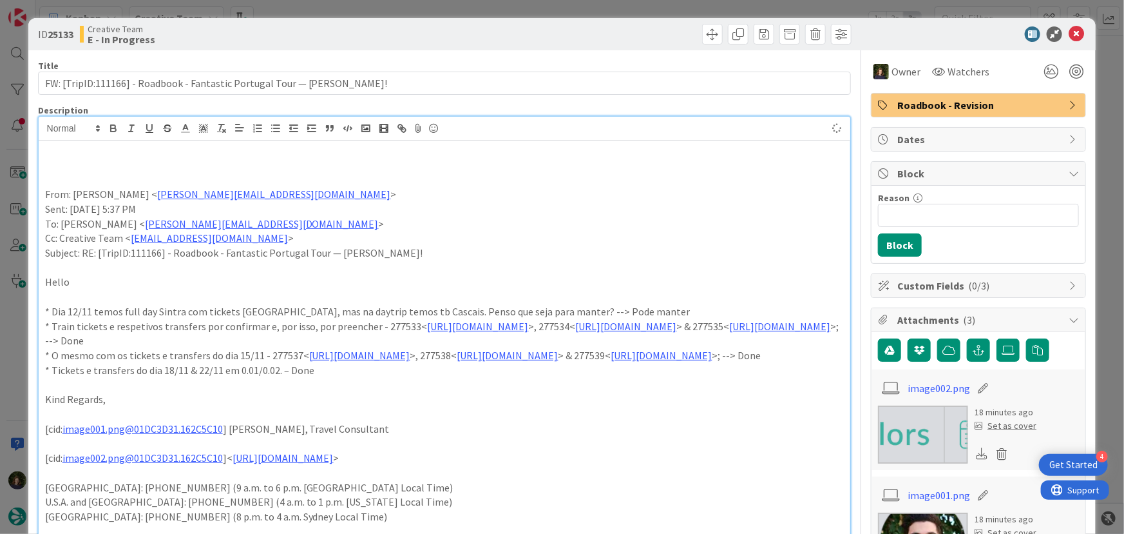
type textarea "x"
paste div
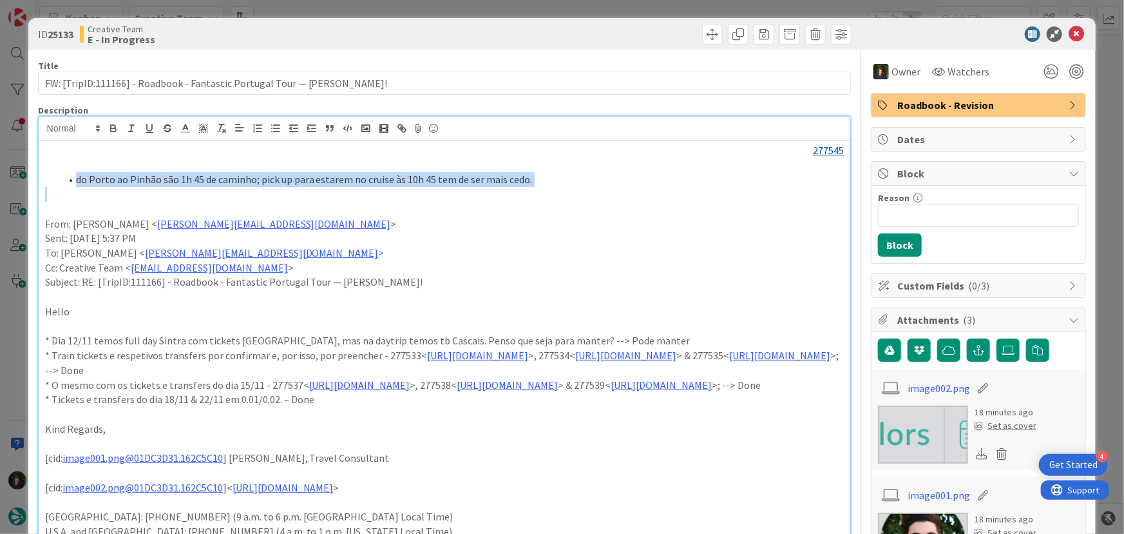
drag, startPoint x: 58, startPoint y: 185, endPoint x: 544, endPoint y: 193, distance: 485.9
copy li "do Porto ao Pinhão são 1h 45 de caminho; pick up para estarem no cruise às 10h …"
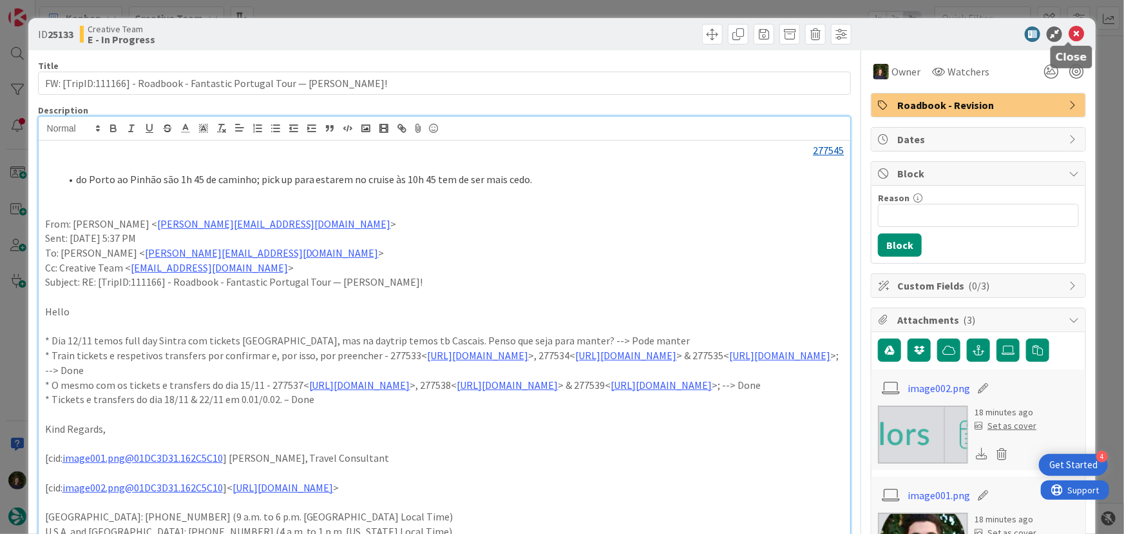
click at [561, 37] on div at bounding box center [972, 33] width 228 height 15
click at [561, 37] on icon at bounding box center [1076, 33] width 15 height 15
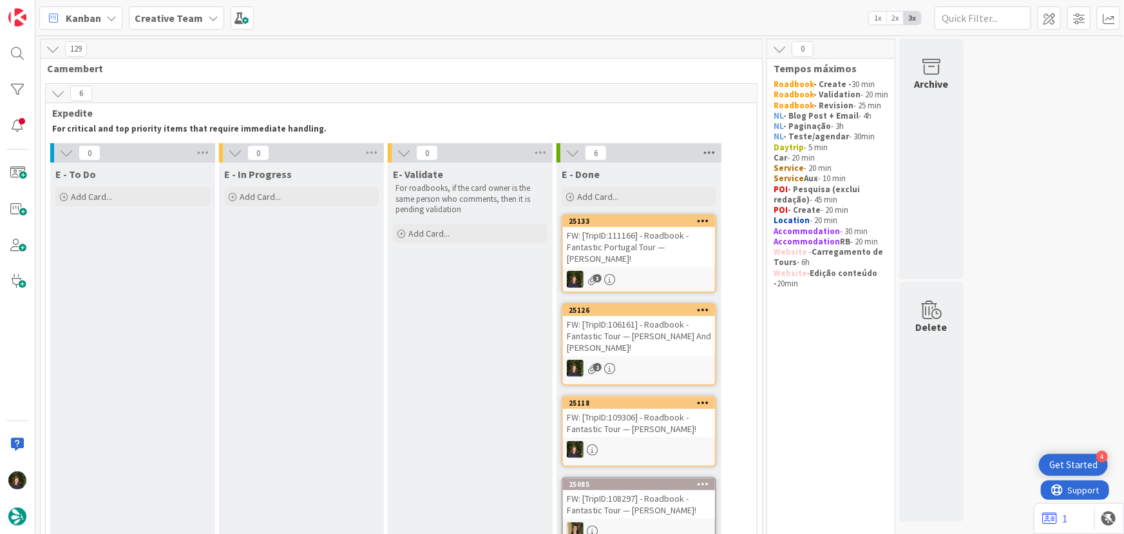
click at [561, 153] on icon at bounding box center [709, 152] width 17 height 19
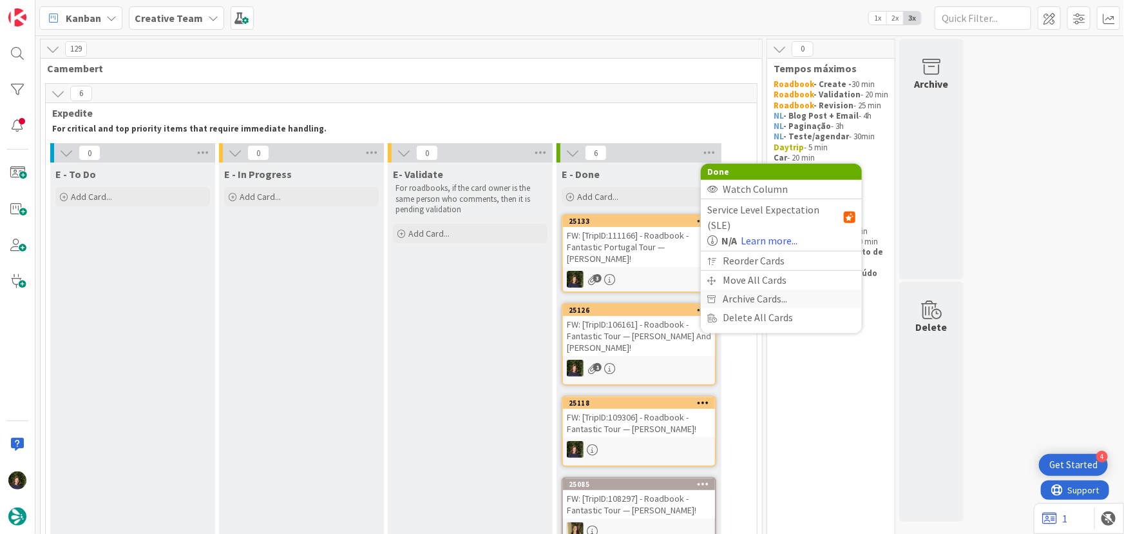
click at [561, 289] on span "Archive Cards..." at bounding box center [755, 298] width 64 height 19
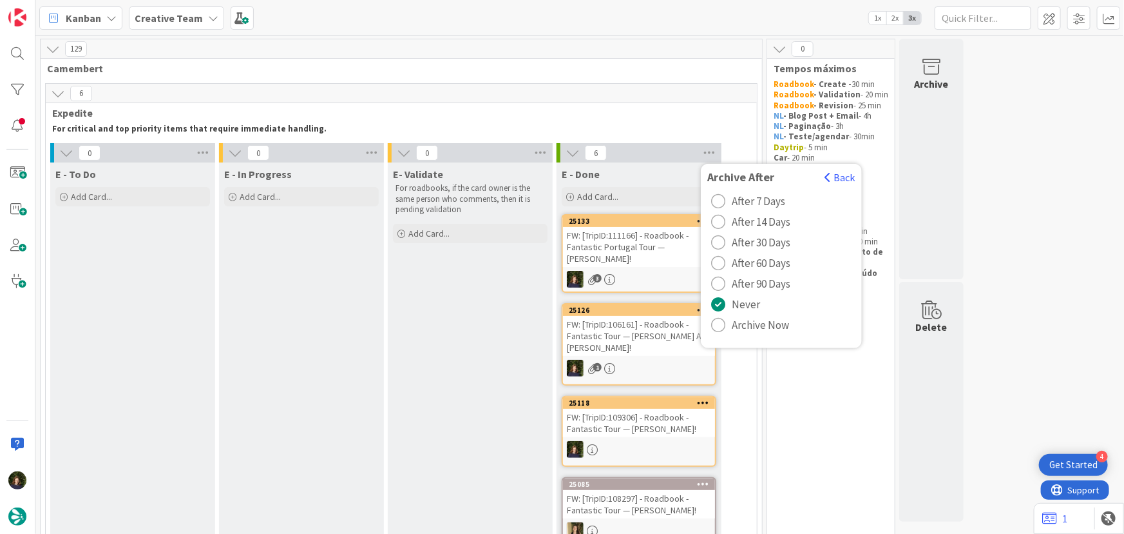
click at [561, 324] on span "Archive Now" at bounding box center [760, 324] width 57 height 19
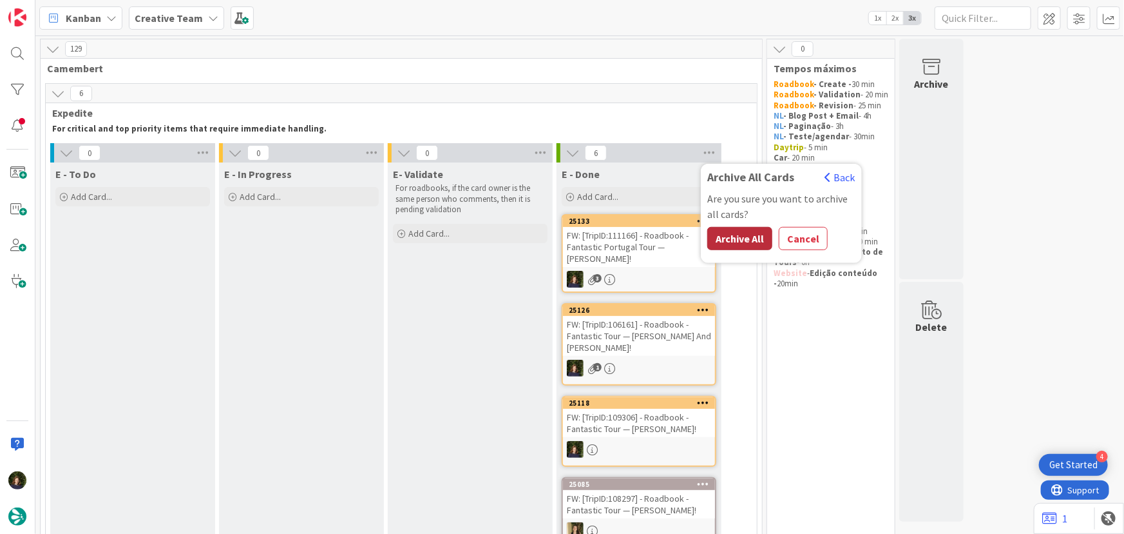
click at [561, 232] on button "Archive All" at bounding box center [740, 238] width 65 height 23
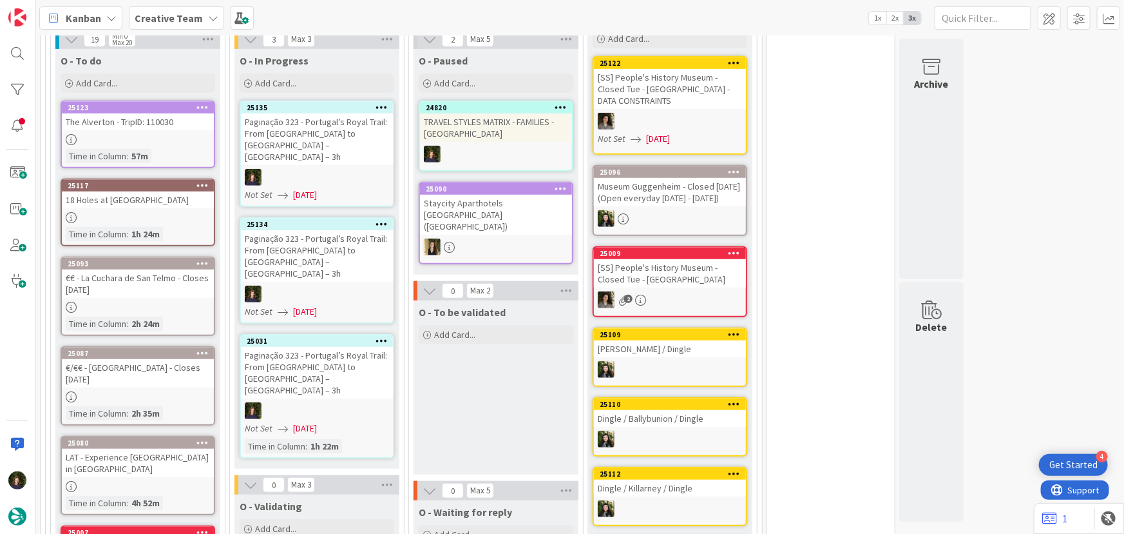
scroll to position [410, 0]
click at [305, 401] on div at bounding box center [317, 409] width 152 height 17
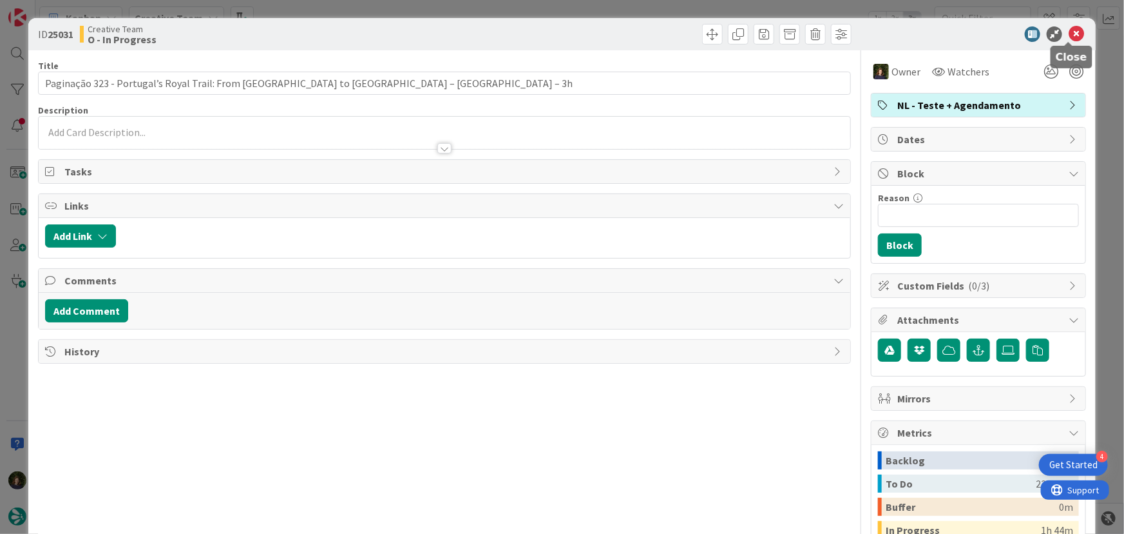
click at [561, 38] on icon at bounding box center [1076, 33] width 15 height 15
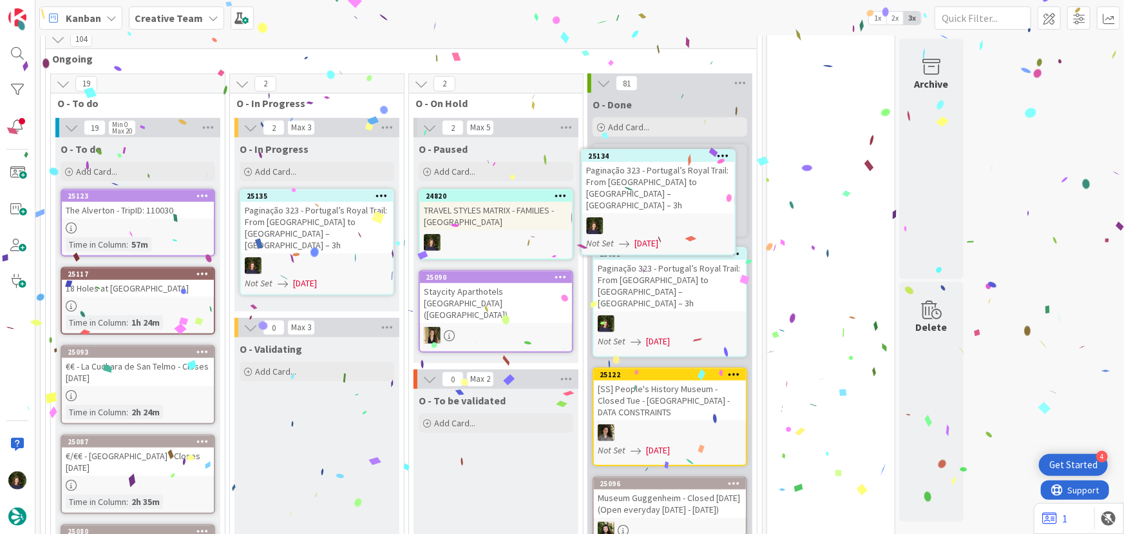
scroll to position [315, 0]
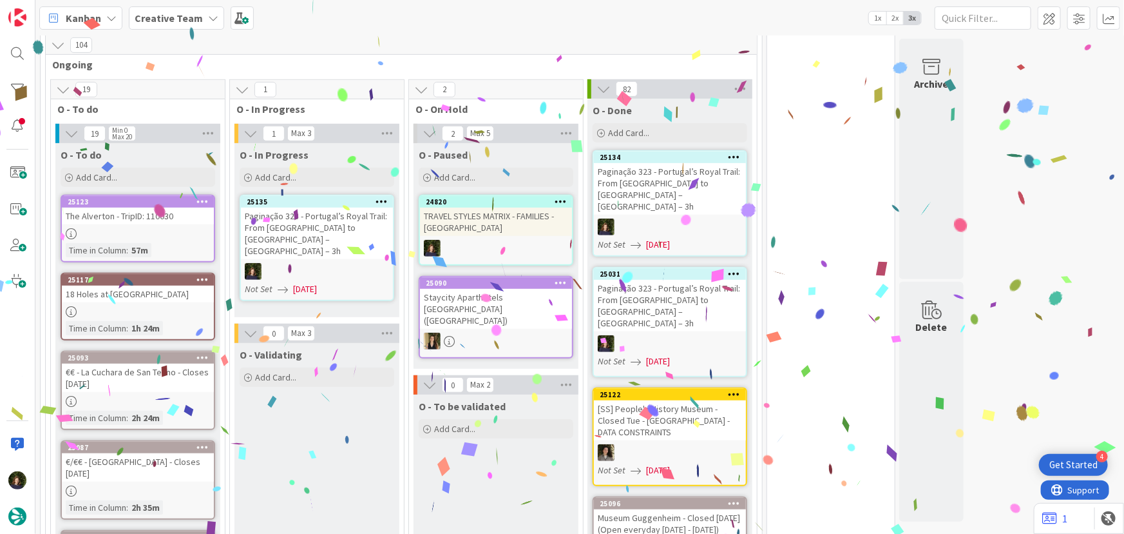
click at [338, 248] on div "25135 Paginação 323 - Portugal’s Royal Trail: From [GEOGRAPHIC_DATA] to [GEOGRA…" at bounding box center [317, 248] width 155 height 106
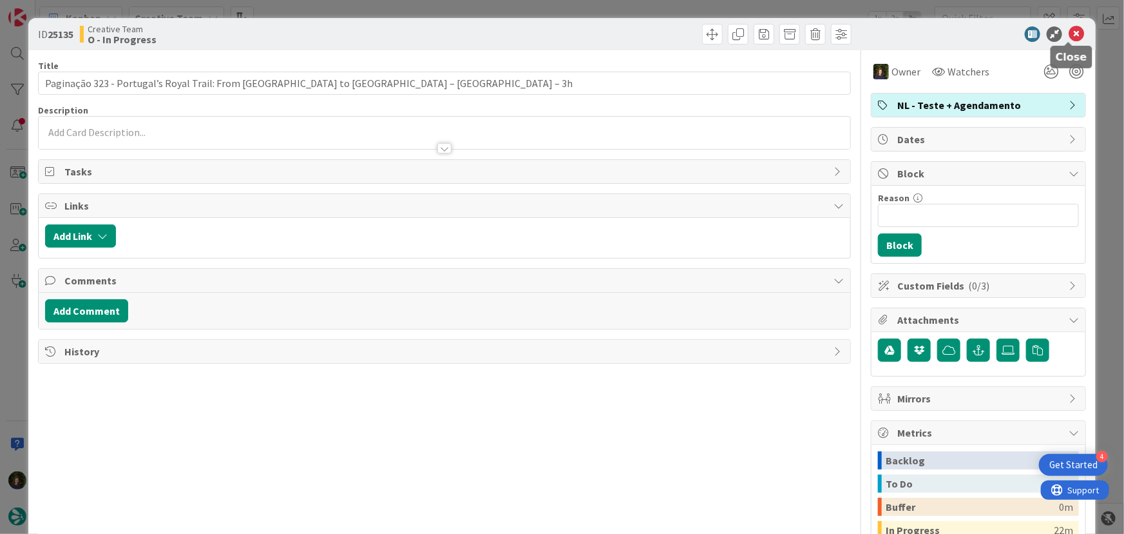
click at [561, 31] on icon at bounding box center [1076, 33] width 15 height 15
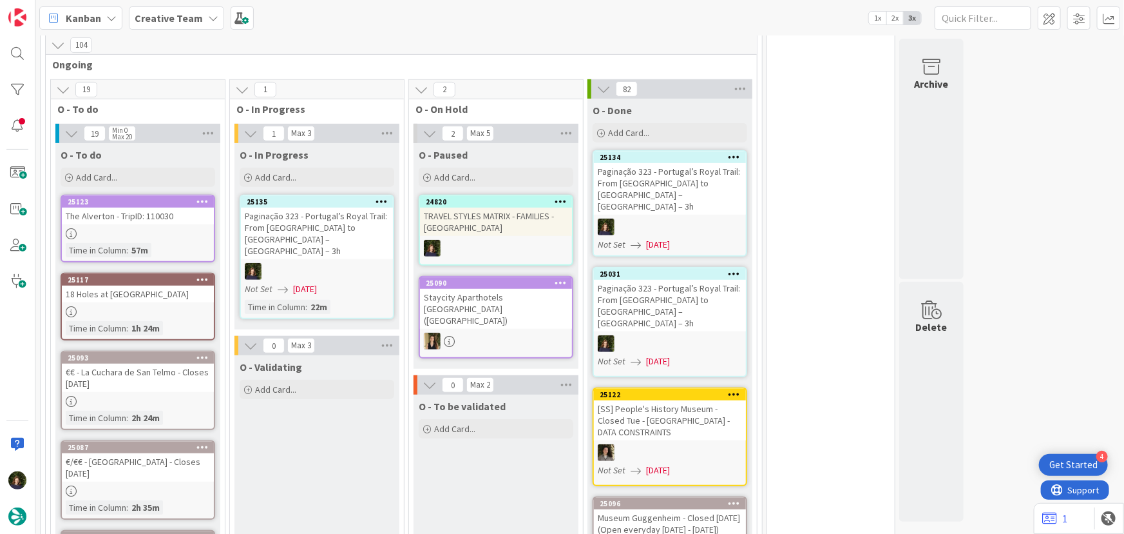
click at [385, 202] on icon at bounding box center [382, 201] width 12 height 9
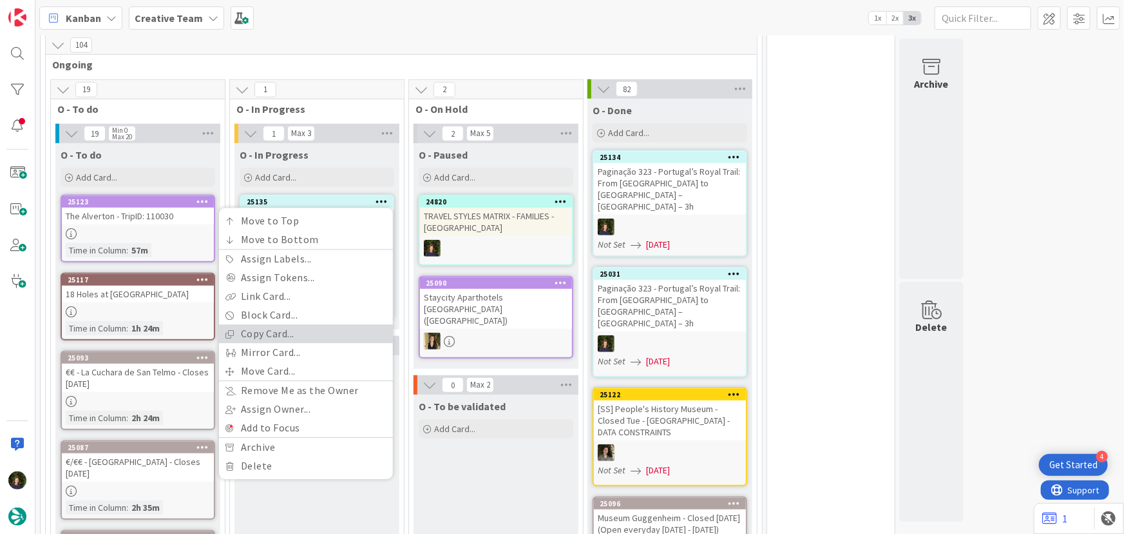
click at [313, 337] on link "Copy Card..." at bounding box center [306, 334] width 174 height 19
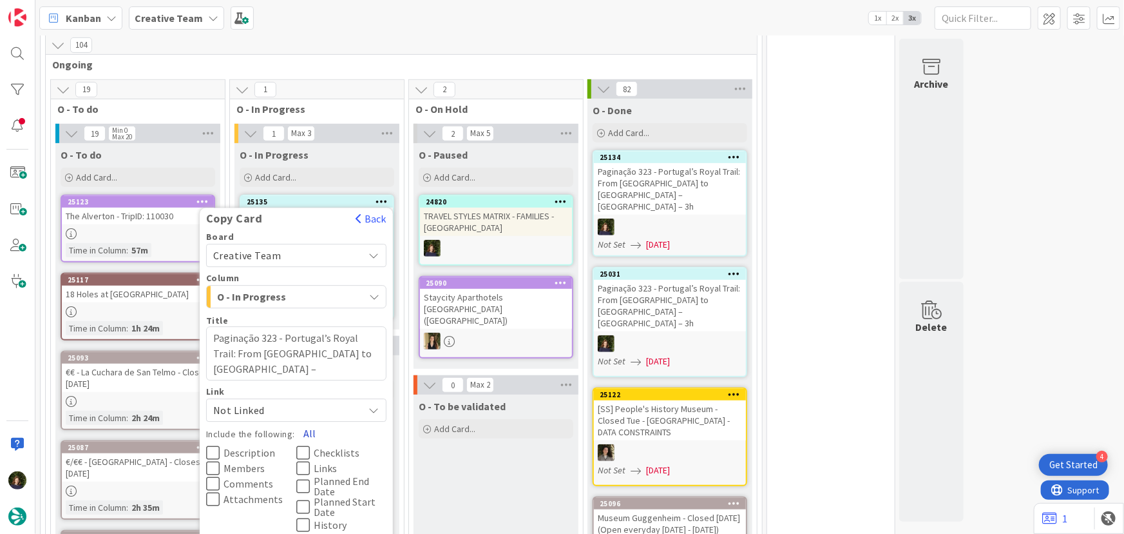
click at [304, 431] on button "All" at bounding box center [309, 432] width 29 height 23
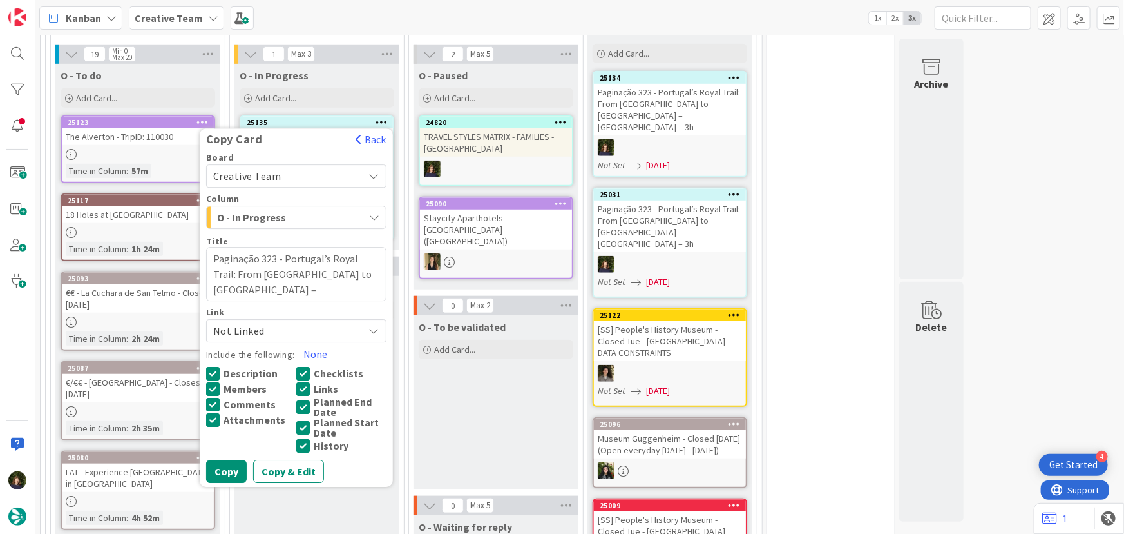
scroll to position [490, 0]
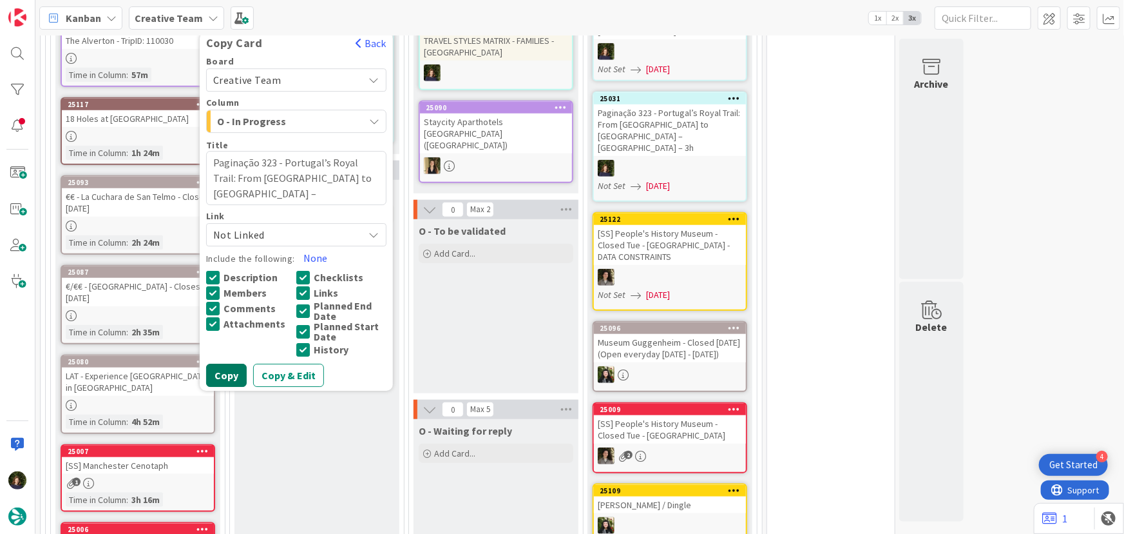
click at [230, 374] on button "Copy" at bounding box center [226, 374] width 41 height 23
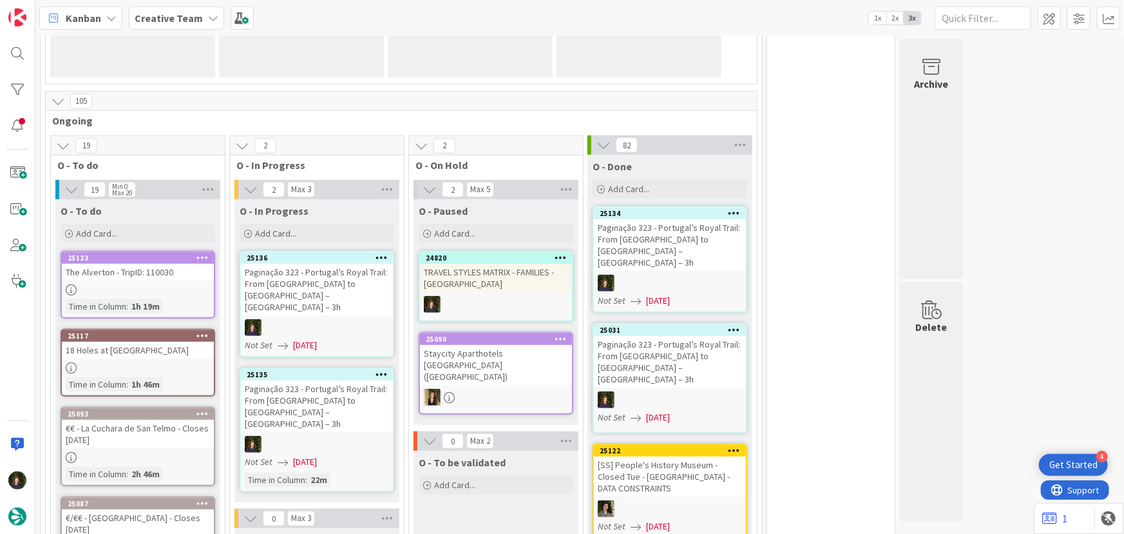
scroll to position [256, 0]
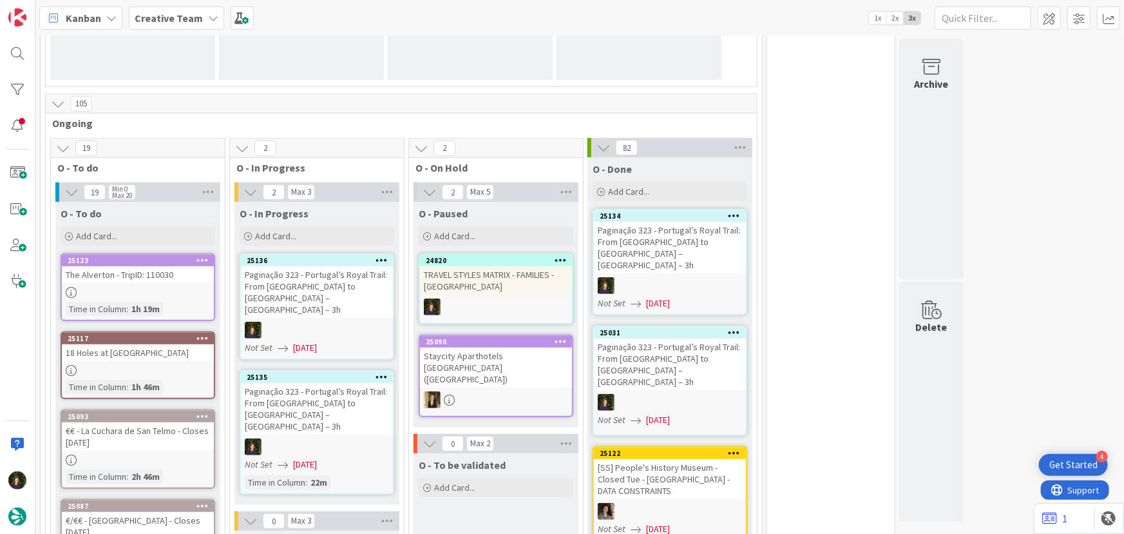
click at [366, 405] on div "Paginação 323 - Portugal’s Royal Trail: From [GEOGRAPHIC_DATA] to [GEOGRAPHIC_D…" at bounding box center [317, 409] width 152 height 52
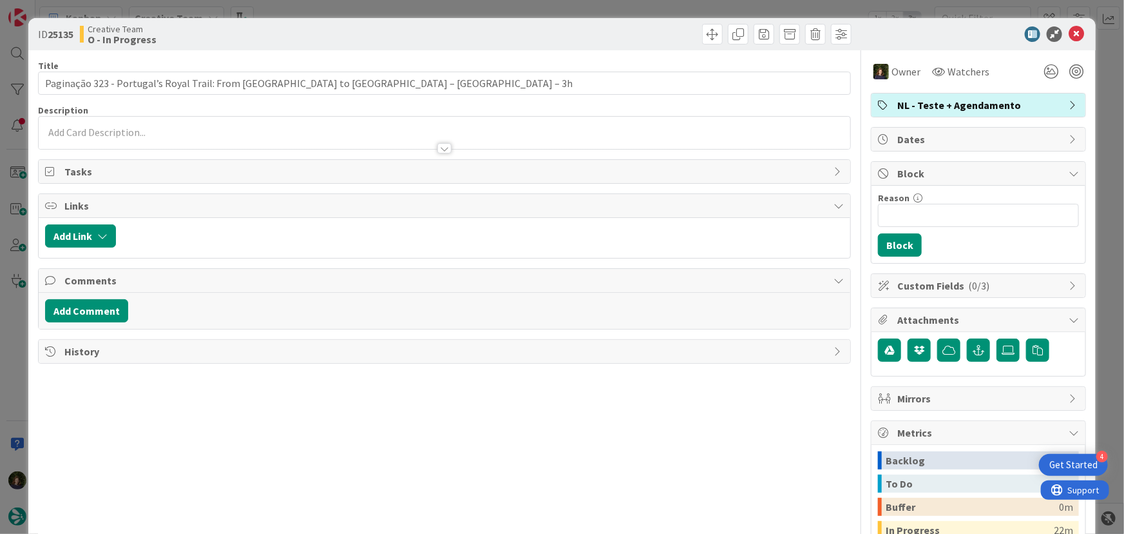
click at [561, 110] on span "NL - Teste + Agendamento" at bounding box center [980, 104] width 165 height 15
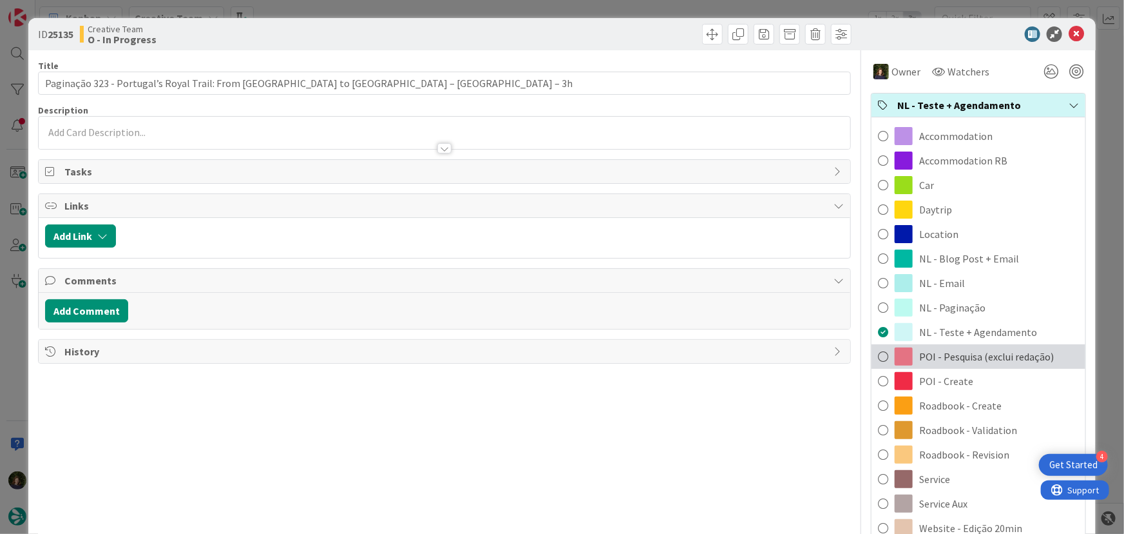
click at [561, 354] on span "POI - Pesquisa (exclui redação)" at bounding box center [987, 356] width 135 height 15
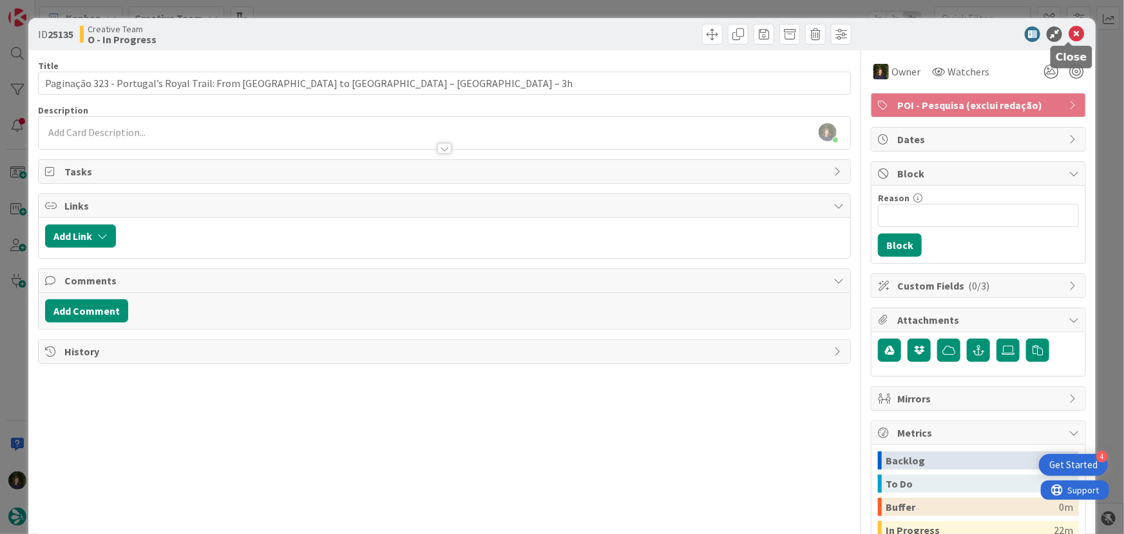
click at [561, 34] on icon at bounding box center [1076, 33] width 15 height 15
type textarea "x"
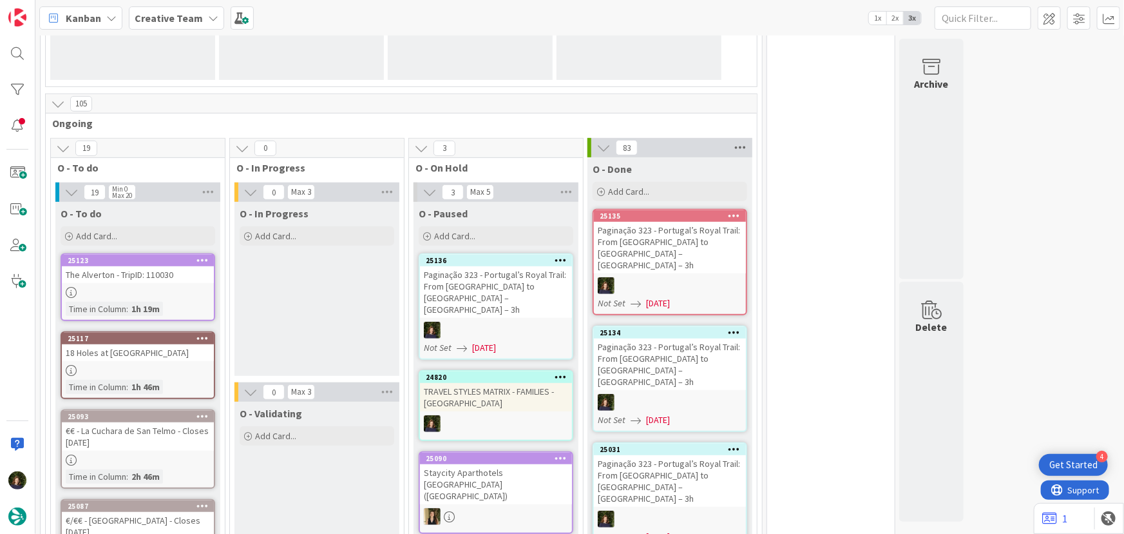
click at [561, 145] on icon at bounding box center [740, 147] width 17 height 19
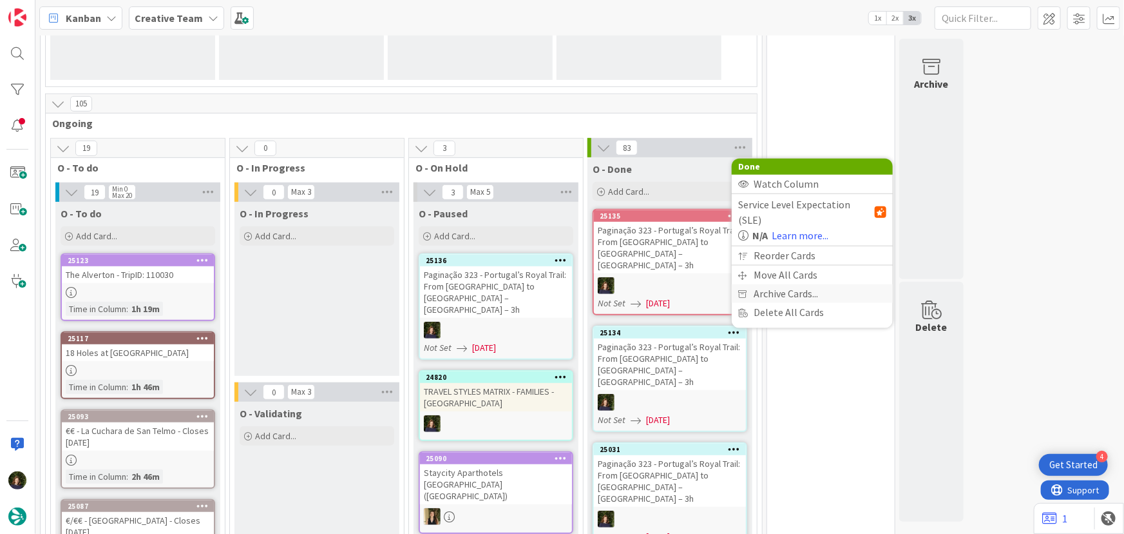
click at [561, 284] on div "Archive Cards..." at bounding box center [812, 293] width 161 height 19
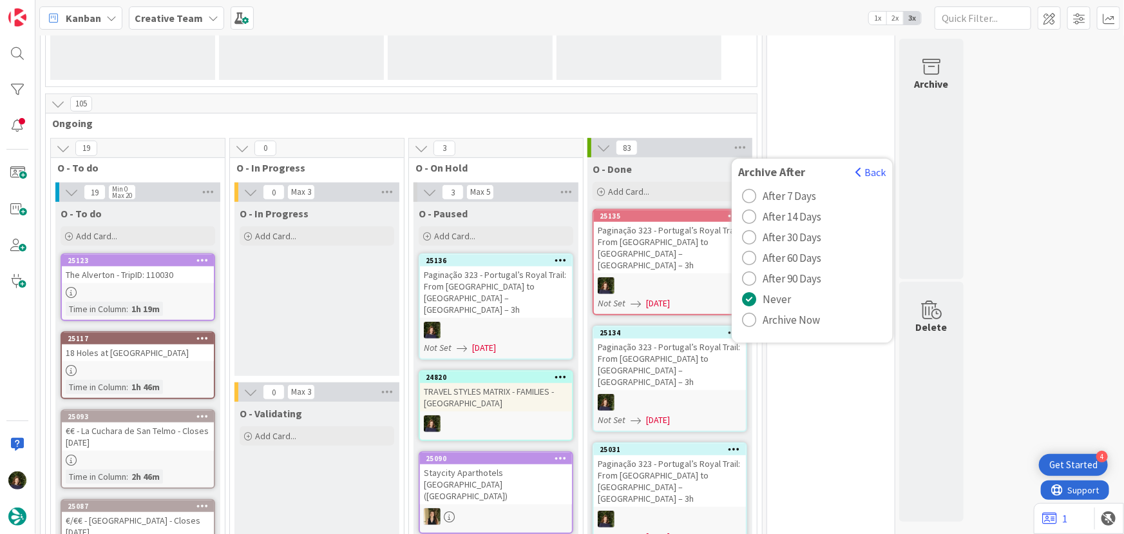
click at [561, 313] on span "Archive Now" at bounding box center [791, 319] width 57 height 19
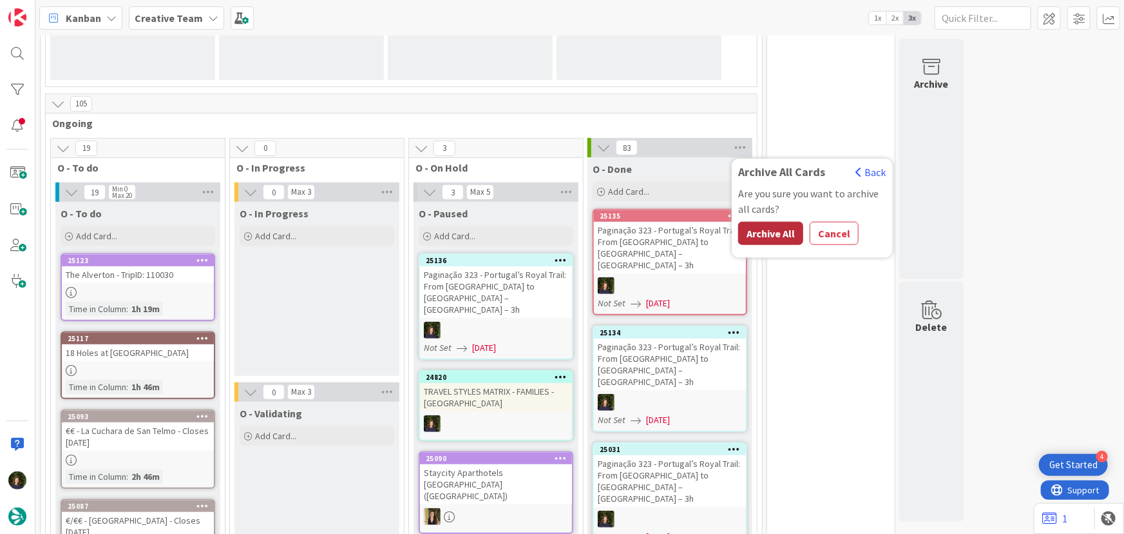
click at [561, 231] on button "Archive All" at bounding box center [770, 233] width 65 height 23
